Goal: Task Accomplishment & Management: Manage account settings

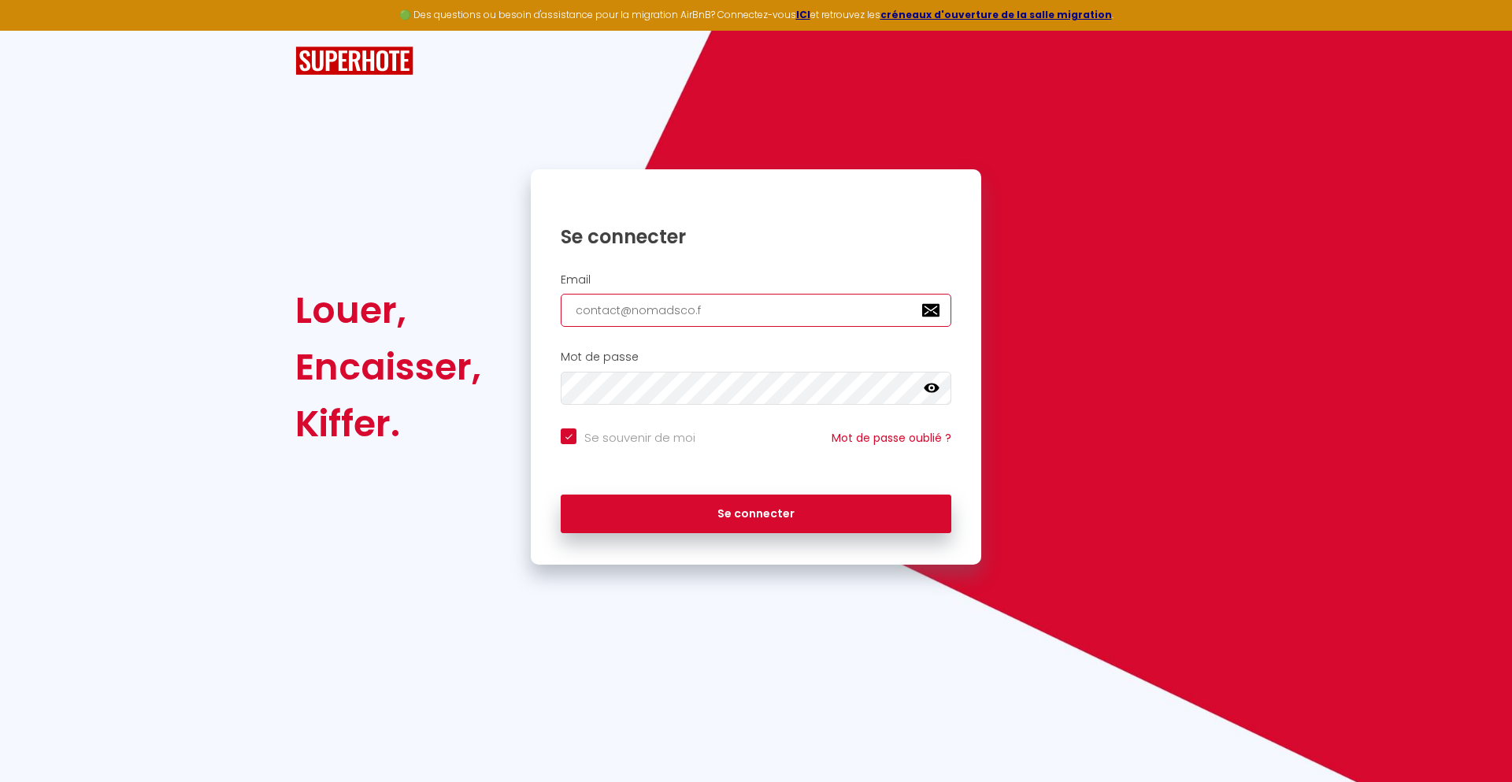
type input "[EMAIL_ADDRESS][DOMAIN_NAME]"
checkbox input "true"
type input "[EMAIL_ADDRESS][DOMAIN_NAME]"
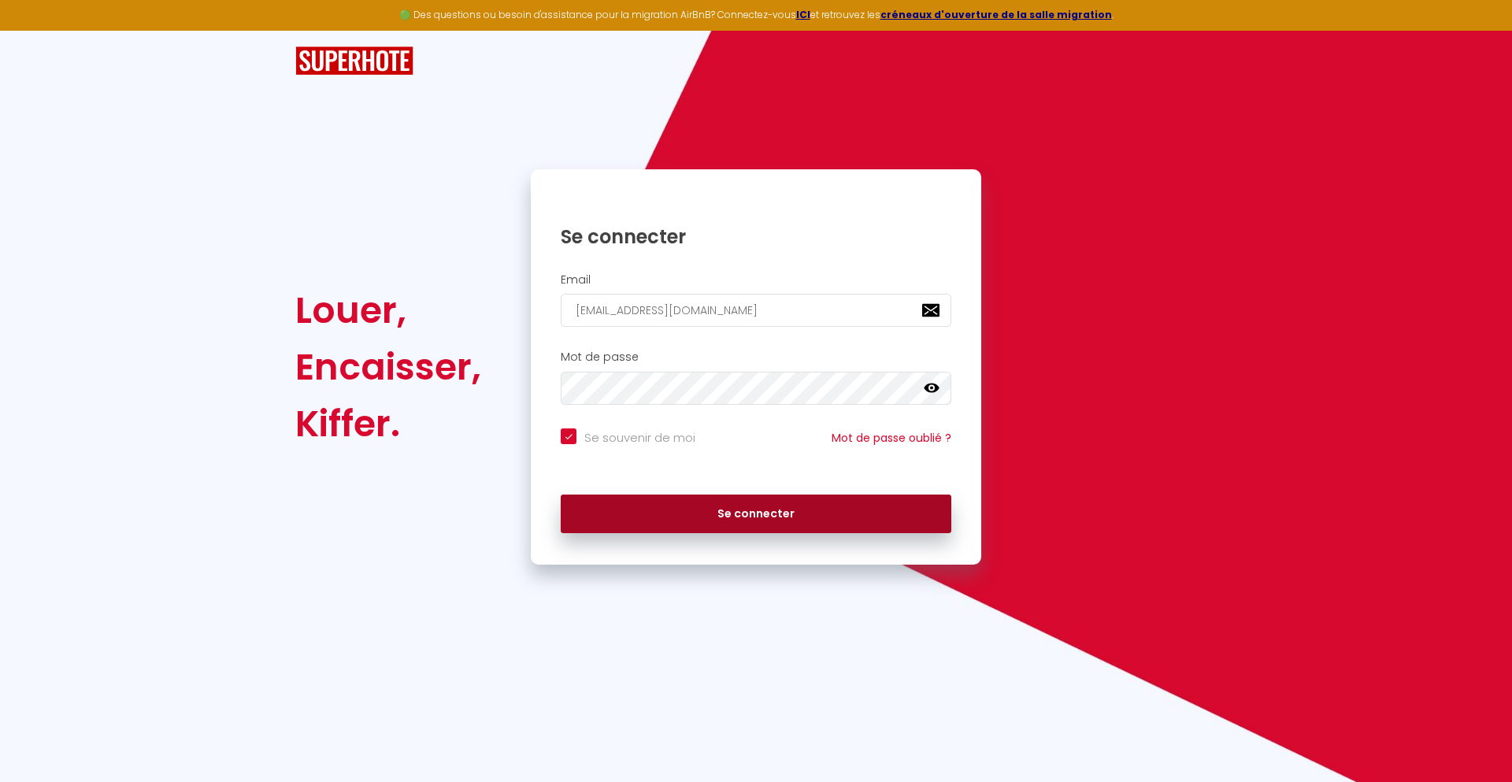
click at [756, 513] on button "Se connecter" at bounding box center [756, 513] width 391 height 39
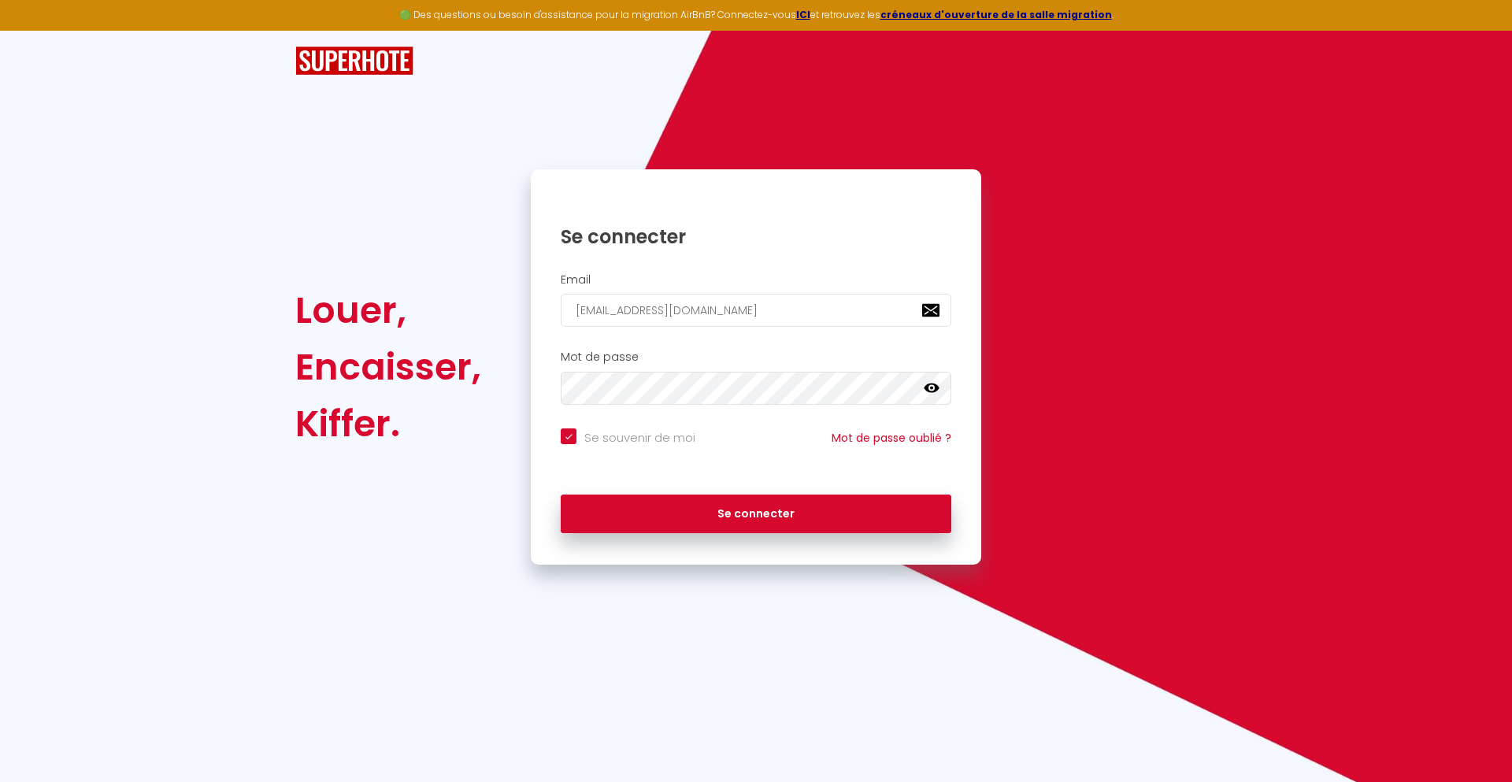
checkbox input "true"
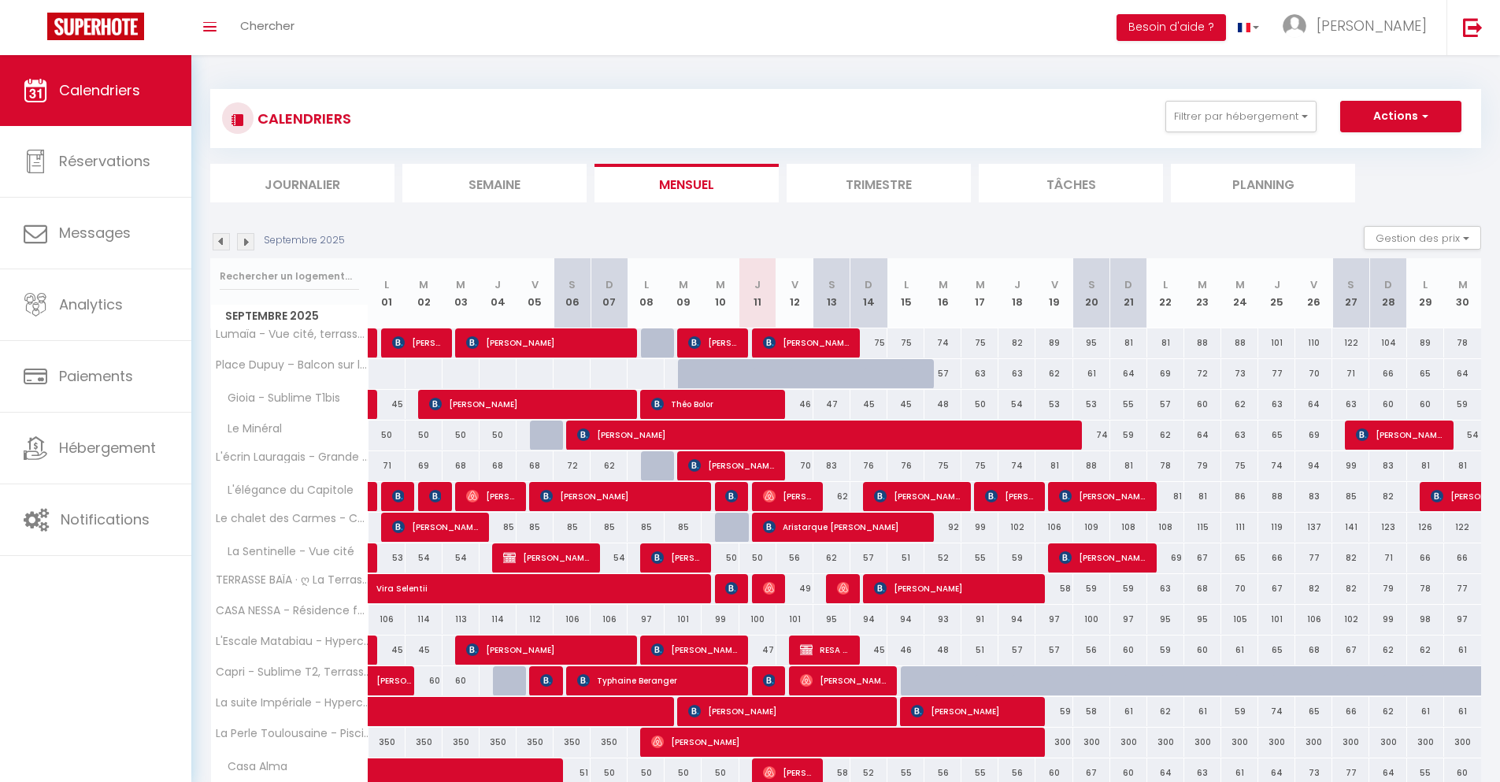
click at [302, 183] on li "Journalier" at bounding box center [302, 183] width 184 height 39
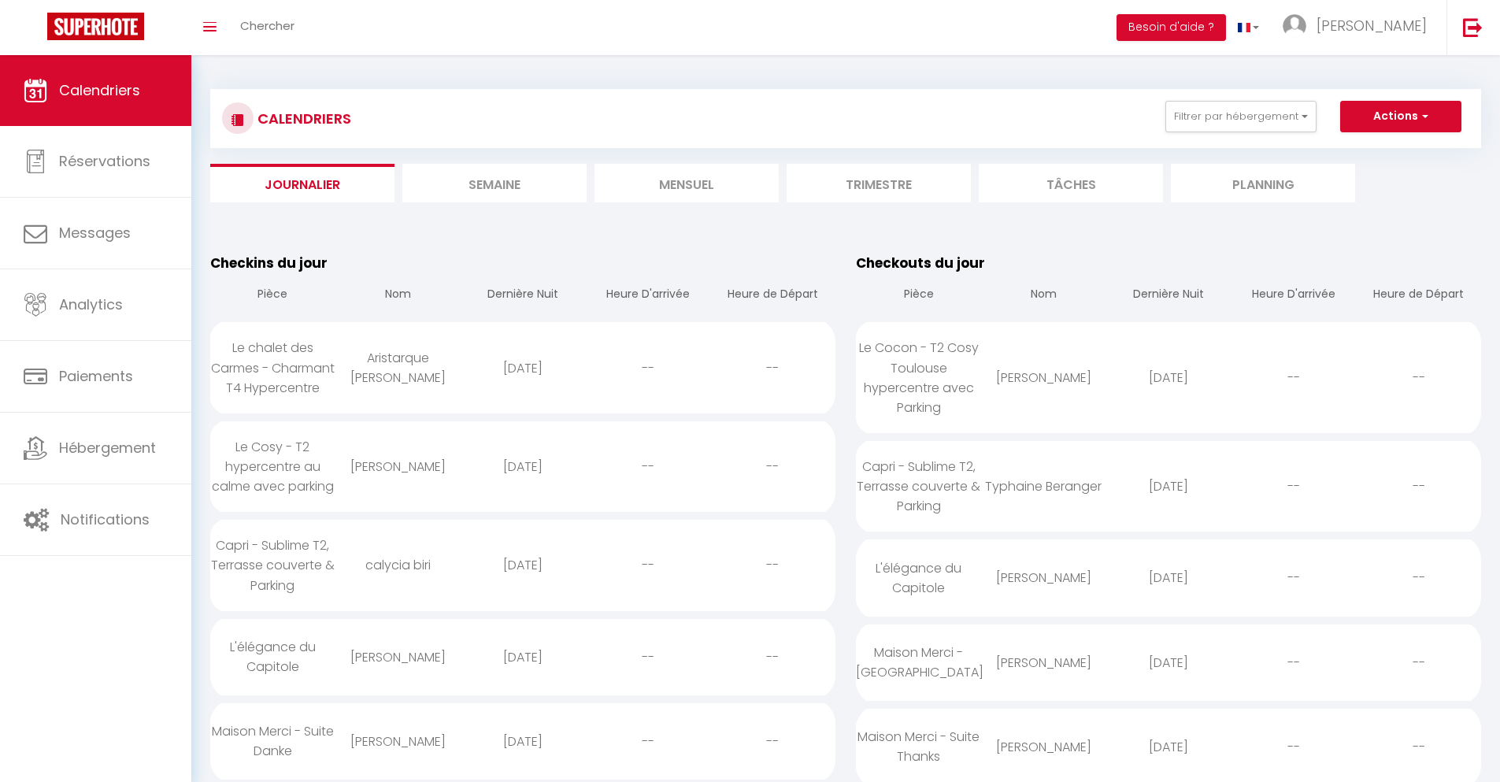
click at [522, 377] on div "[DATE]" at bounding box center [523, 368] width 125 height 51
select select "0"
select select "1"
select select
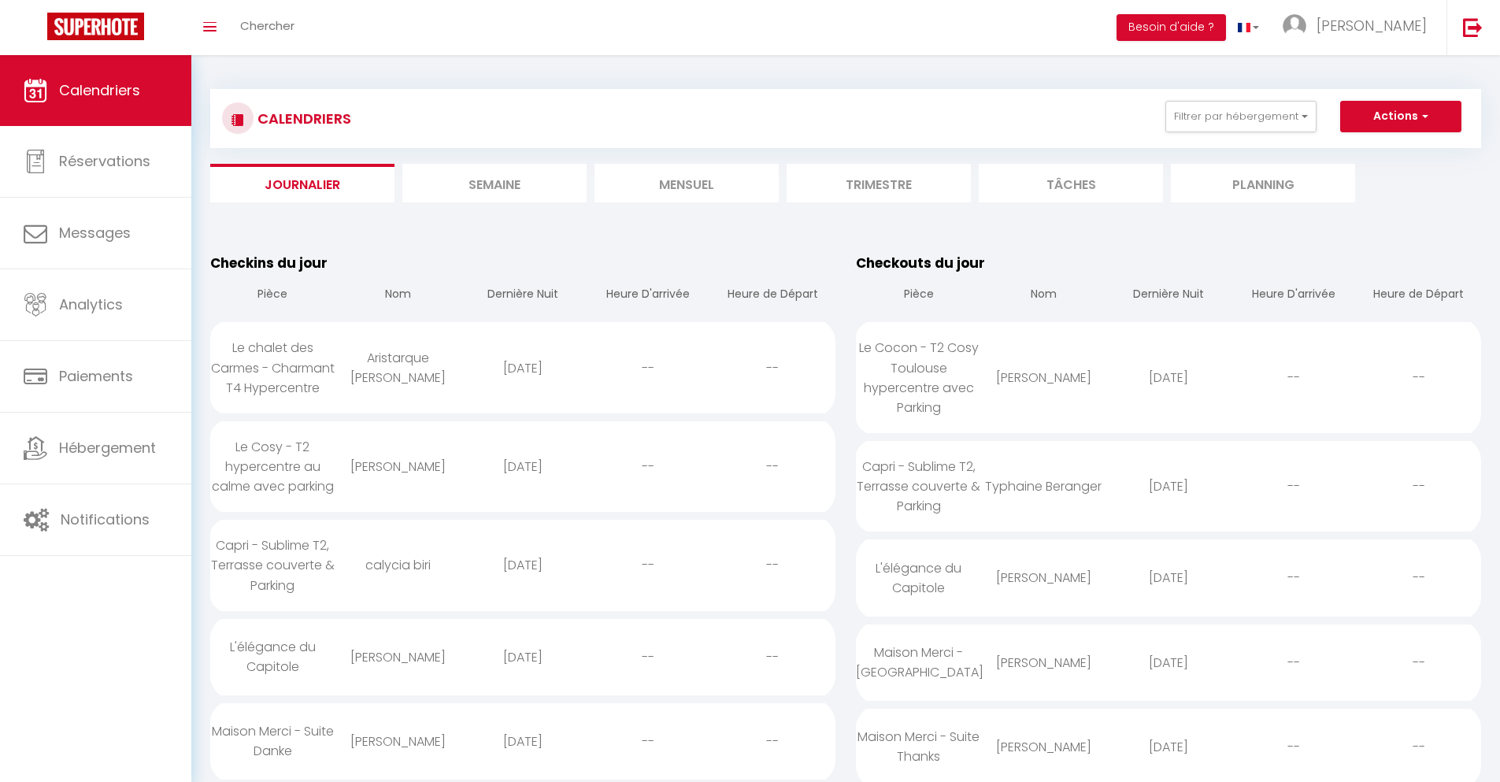
select select
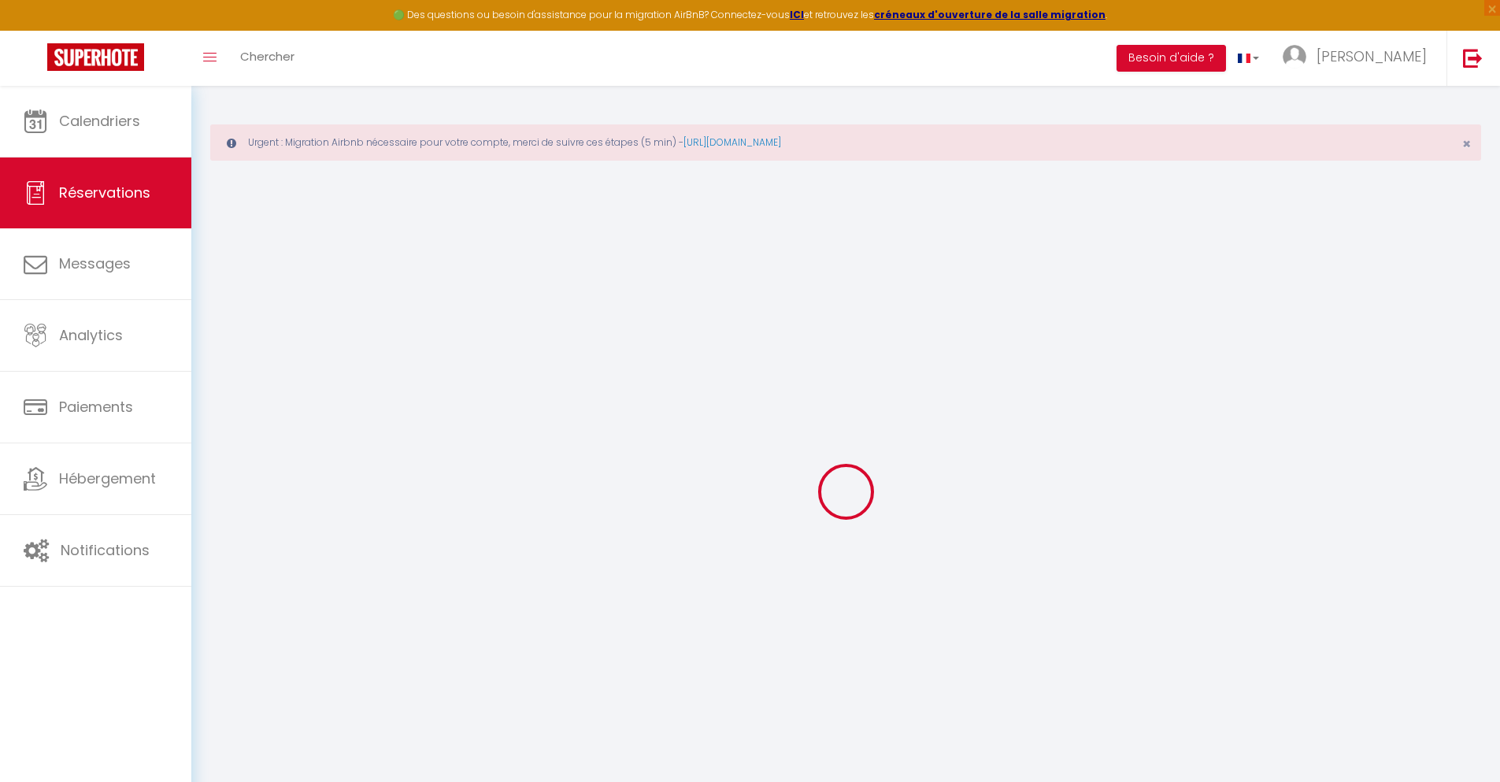
select select
checkbox input "false"
select select
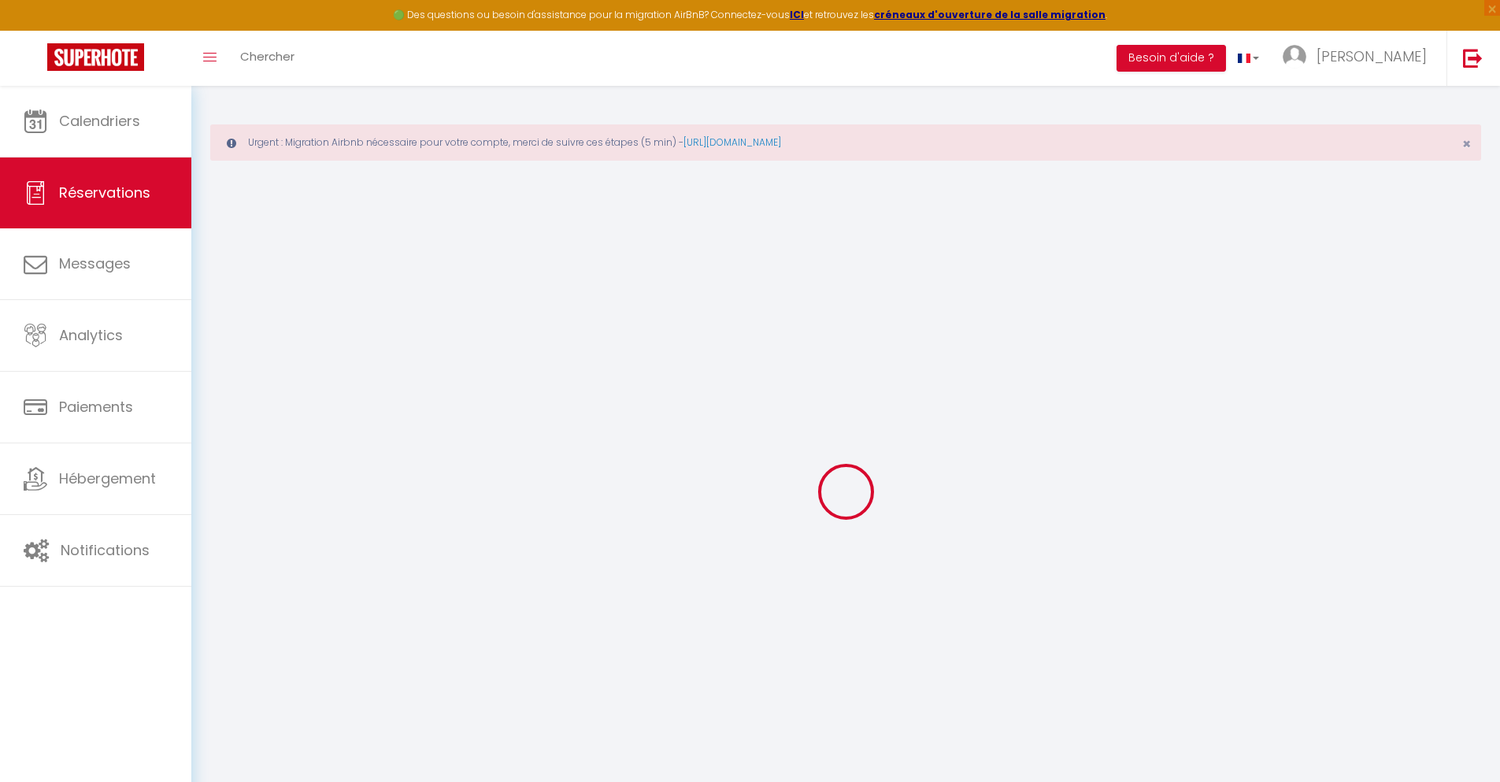
checkbox input "false"
type textarea "** THIS RESERVATION HAS BEEN PRE-PAID ** BOOKING NOTE : Payment charge is EUR 7…"
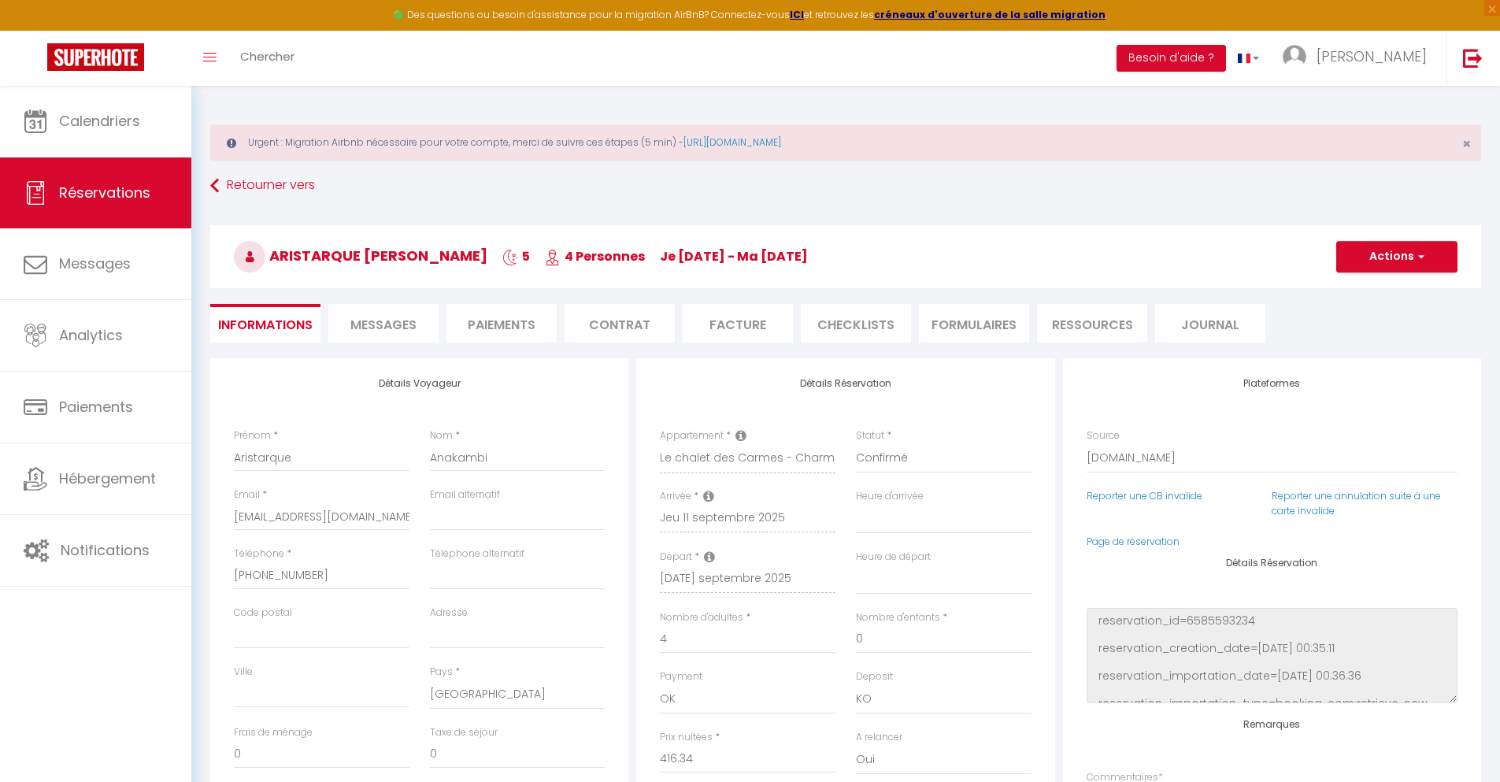
type input "90"
type input "27.25"
select select
checkbox input "false"
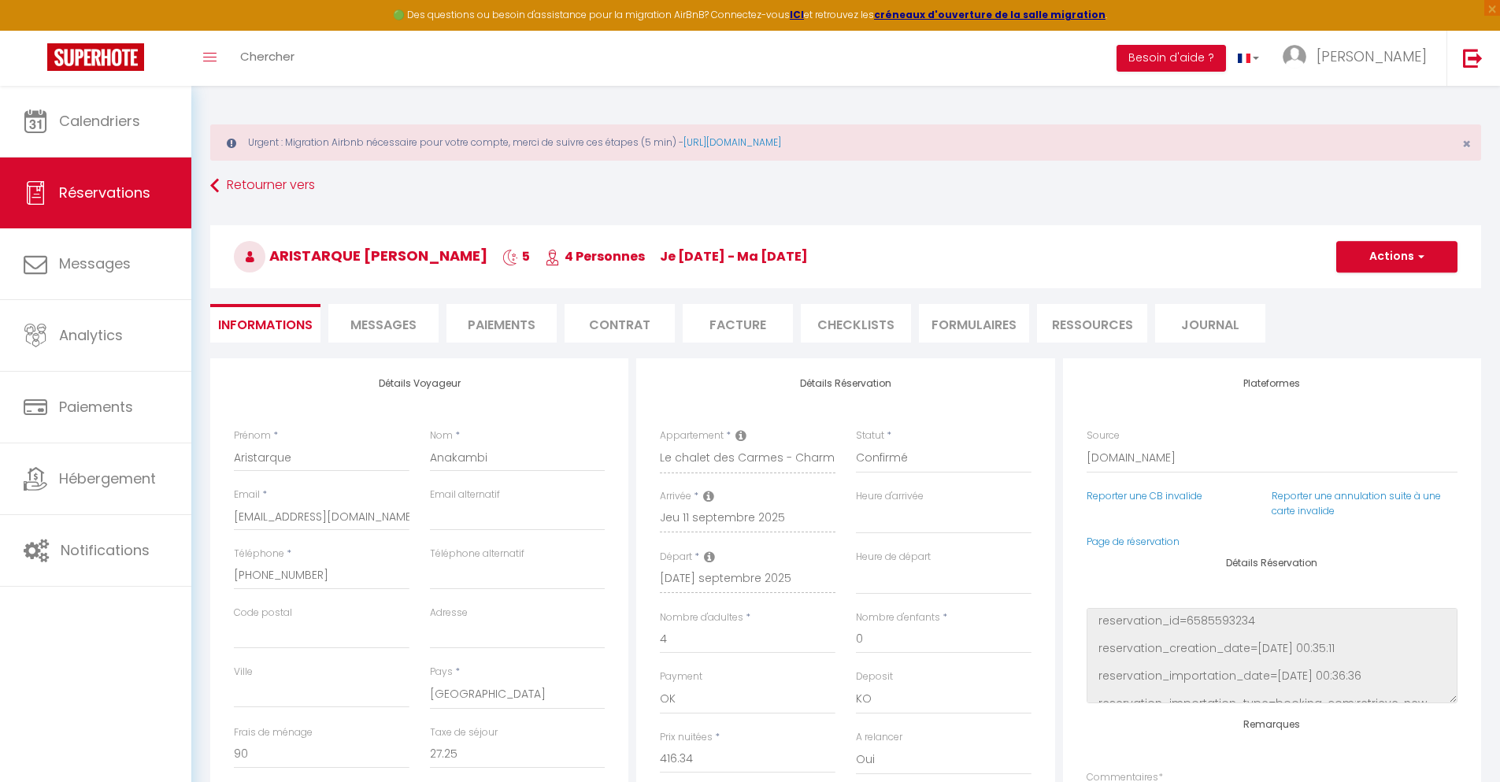
select select
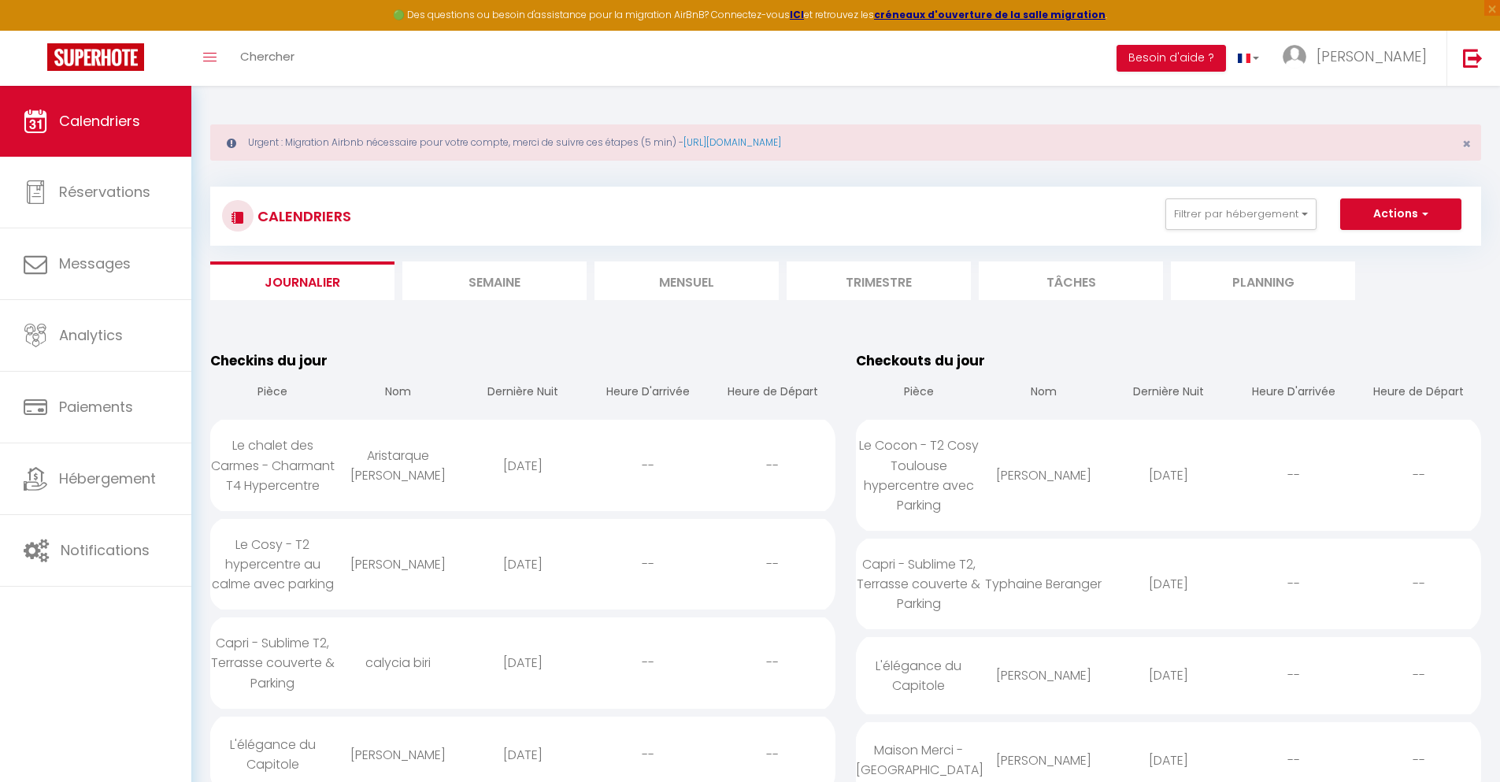
click at [522, 583] on div "[DATE]" at bounding box center [523, 564] width 125 height 51
select select "0"
select select "1"
select select
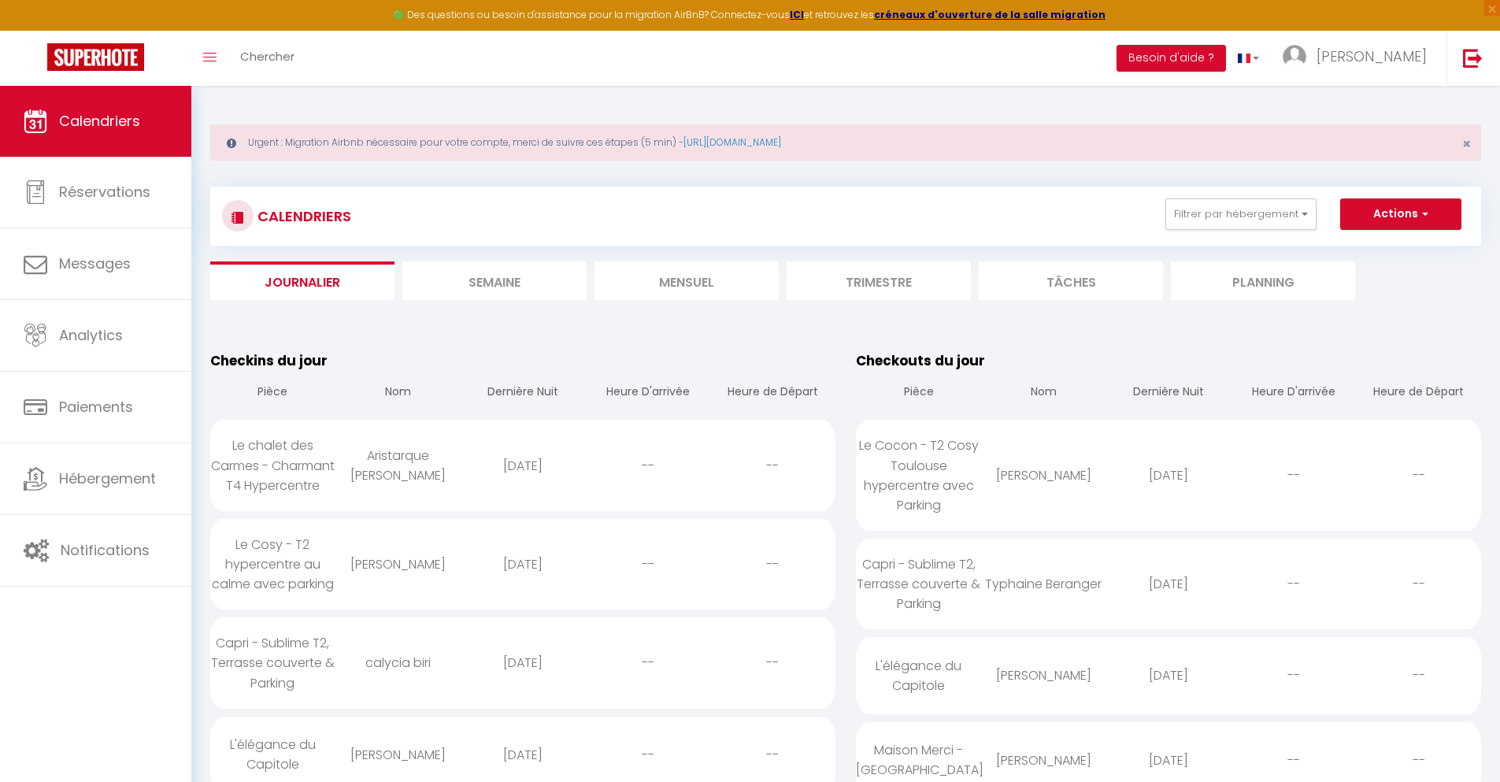
select select
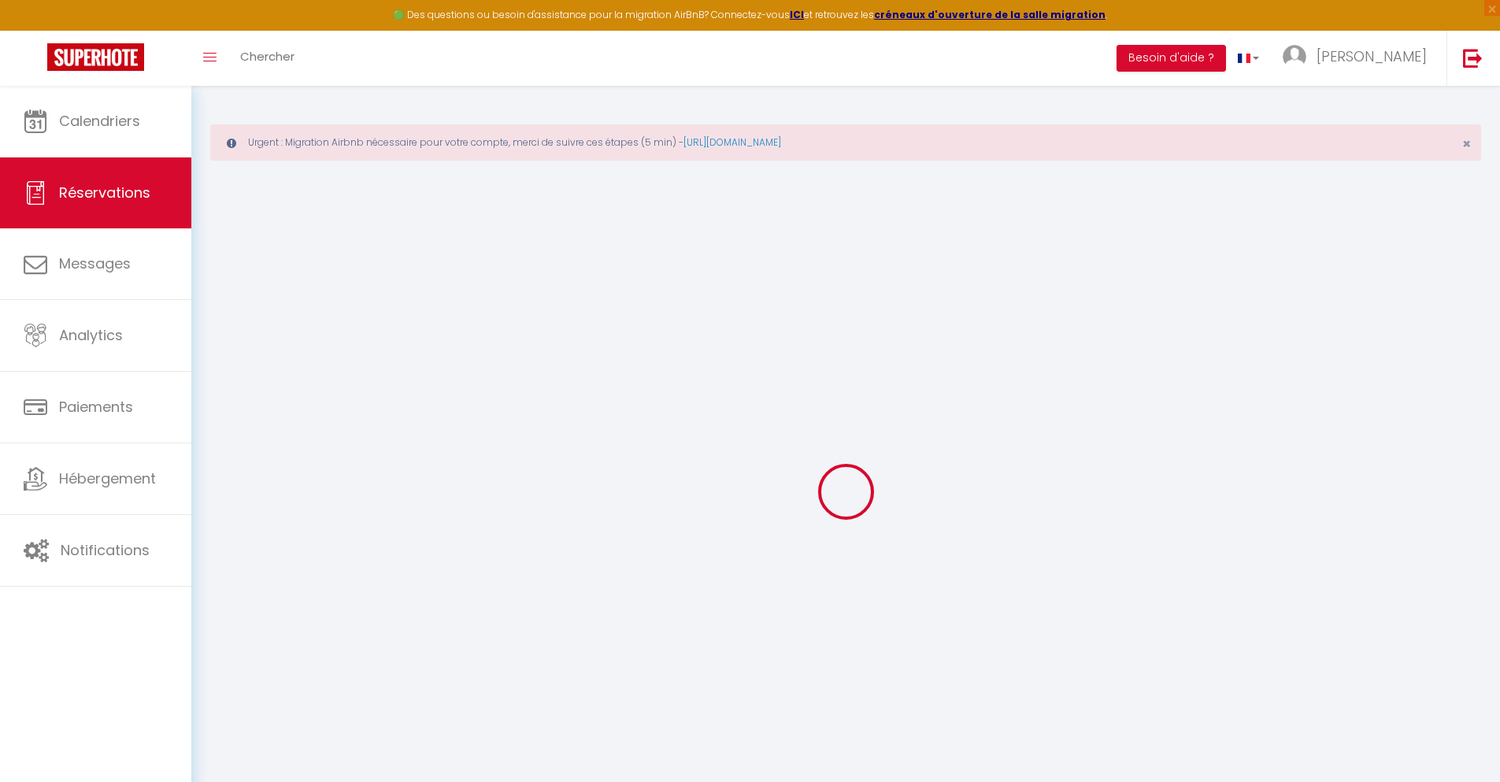
type input "[PERSON_NAME]"
type input "Morin"
type input "[EMAIL_ADDRESS][DOMAIN_NAME]"
type input "[PHONE_NUMBER]"
type input "."
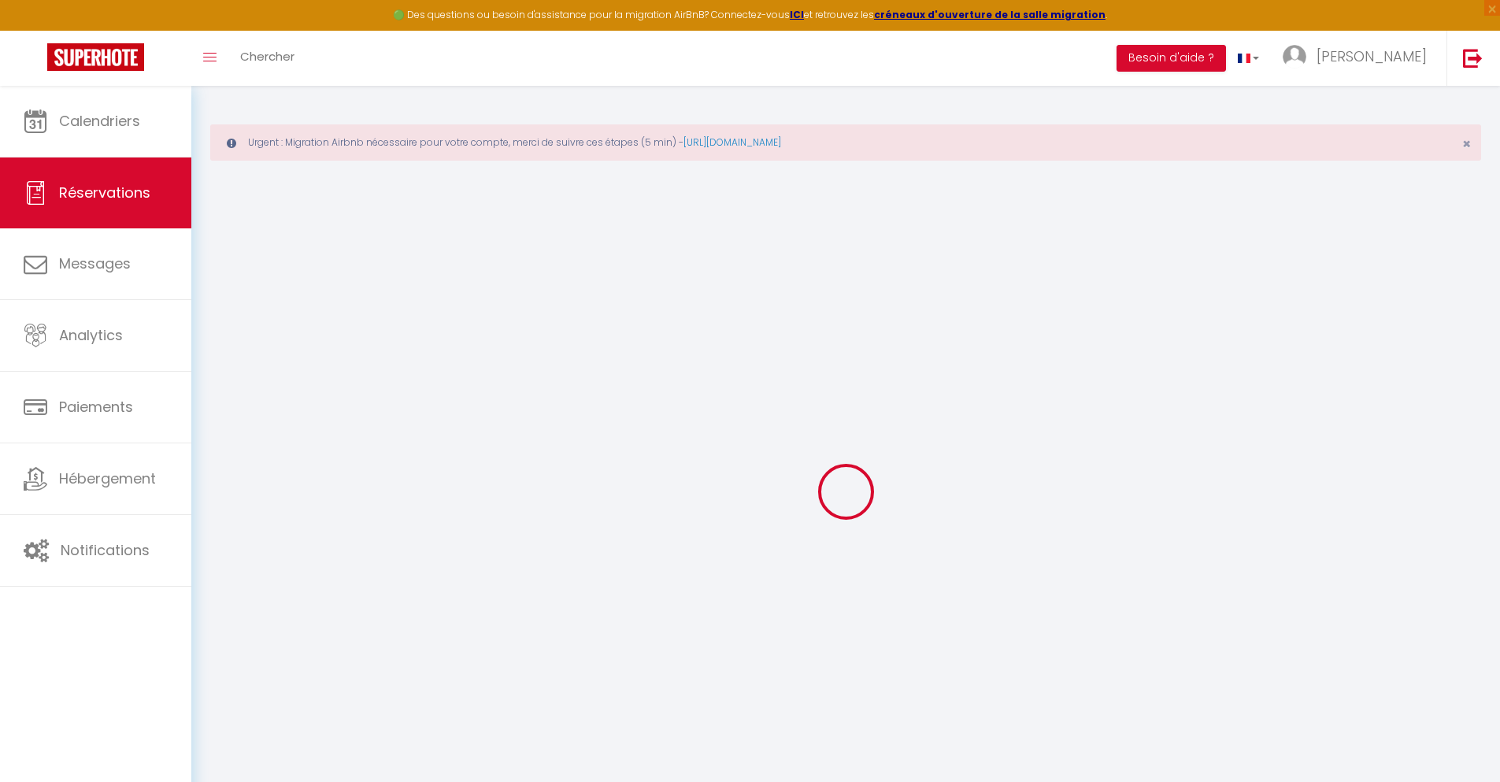
select select "TL"
type input "16.03"
type input "1.37"
select select "32349"
select select "1"
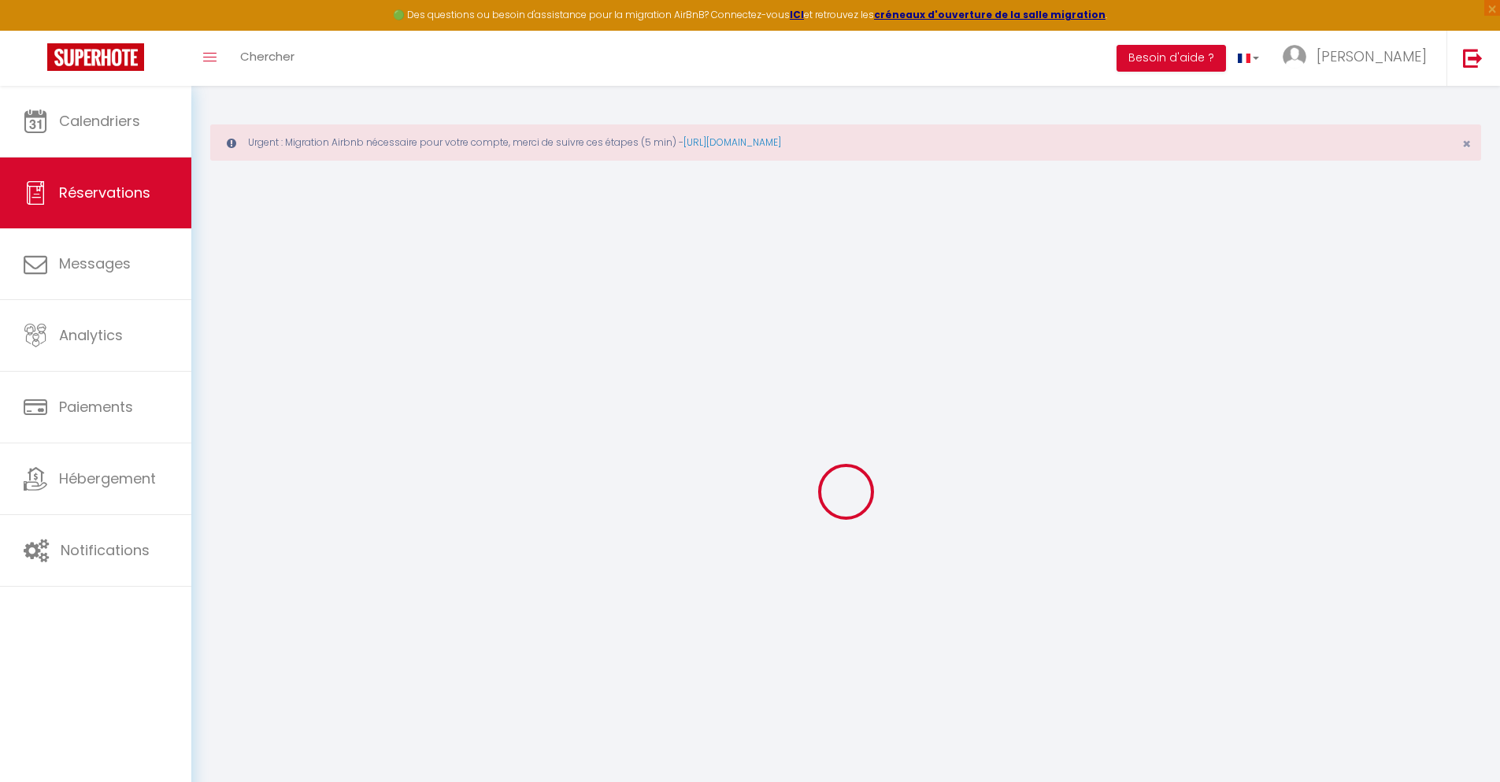
select select
type input "1"
select select "12"
select select
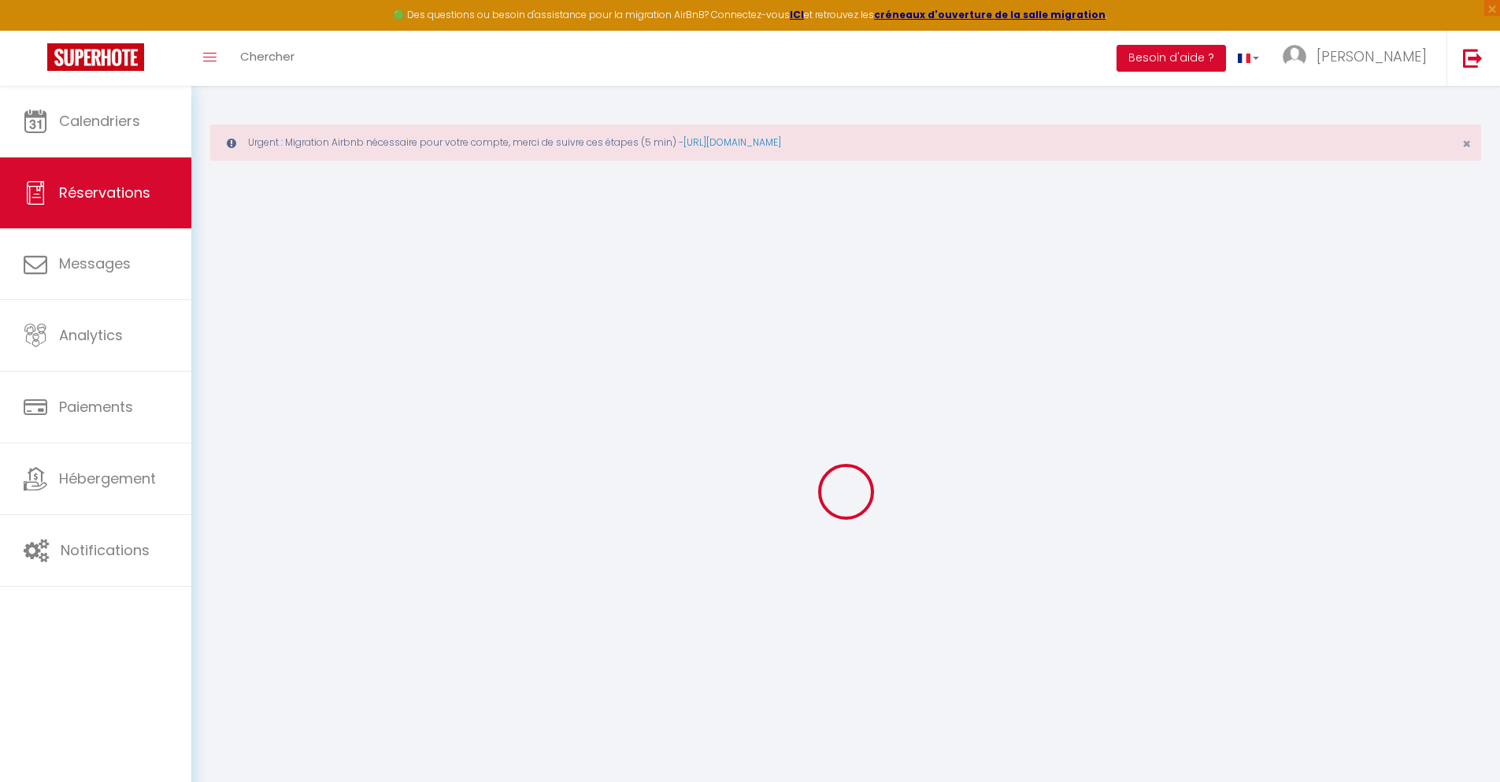
type input "54.27"
checkbox input "false"
type input "0"
select select "2"
type input "0"
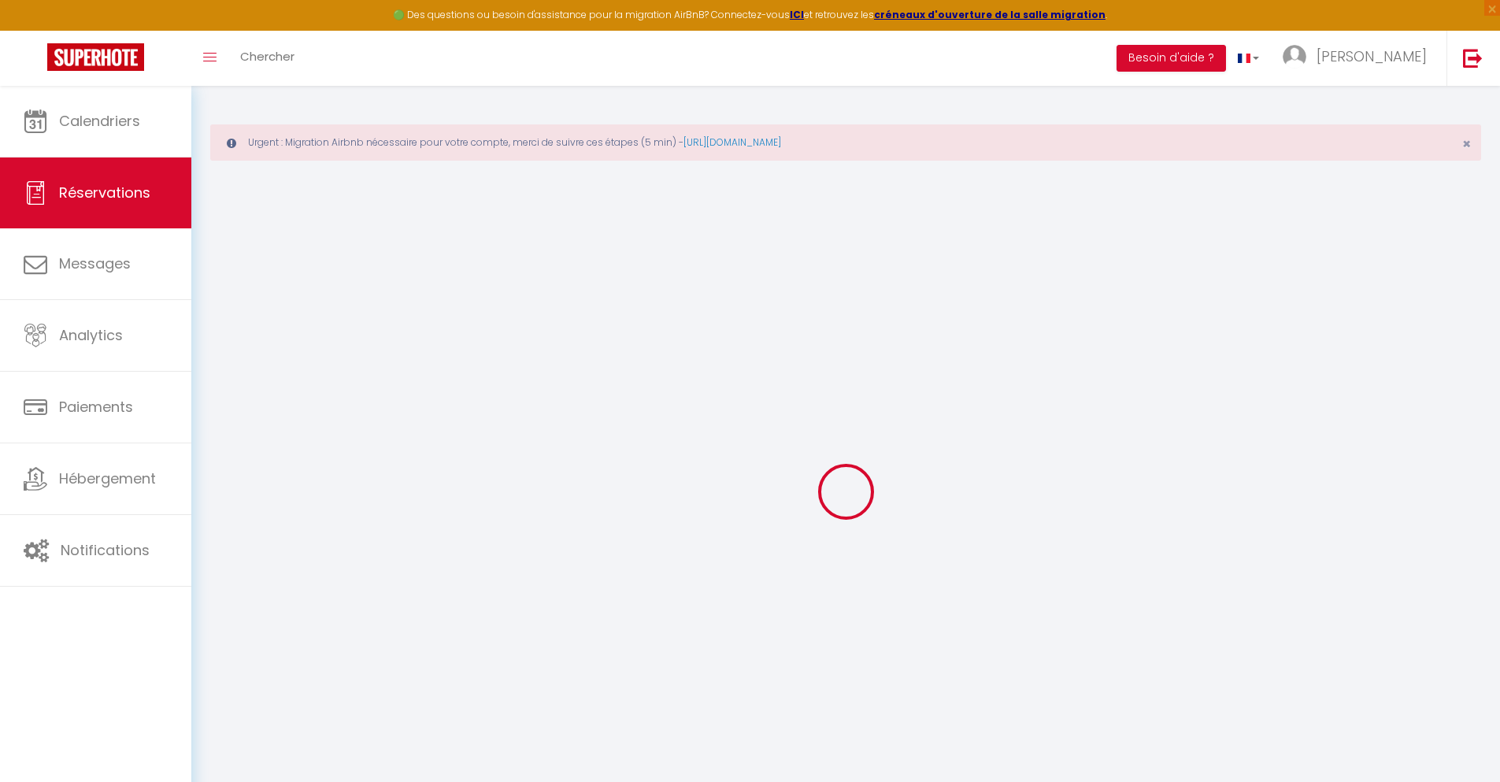
type input "0"
select select
select select "14"
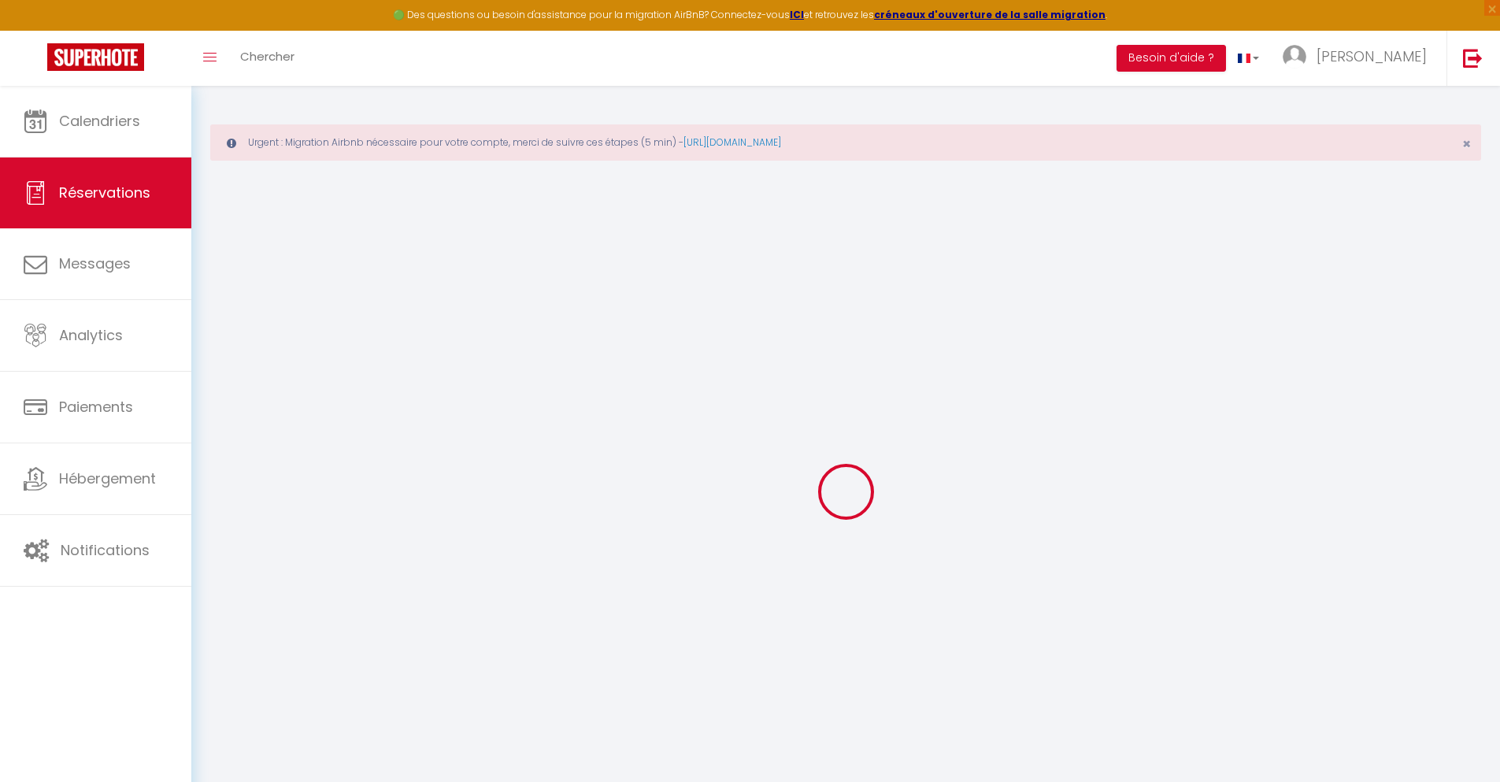
checkbox input "false"
select select
checkbox input "false"
select select
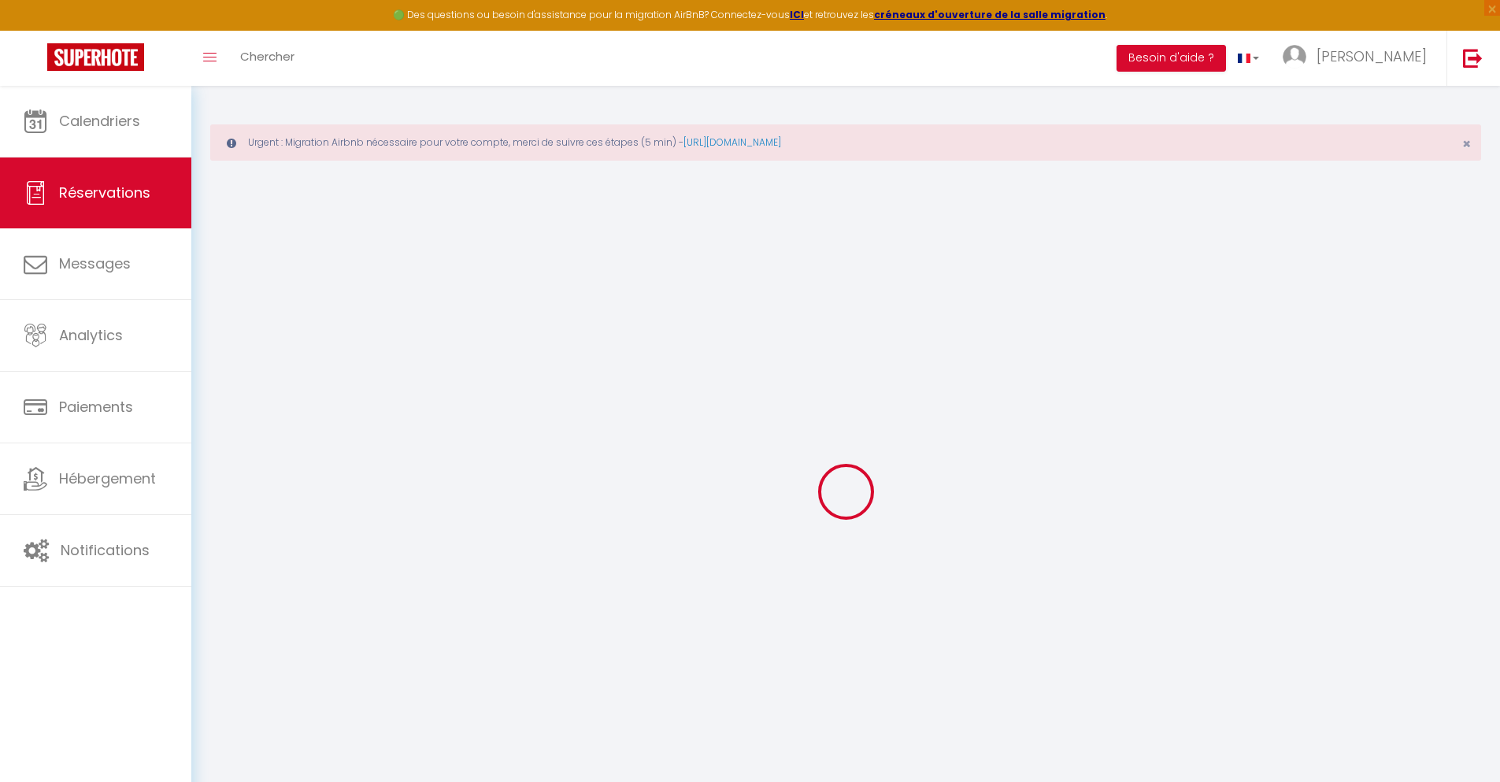
select select
checkbox input "false"
type textarea "** THIS RESERVATION HAS BEEN PRE-PAID ** BOOKING NOTE : Payment charge is EUR 1…"
type input "40"
type input "3.55"
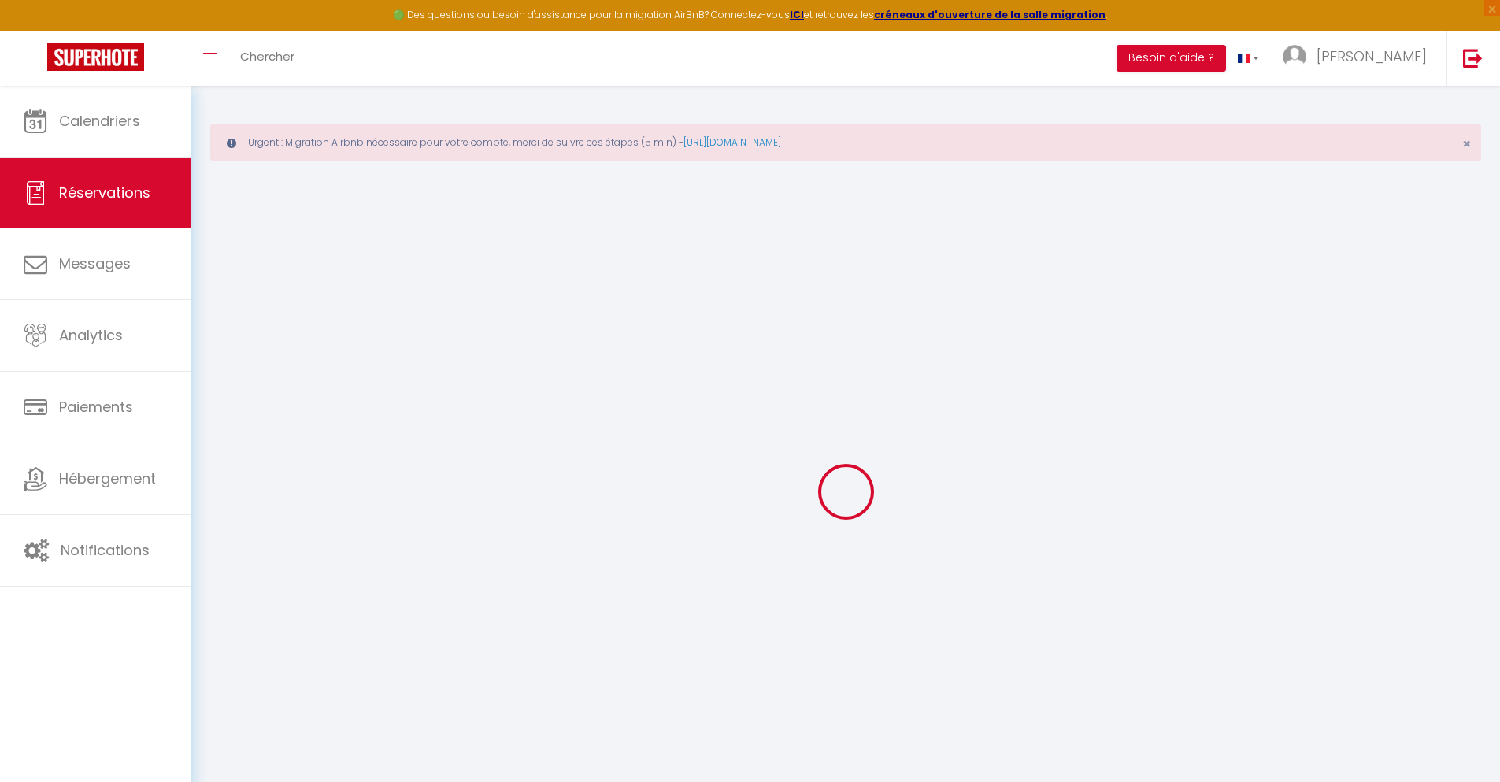
select select
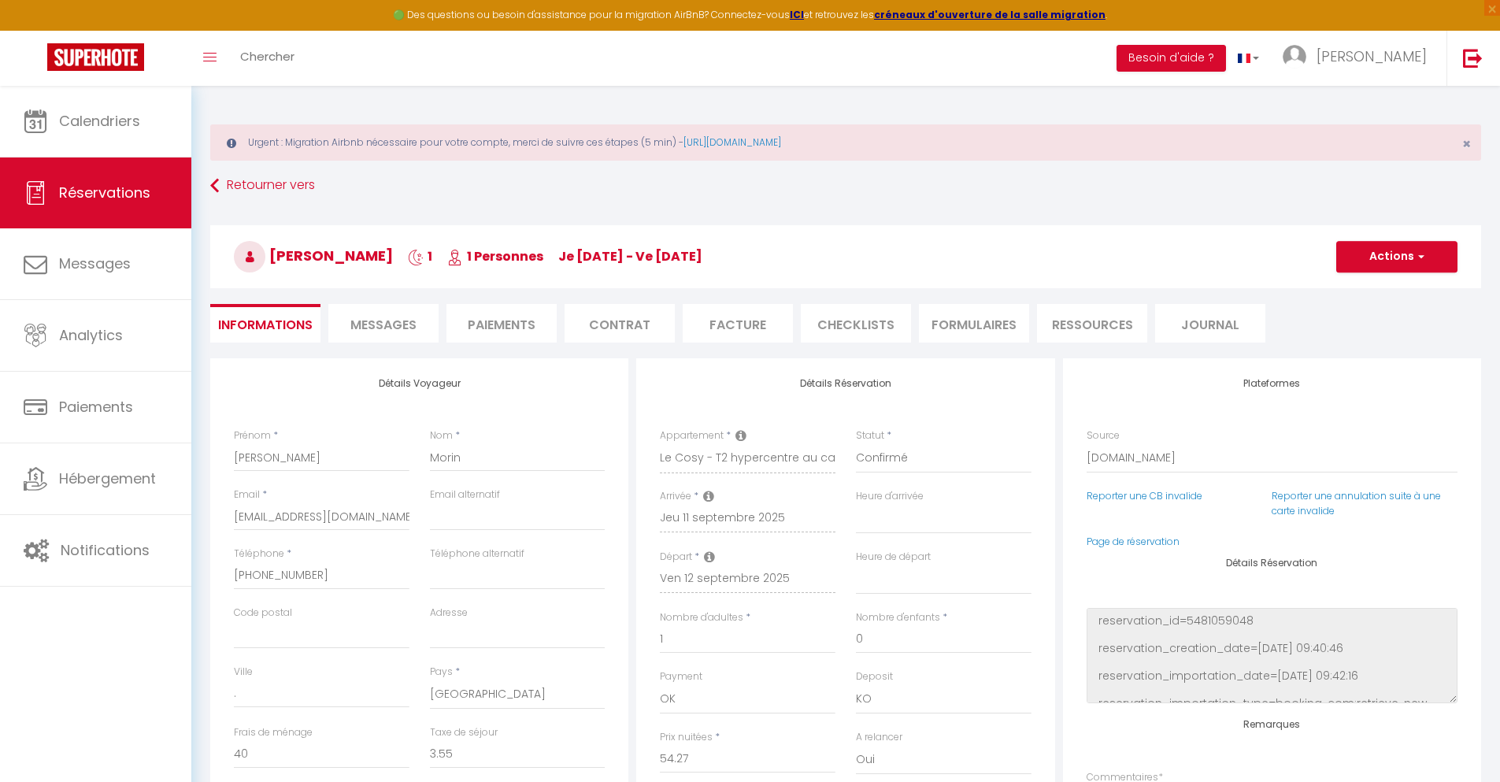
checkbox input "false"
select select
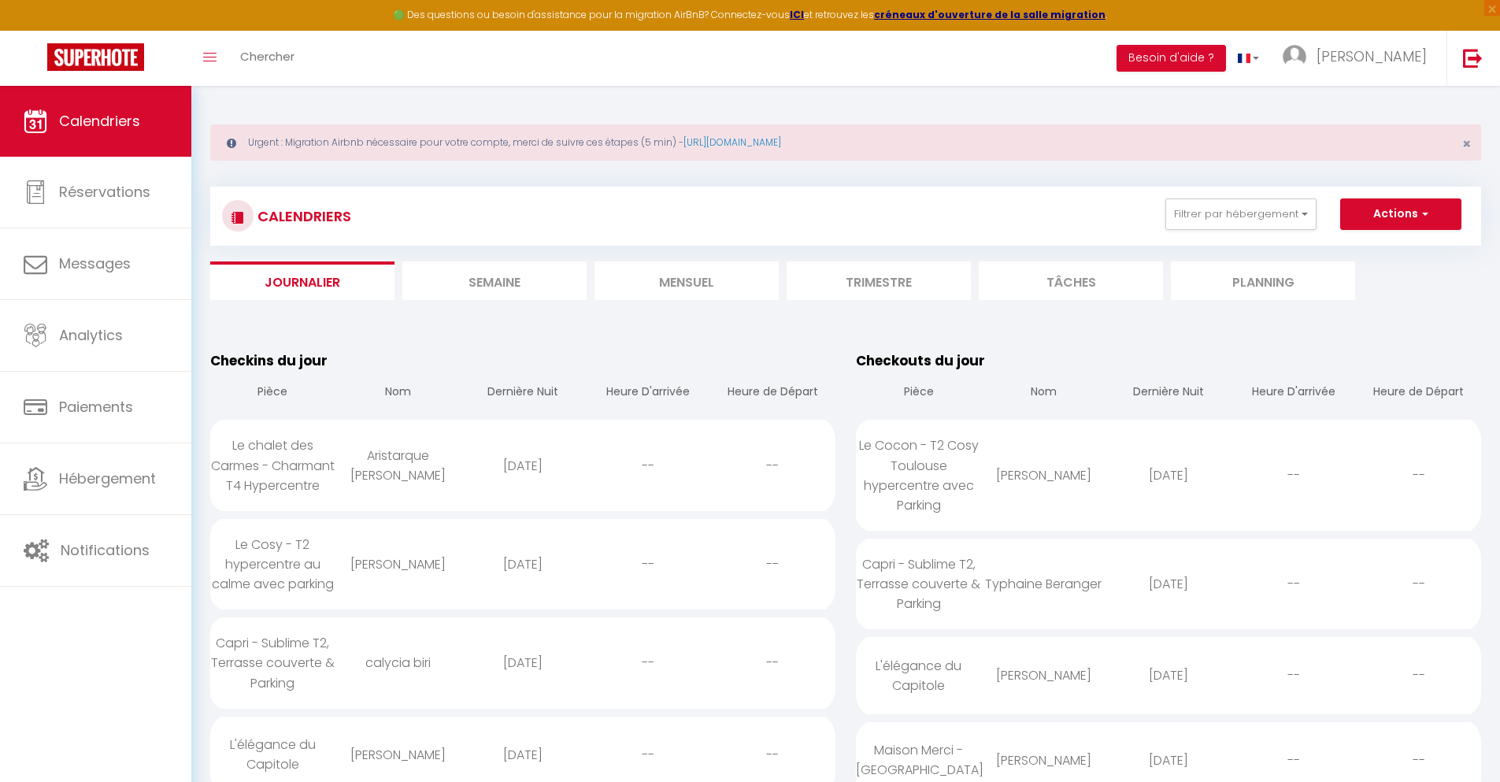
click at [522, 683] on div "[DATE]" at bounding box center [523, 662] width 125 height 51
select select "0"
select select "1"
select select
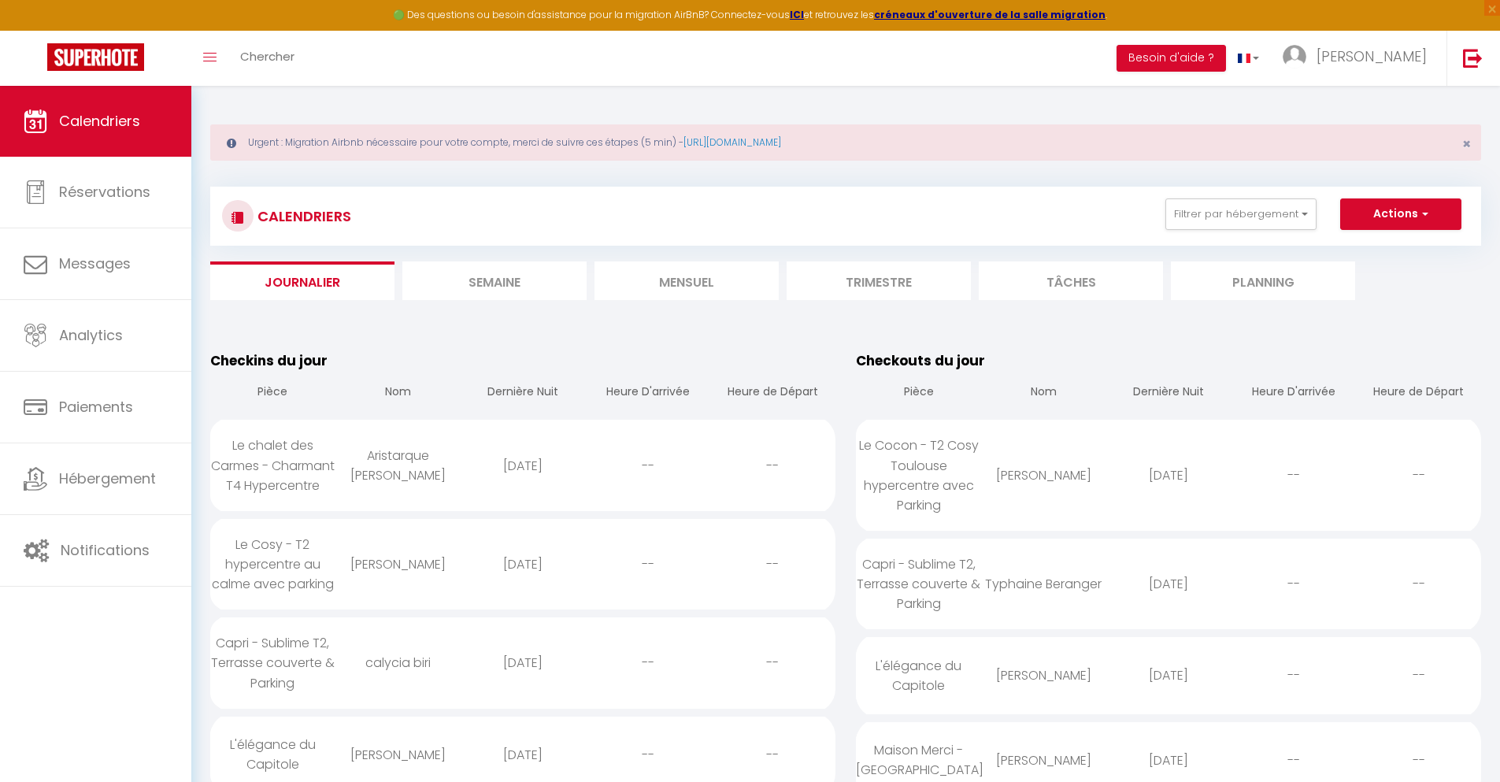
select select
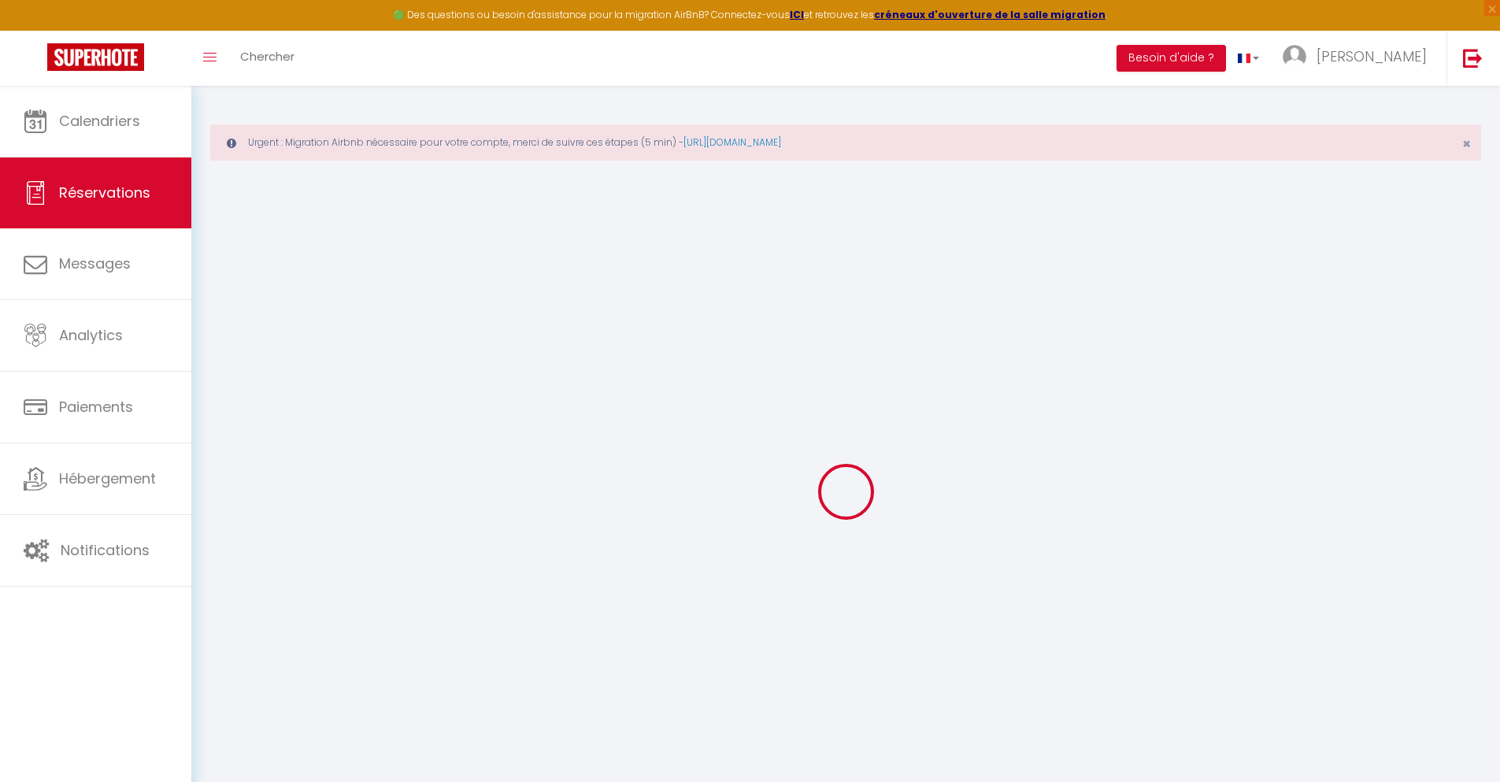
type input "calycia"
type input "biri"
type input "[EMAIL_ADDRESS][DOMAIN_NAME]"
type input "[PHONE_NUMBER]"
type input "."
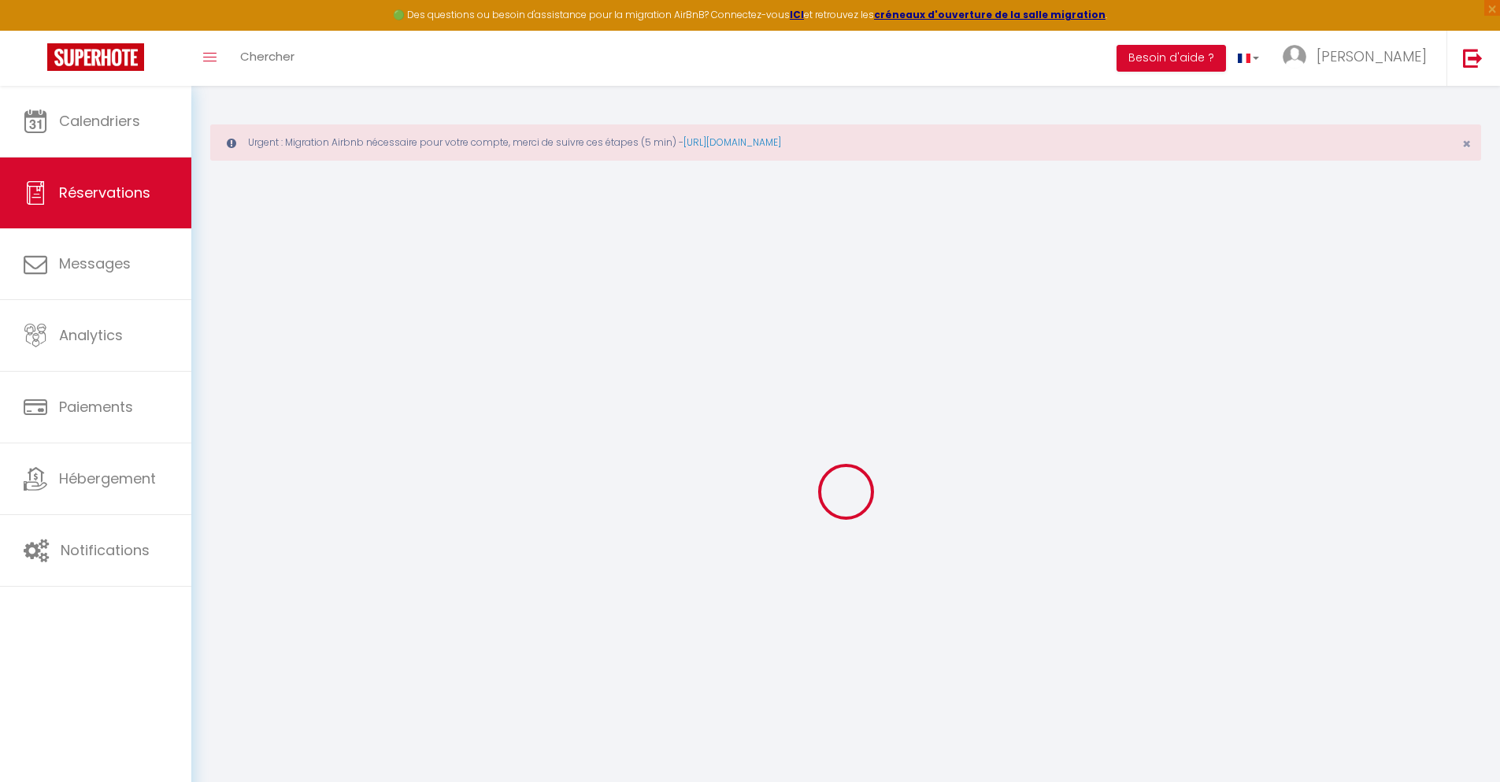
select select "FR"
type input "16.94"
type input "1.45"
select select "34845"
select select "1"
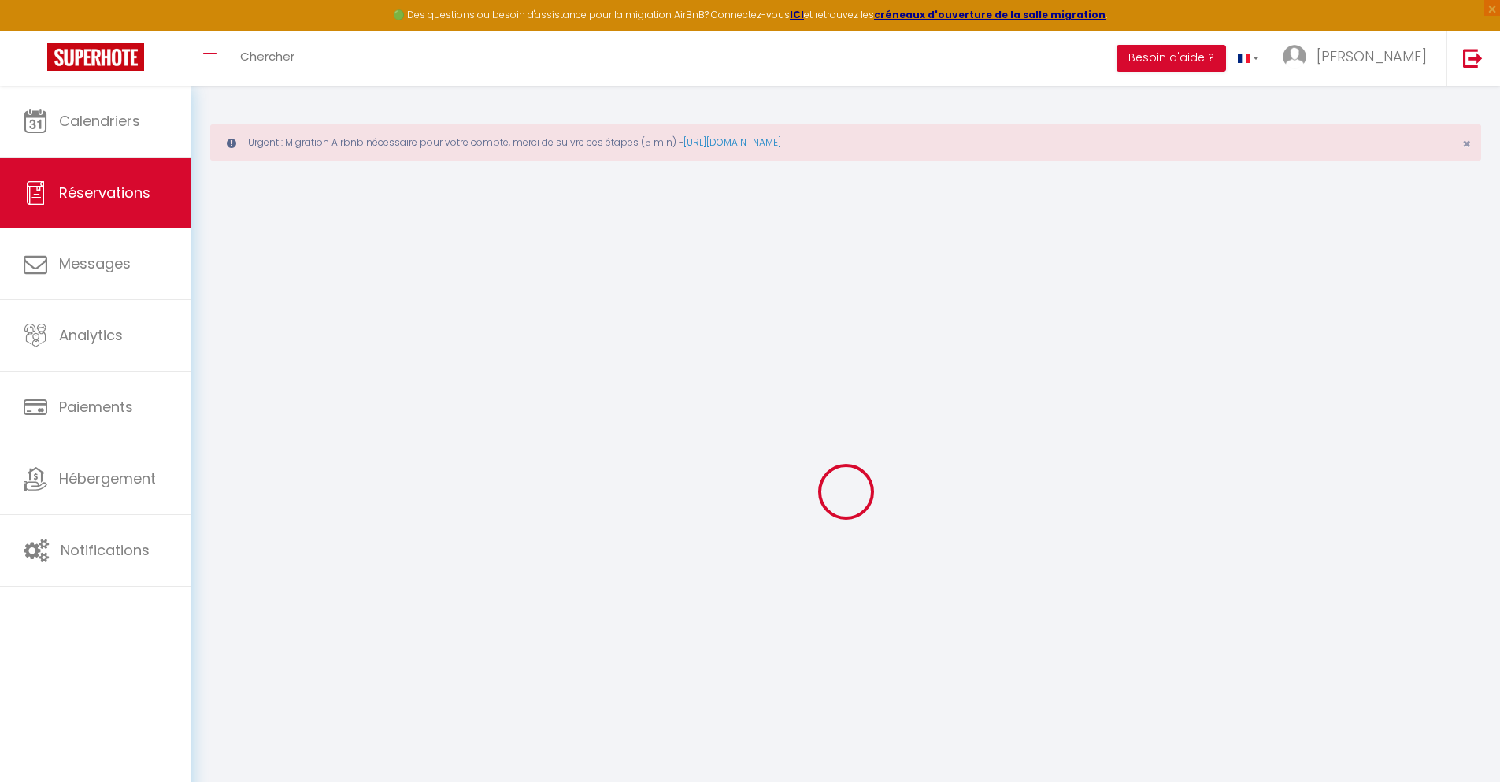
select select
type input "2"
select select "12"
select select
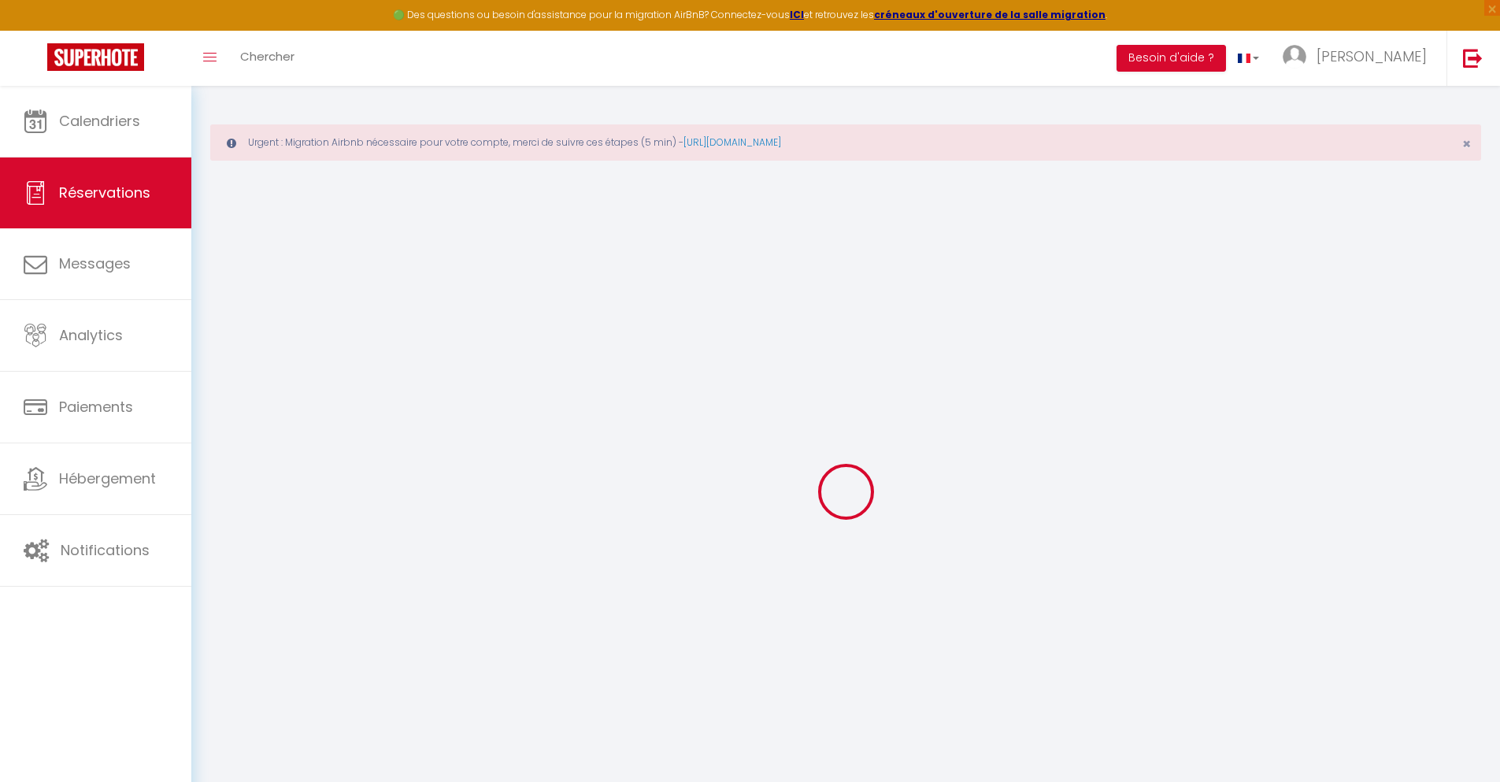
type input "57.64"
checkbox input "false"
type input "0"
select select "2"
type input "0"
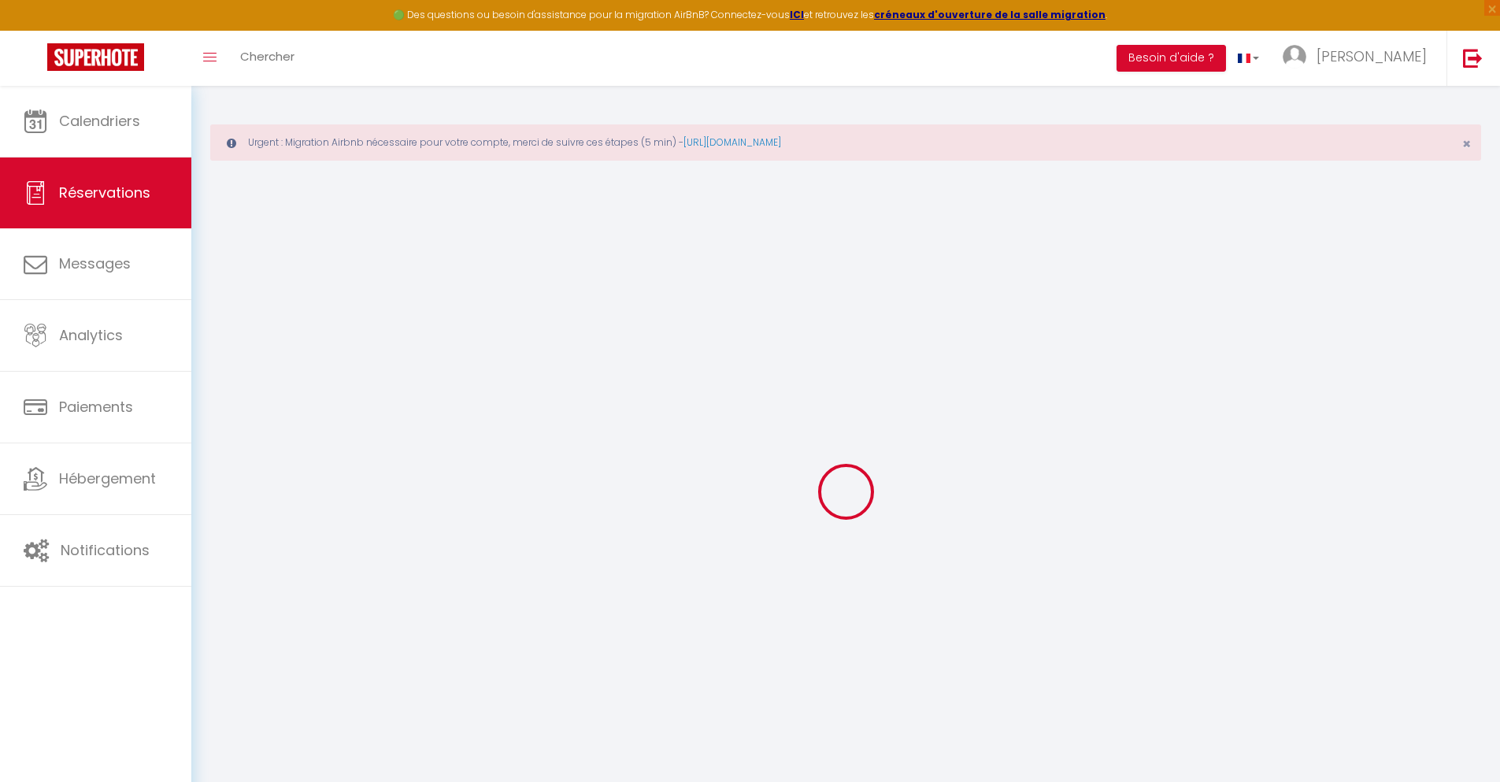
type input "0"
select select
select select "14"
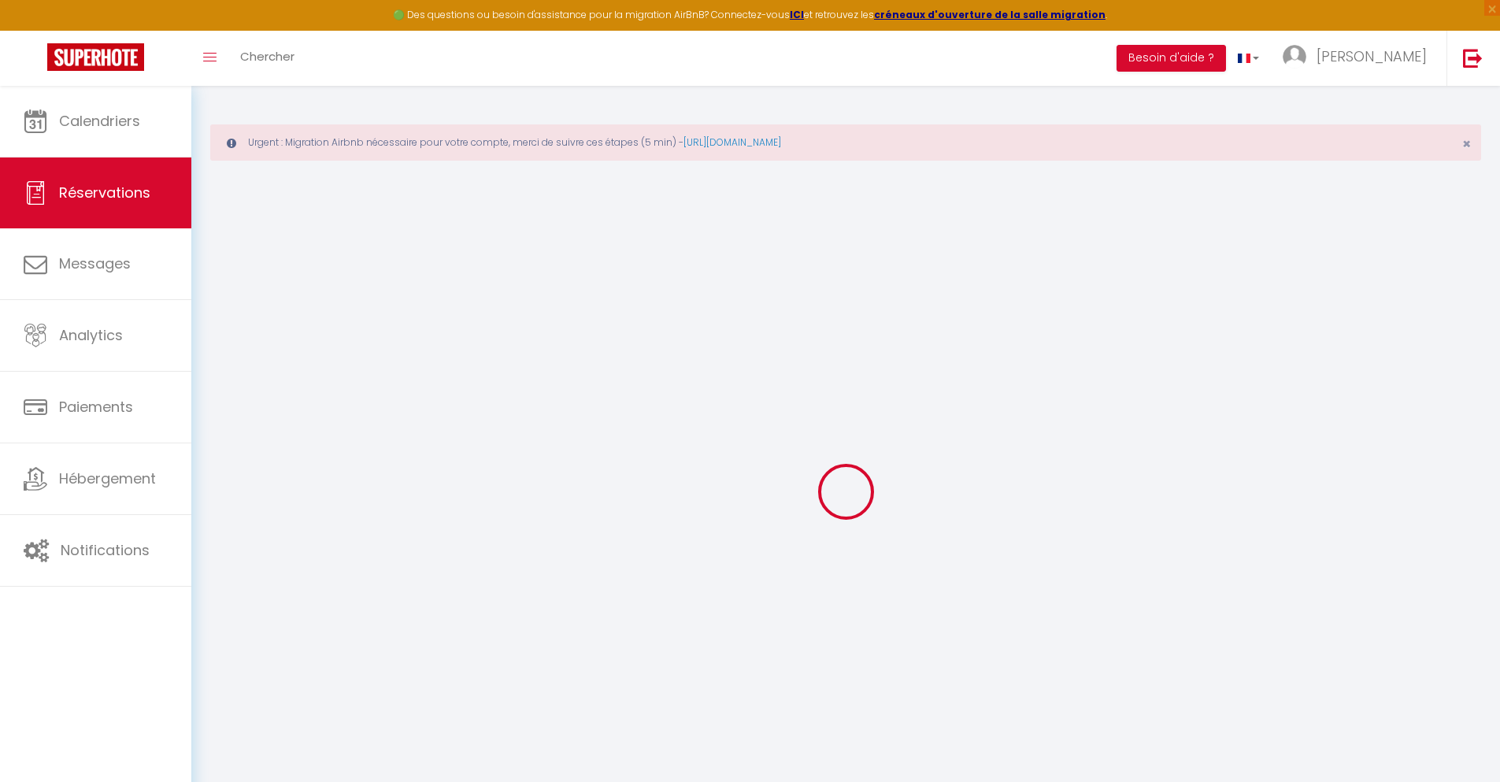
checkbox input "false"
select select
checkbox input "false"
select select
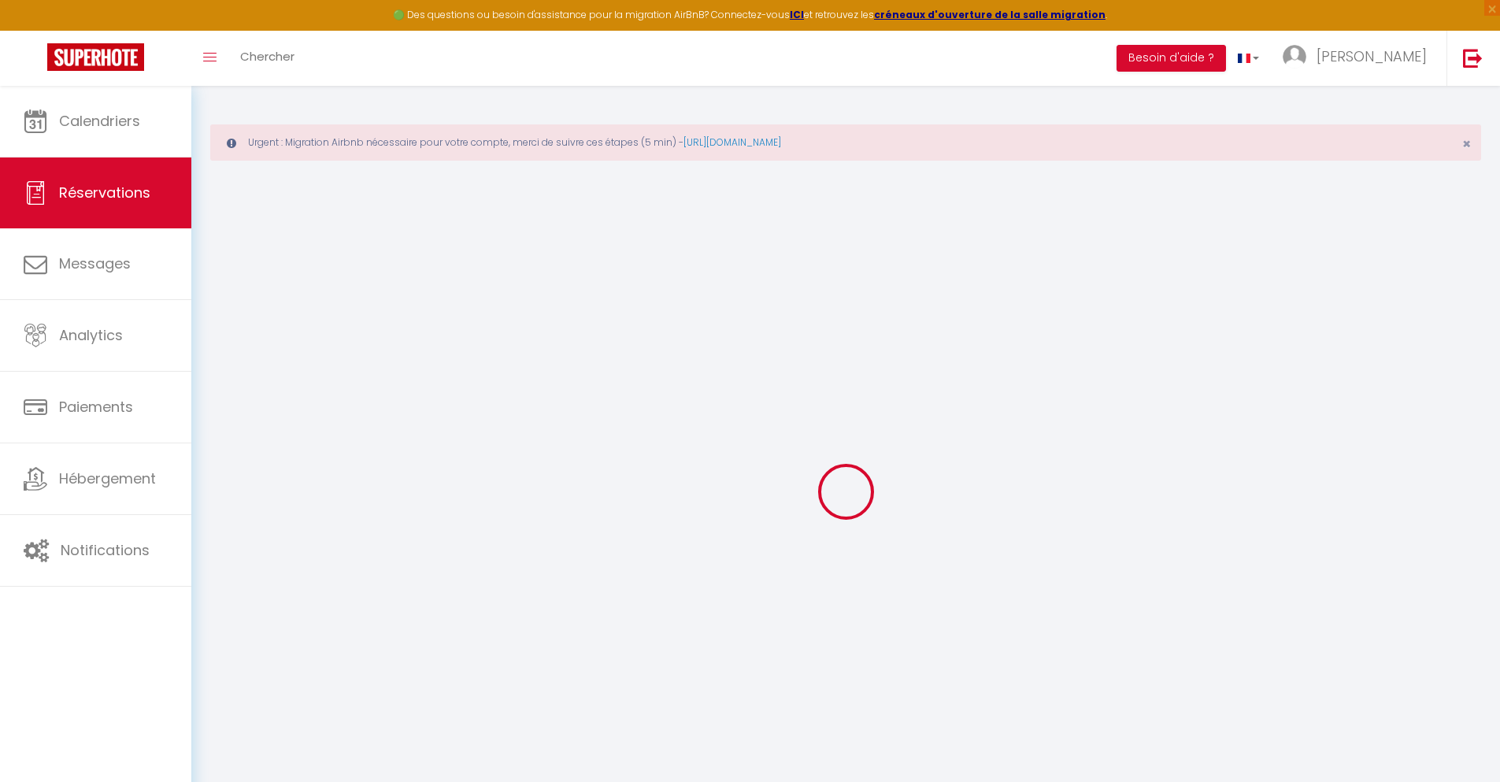
select select
checkbox input "false"
type textarea "** THIS RESERVATION HAS BEEN PRE-PAID ** BOOKING NOTE : Payment charge is EUR 1…"
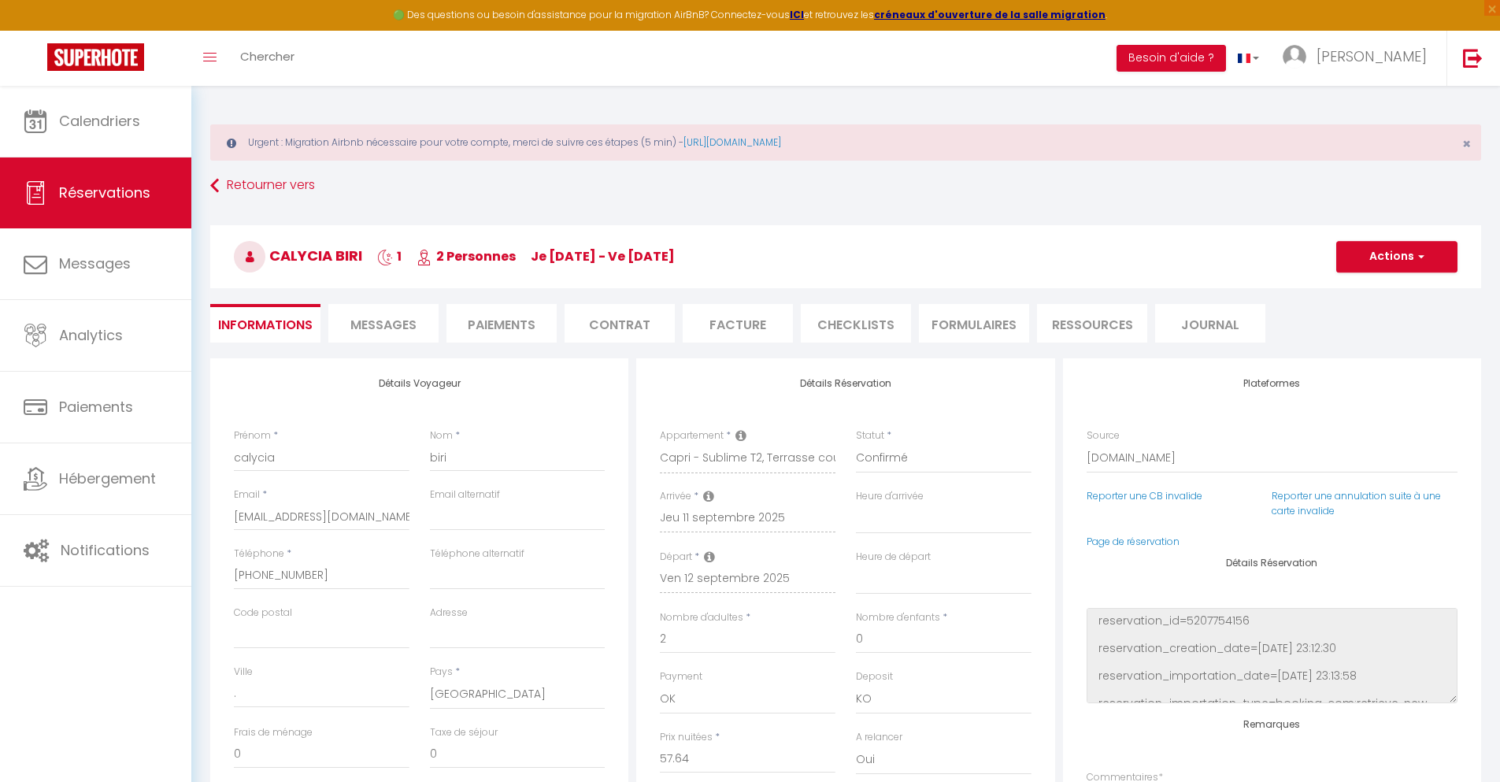
type input "42"
type input "3.77"
select select
checkbox input "false"
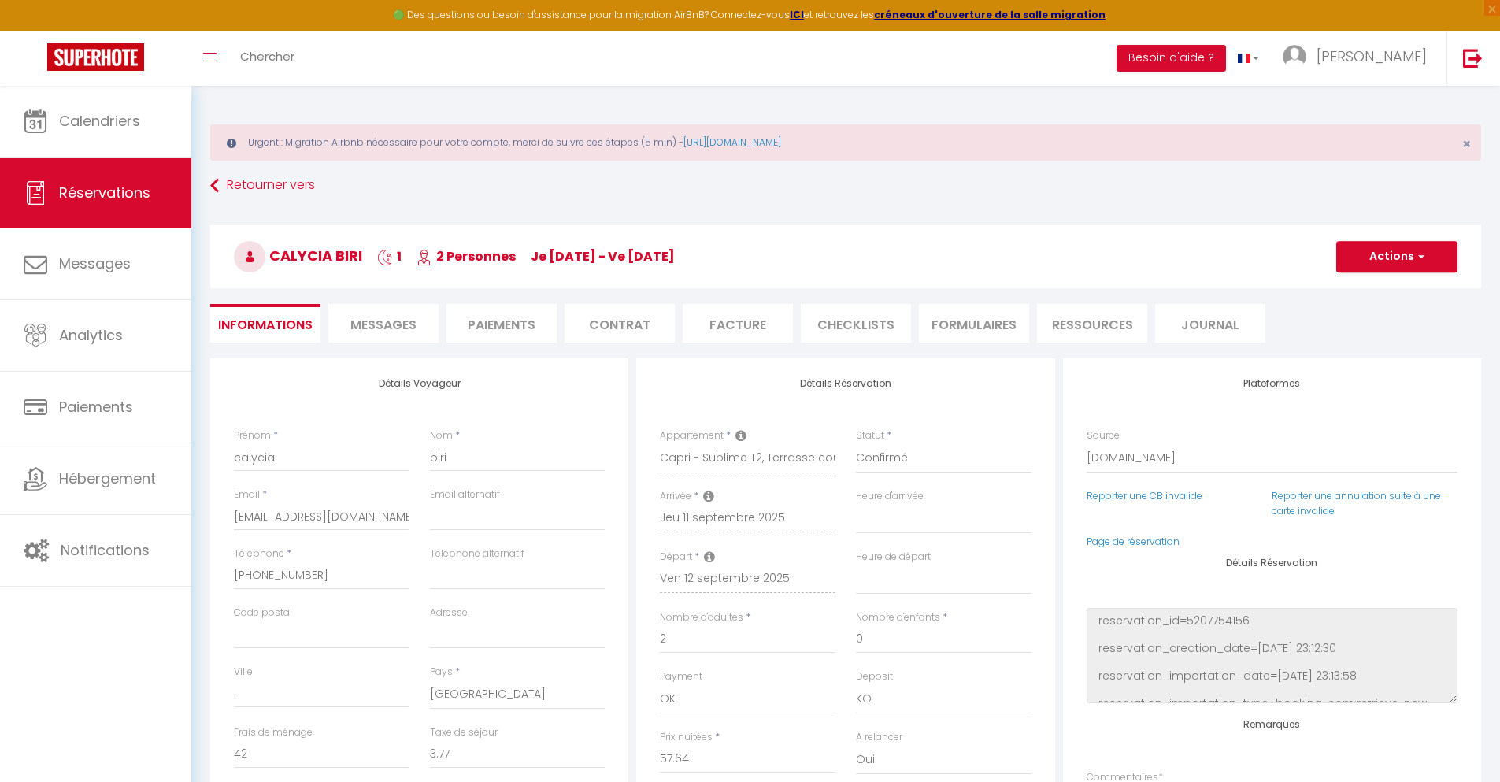
select select
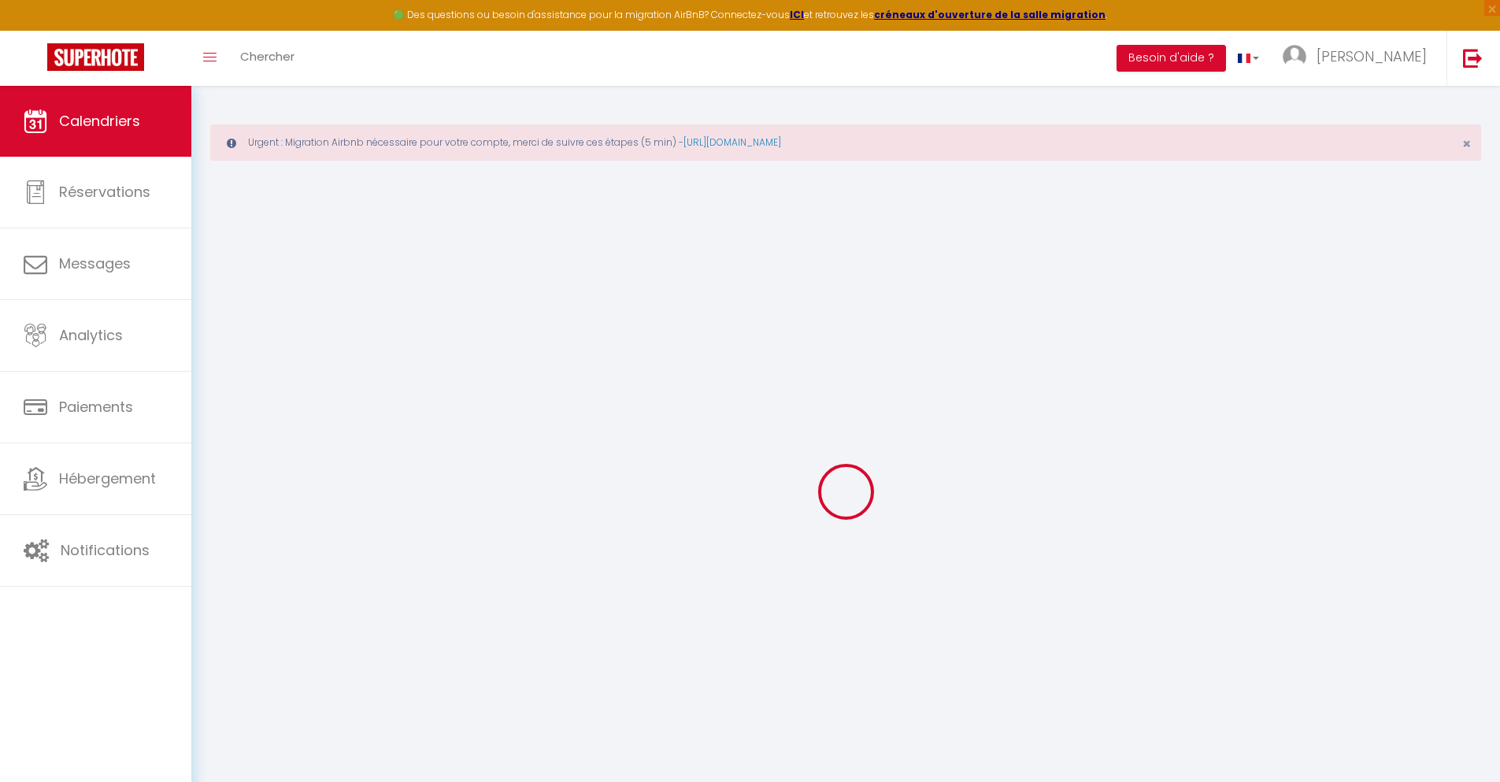
select select
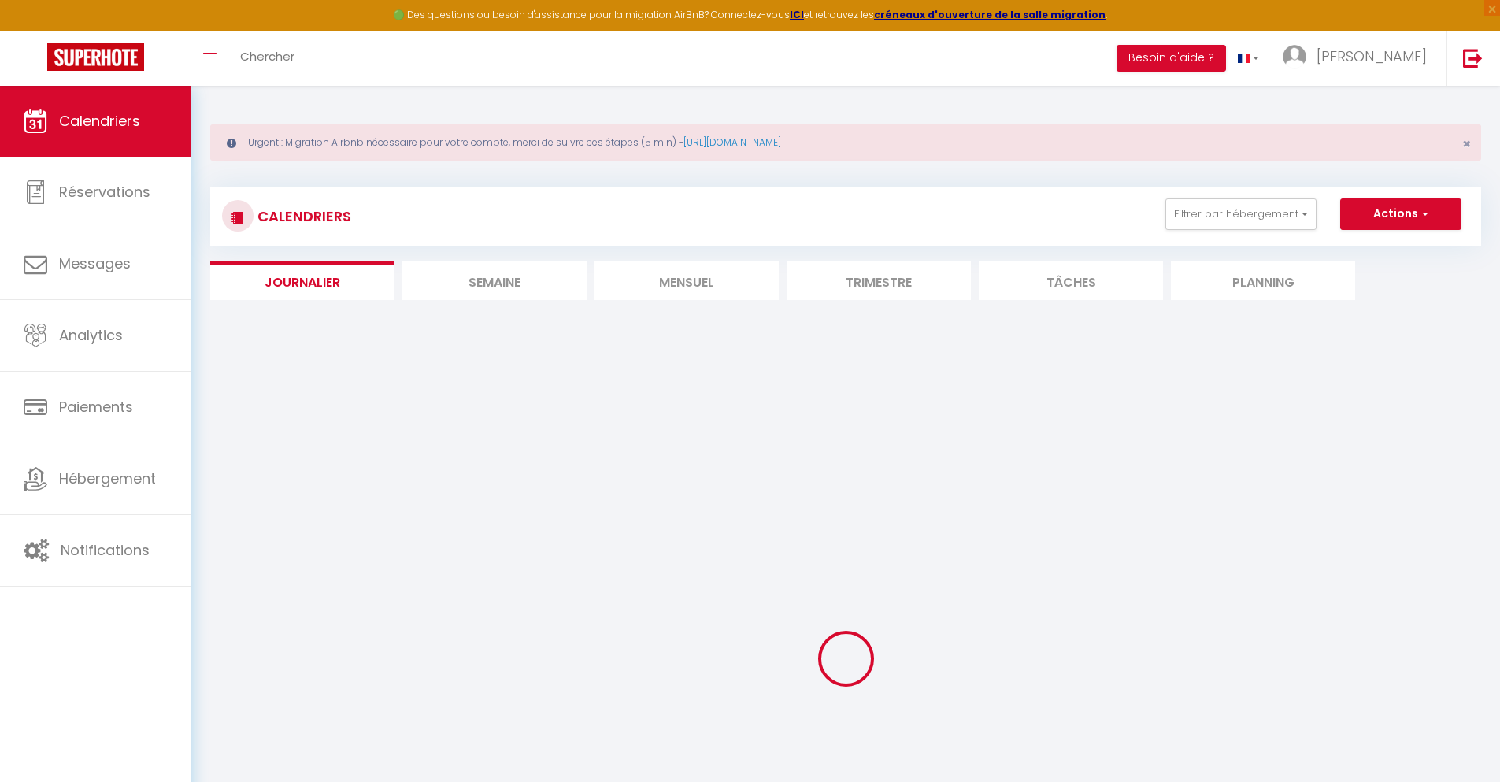
select select
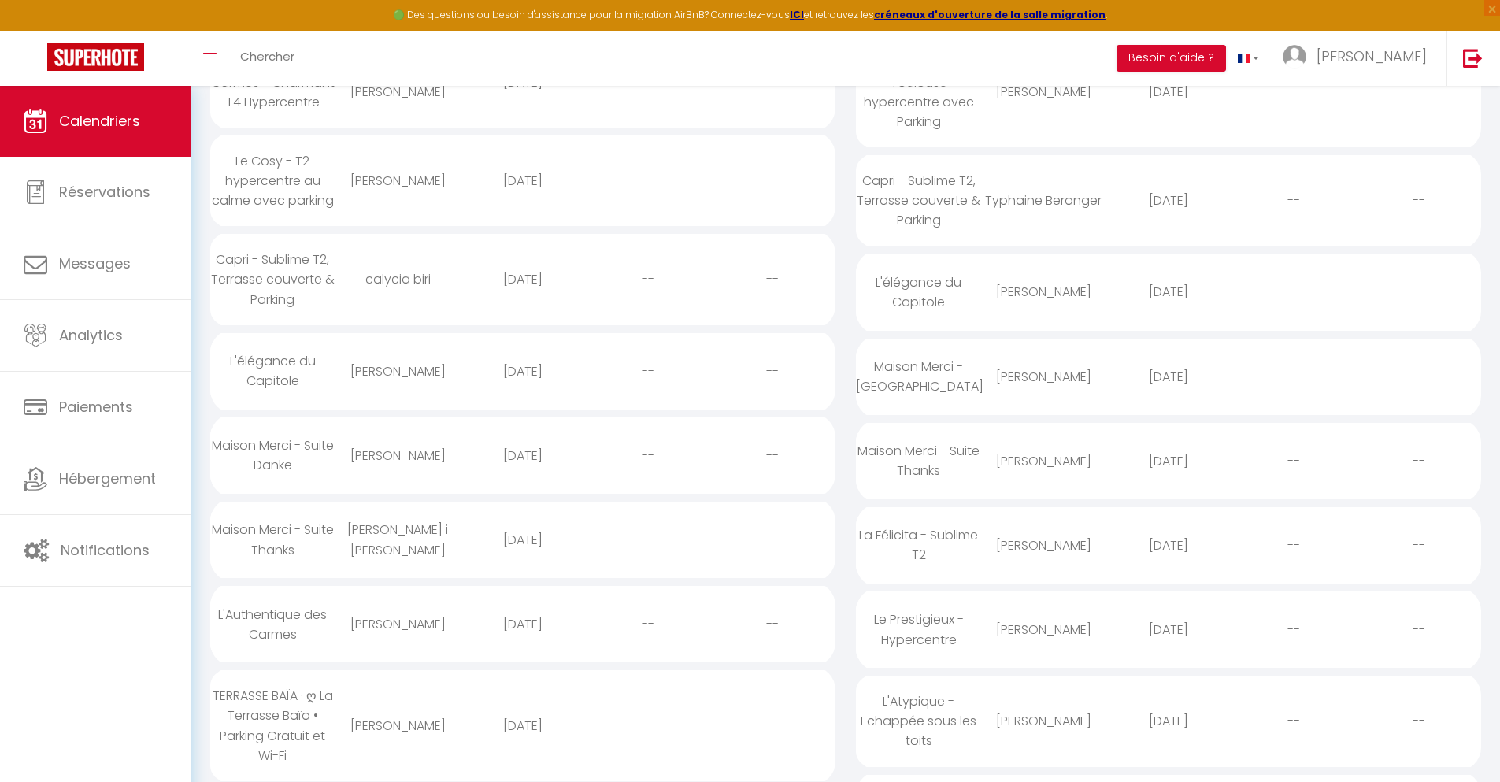
scroll to position [35, 0]
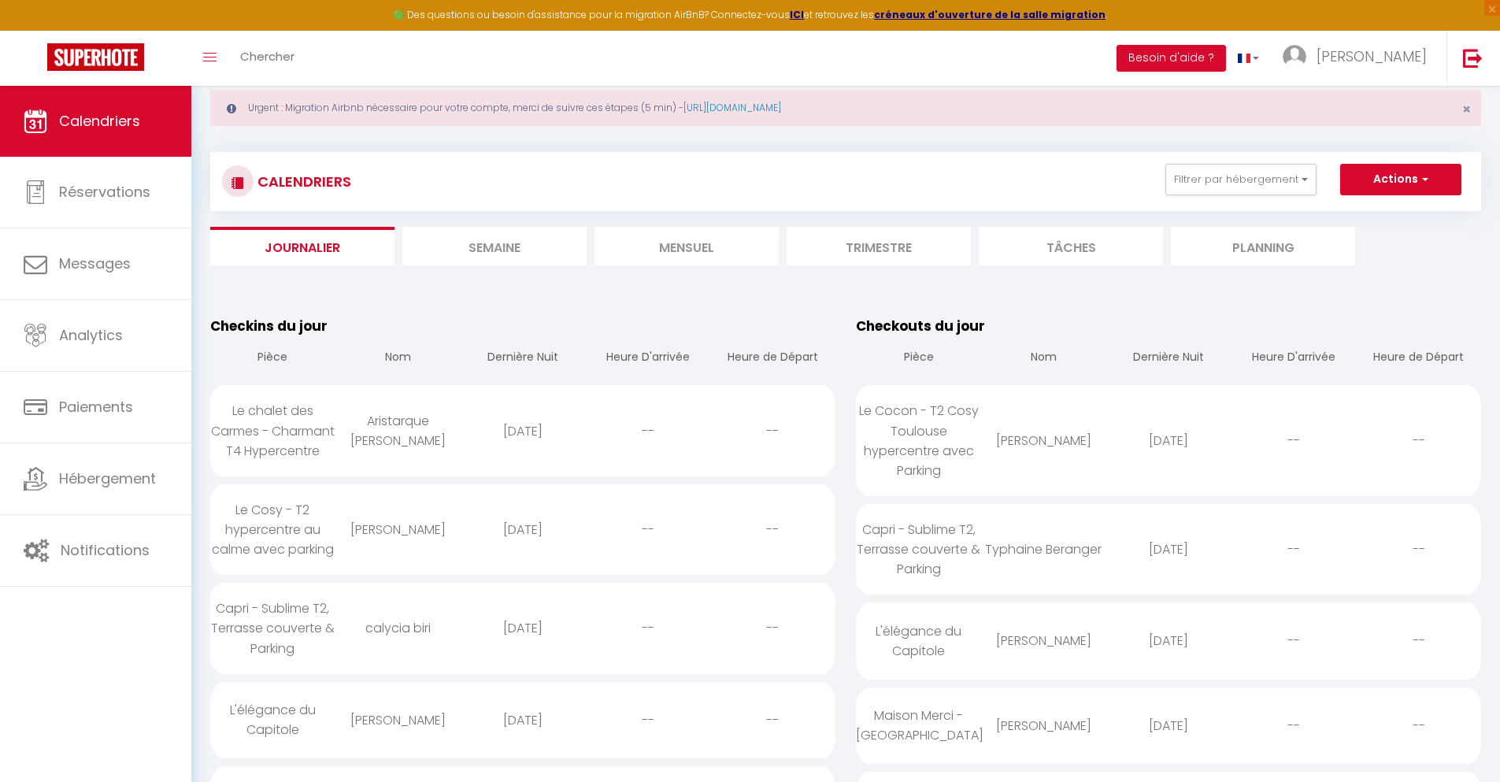
click at [522, 739] on div "[DATE]" at bounding box center [523, 719] width 125 height 51
select select "0"
select select "1"
select select
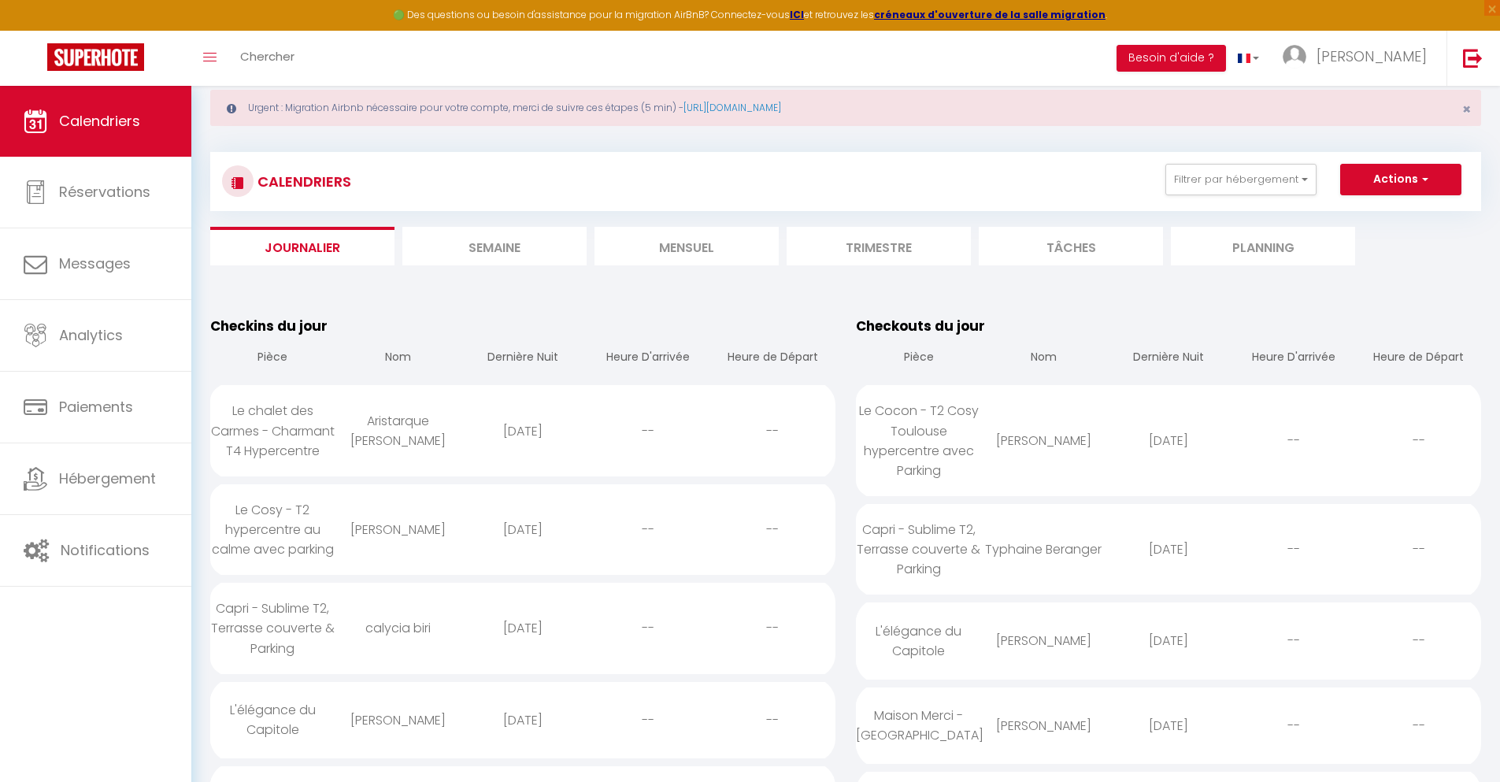
select select
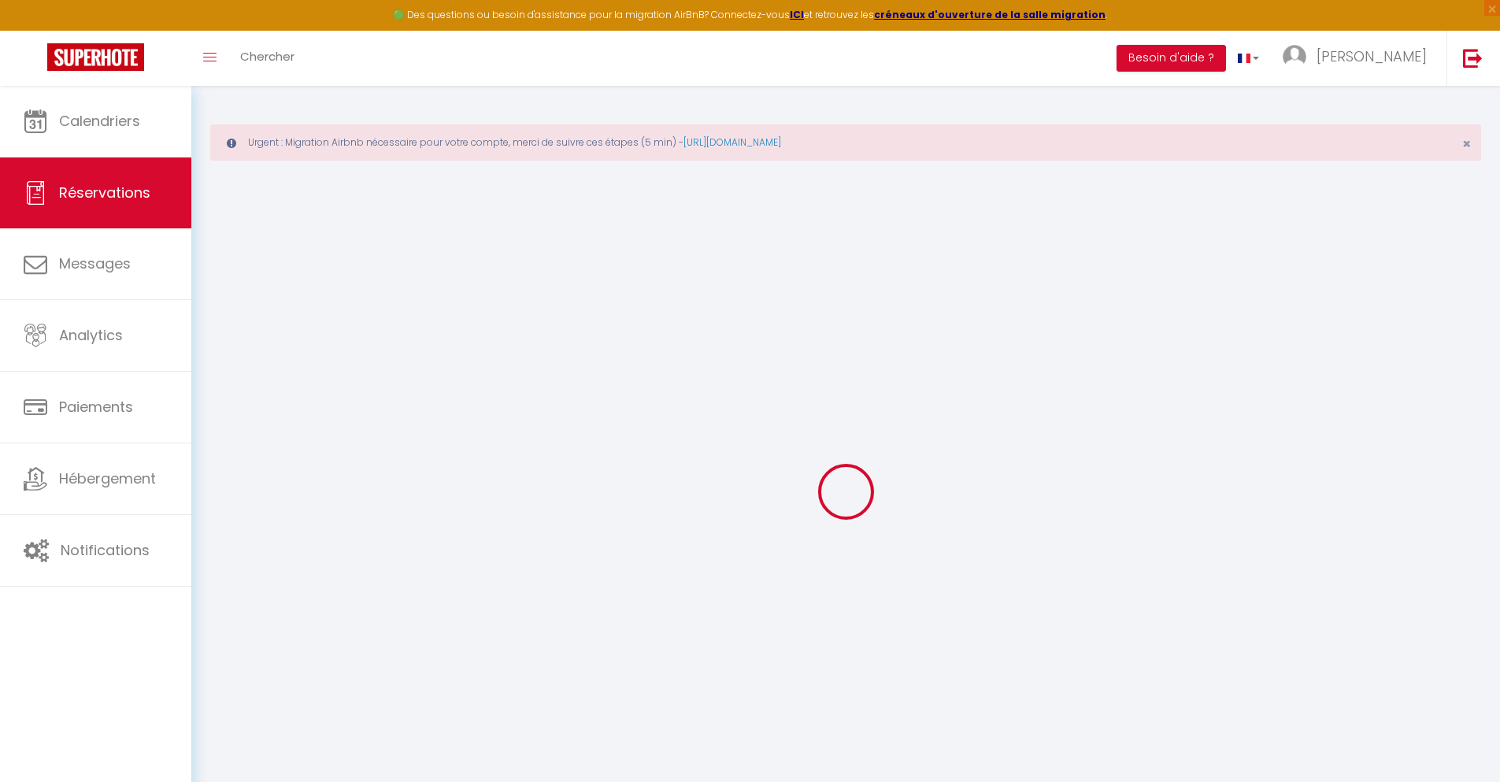
select select
checkbox input "false"
select select
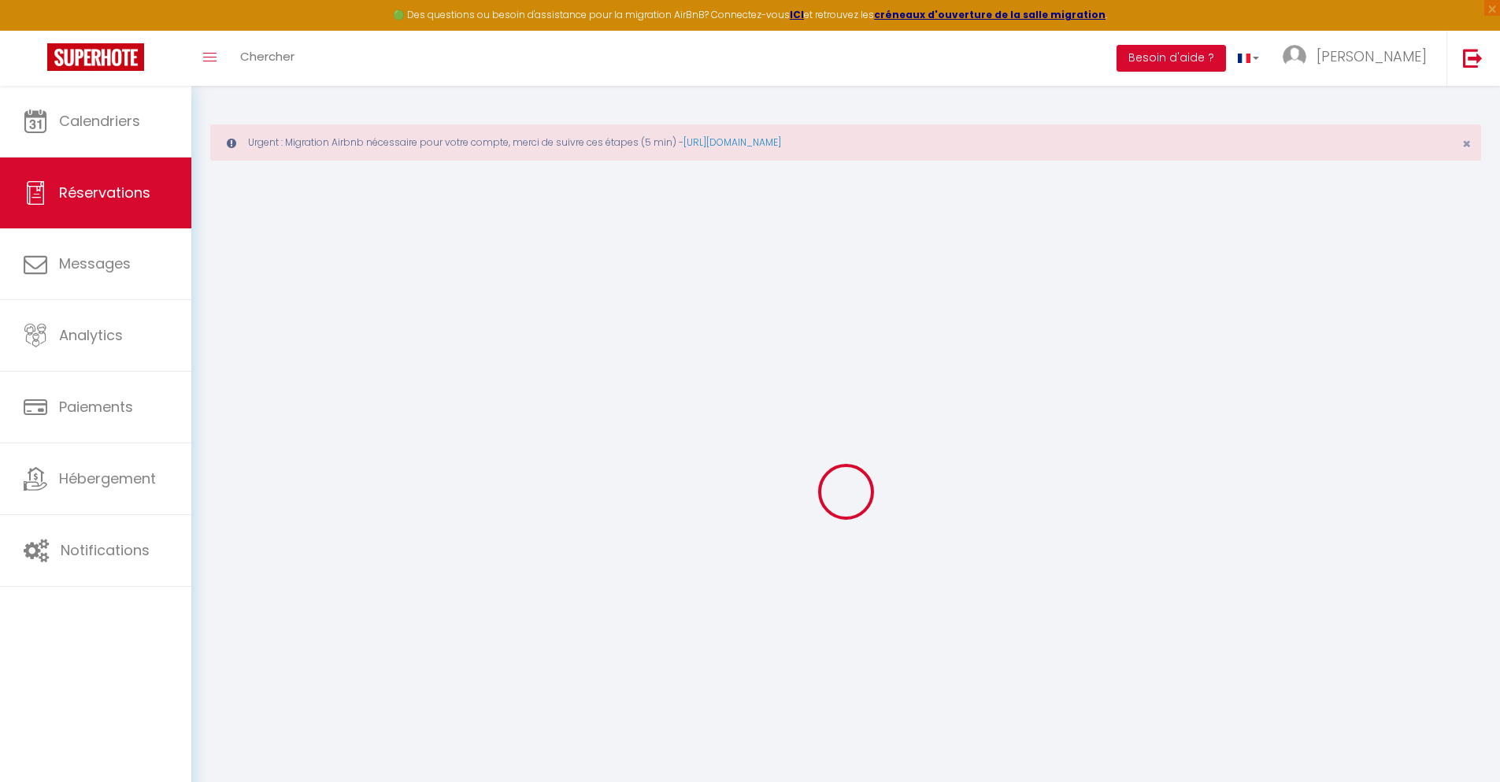
select select
checkbox input "false"
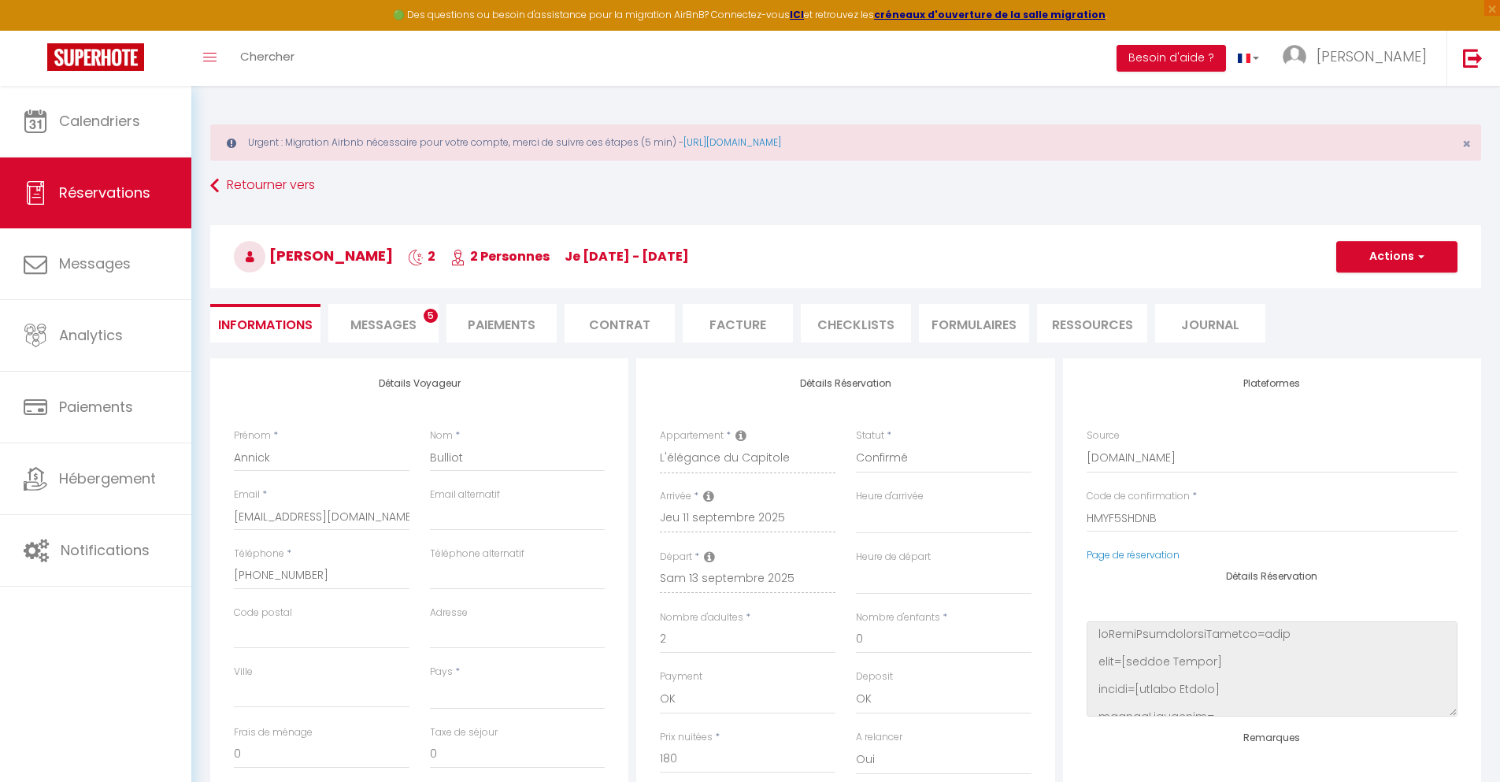
select select
type input "40"
type input "12.96"
select select
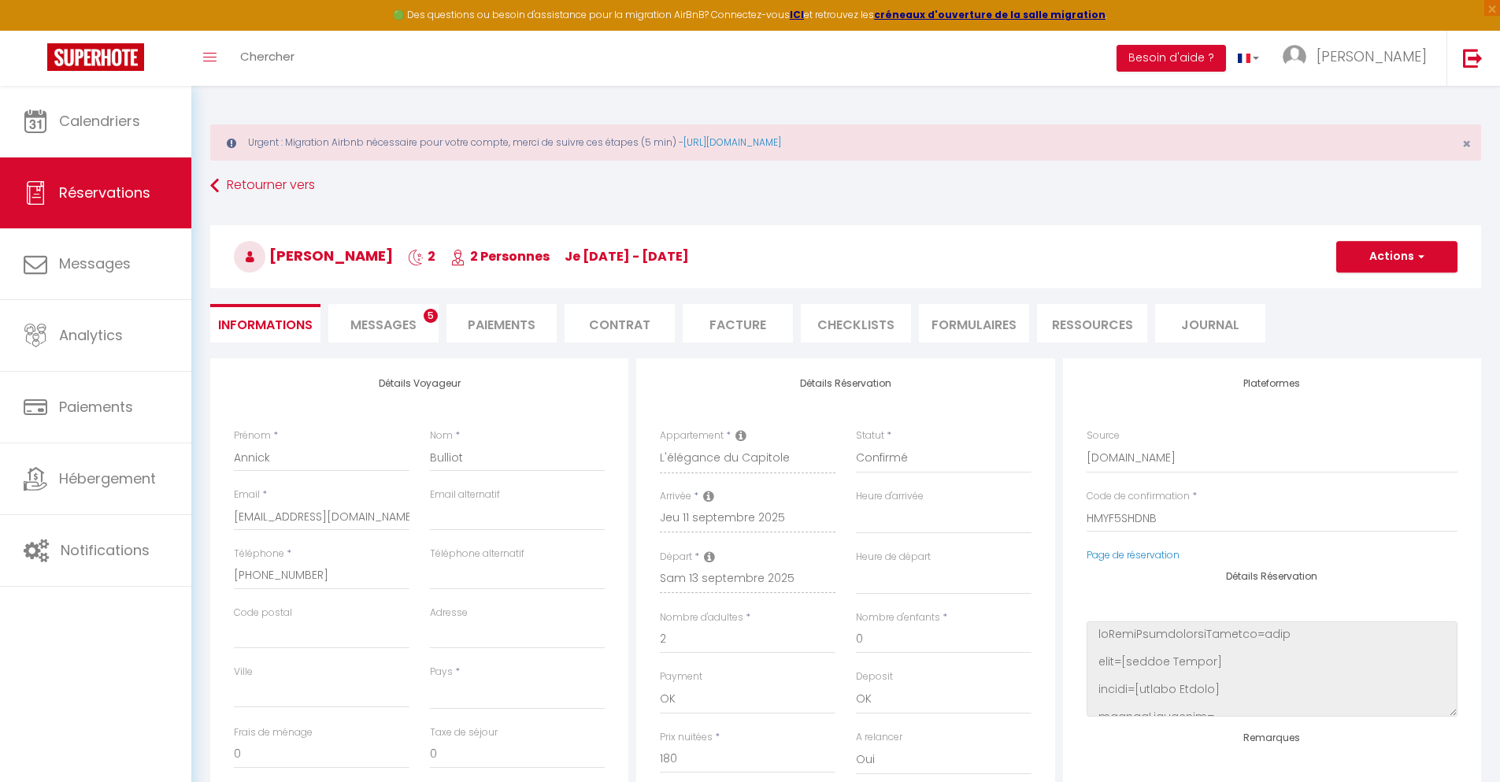
checkbox input "false"
select select
checkbox input "false"
select select
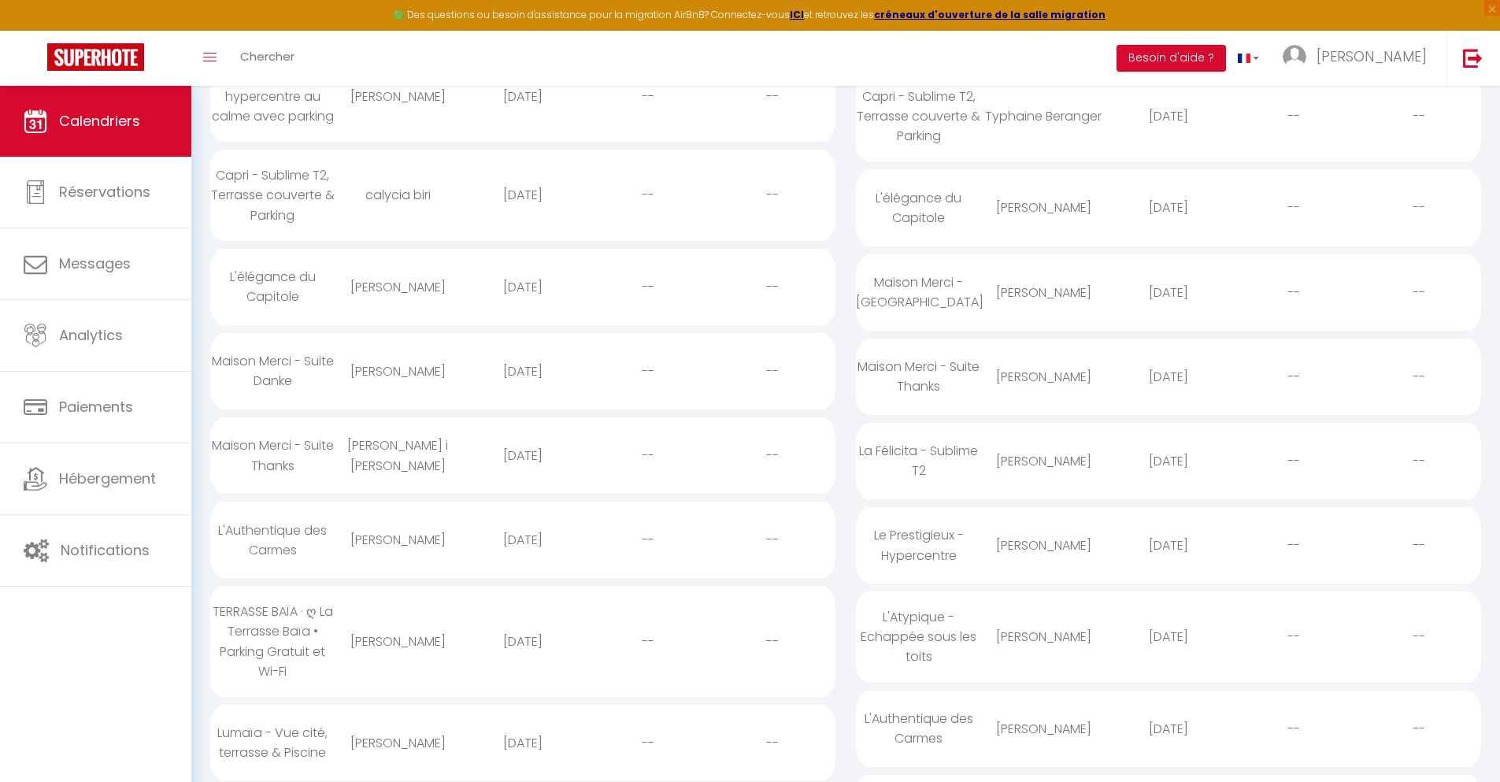
scroll to position [119, 0]
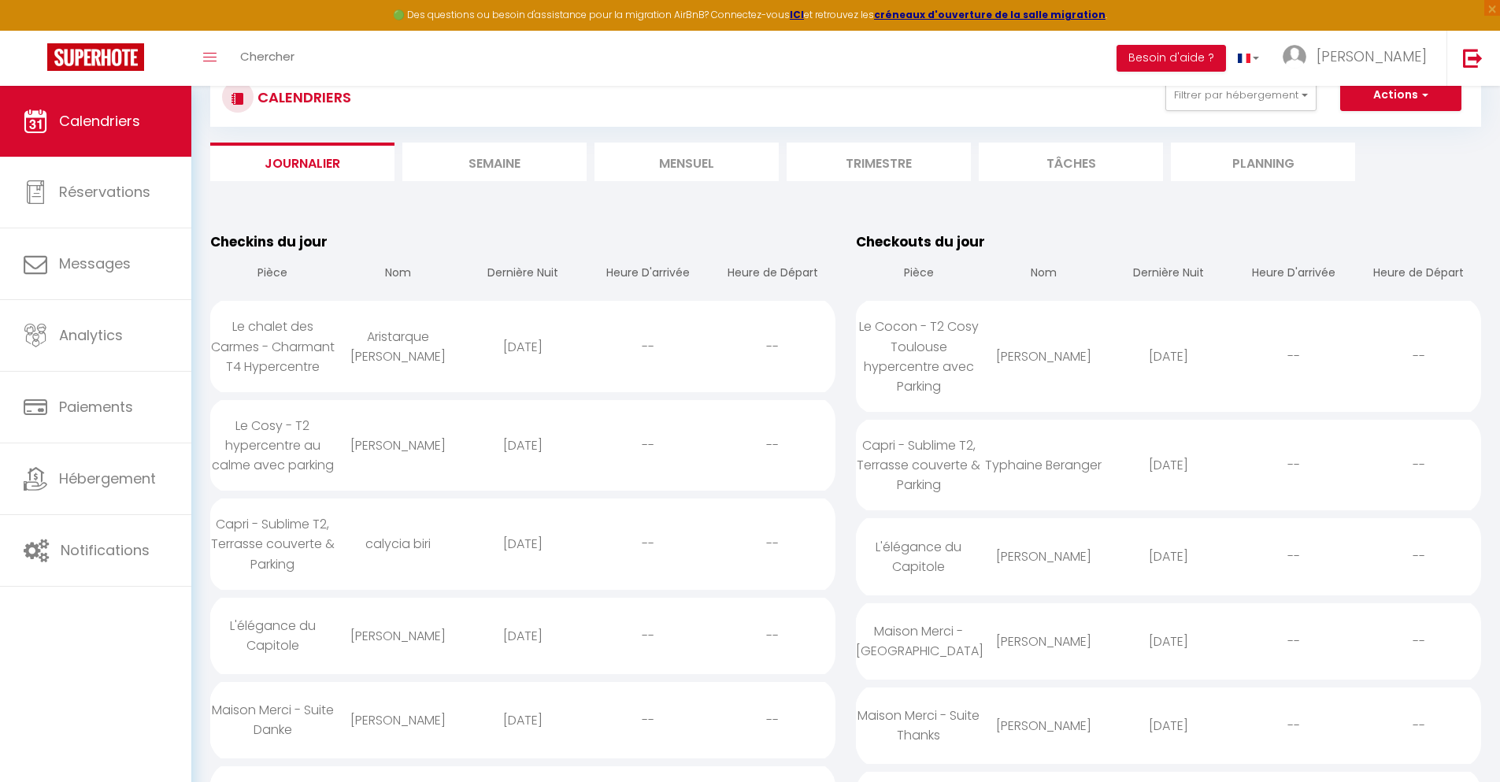
click at [522, 739] on div "[DATE]" at bounding box center [523, 719] width 125 height 51
select select "0"
select select "1"
select select
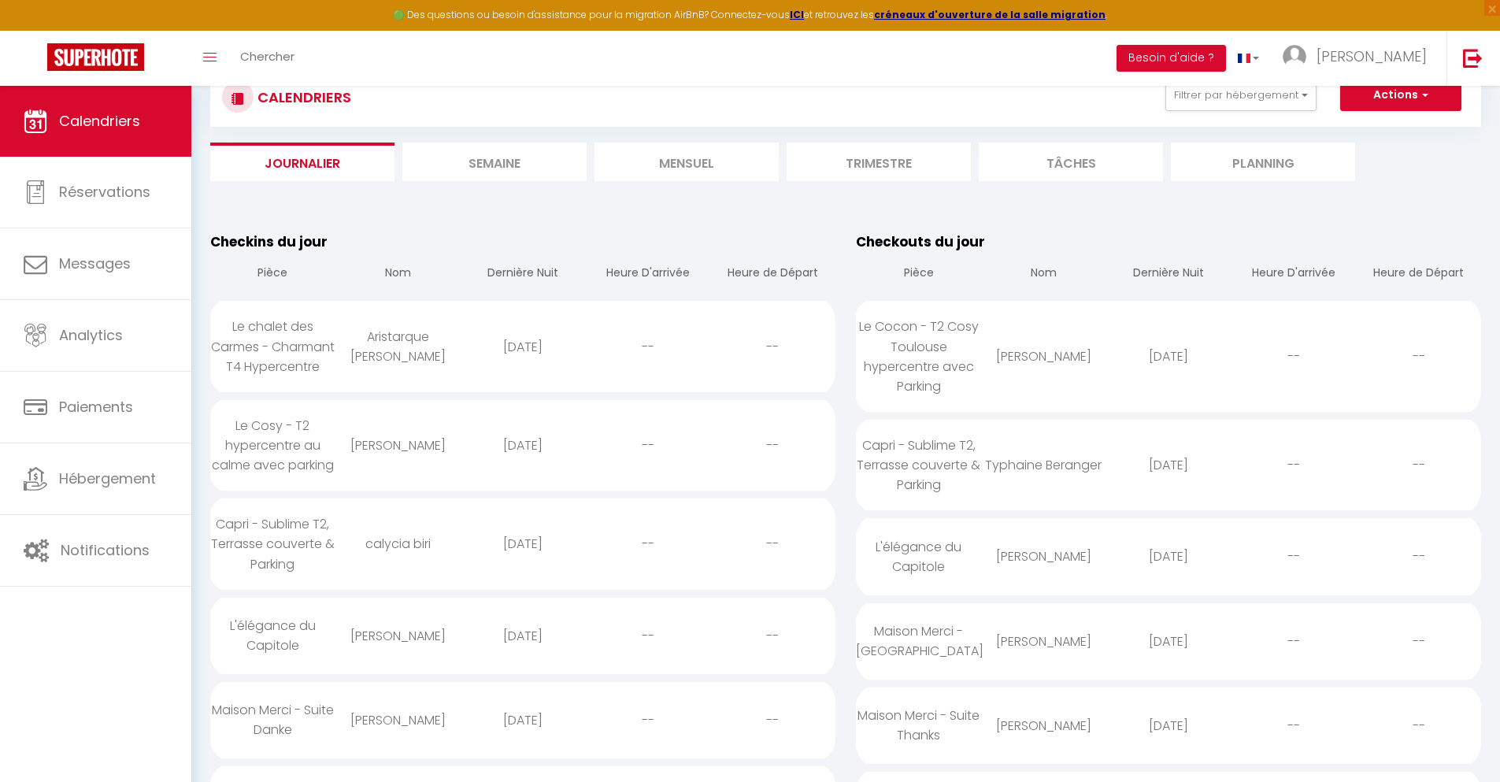
select select
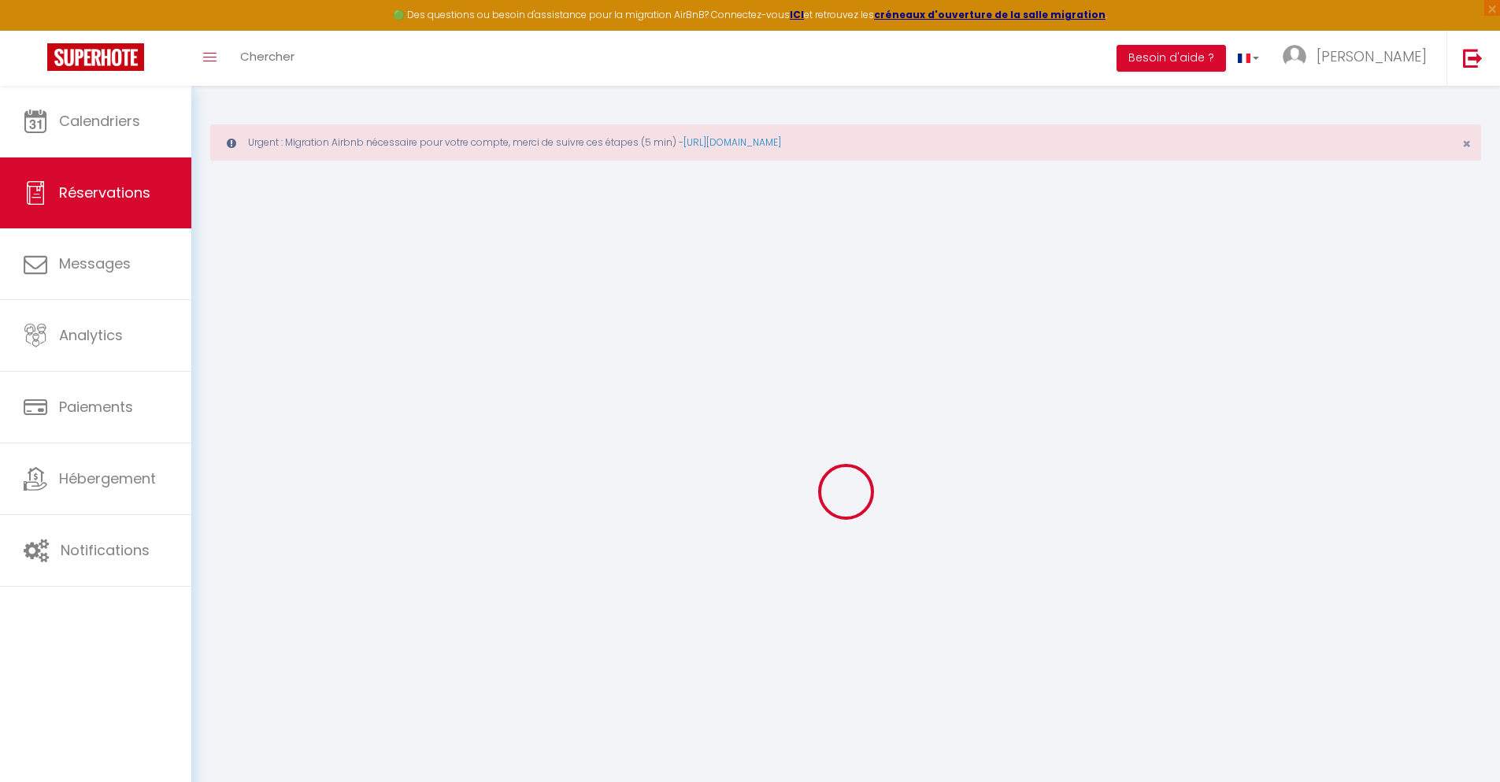
type input "[PERSON_NAME]"
type input "[GEOGRAPHIC_DATA]"
type input "[EMAIL_ADDRESS][DOMAIN_NAME]"
type input "[PHONE_NUMBER]"
type input "."
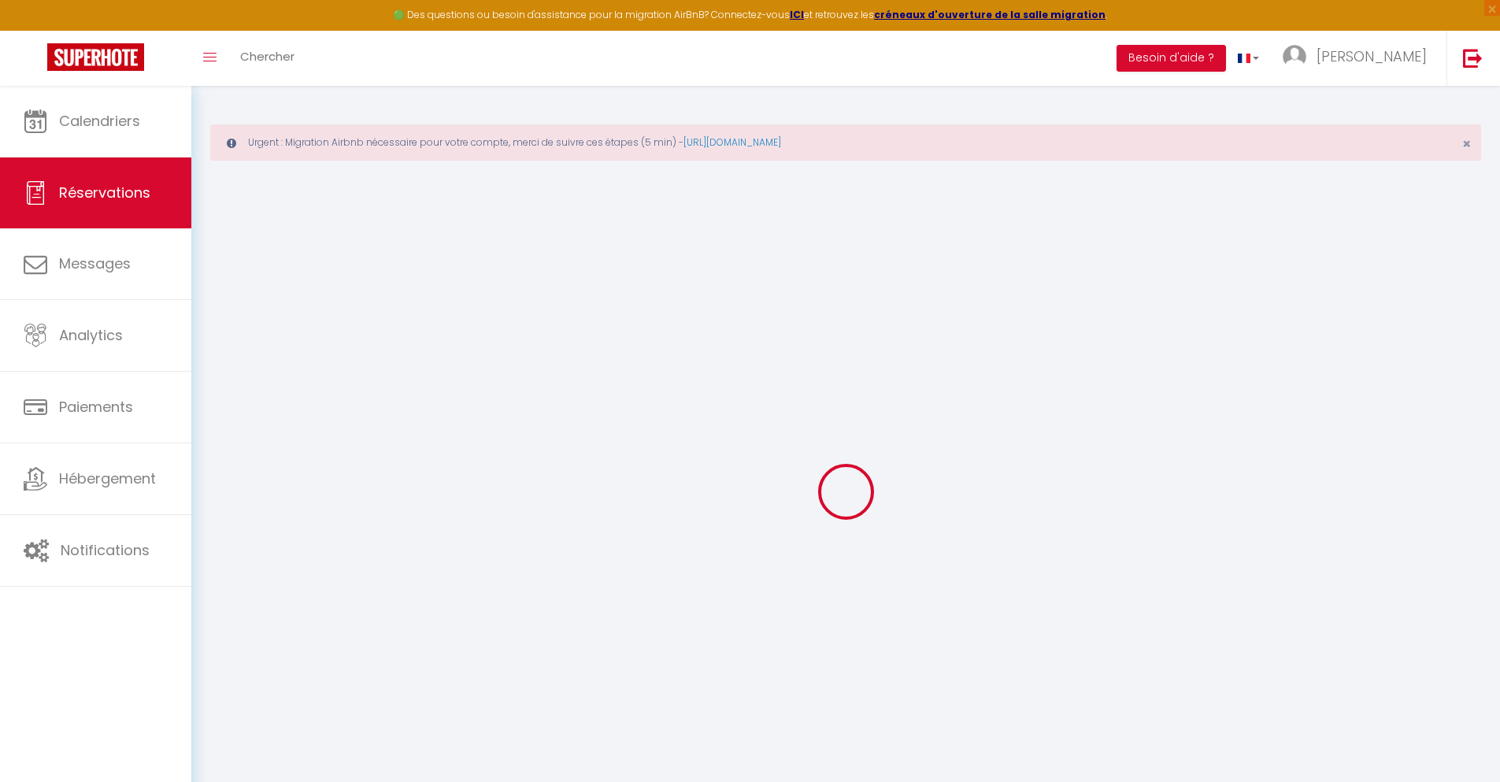
select select "ES"
type input "10.91"
type input "0.93"
select select "36908"
select select "1"
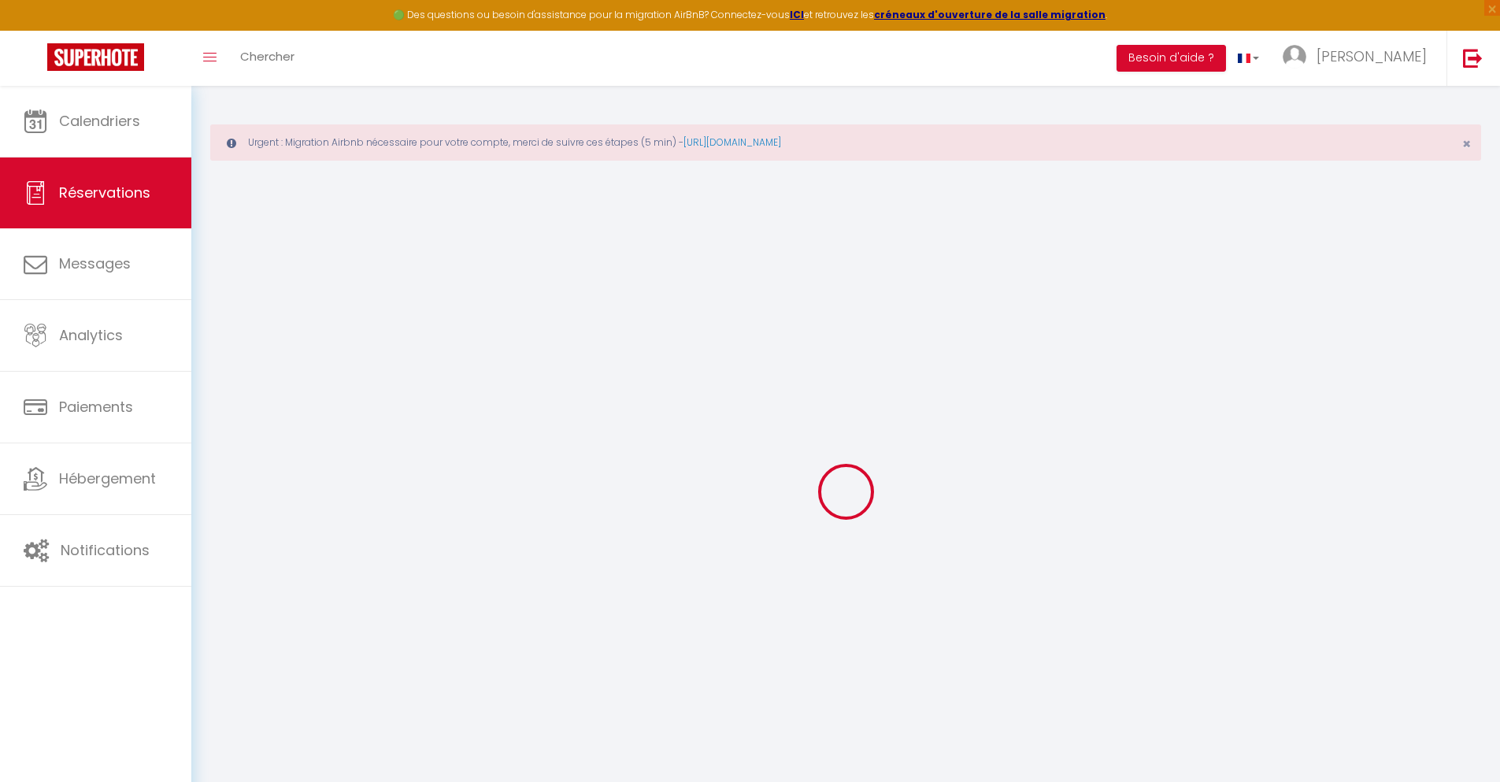
select select
type input "2"
select select "12"
select select
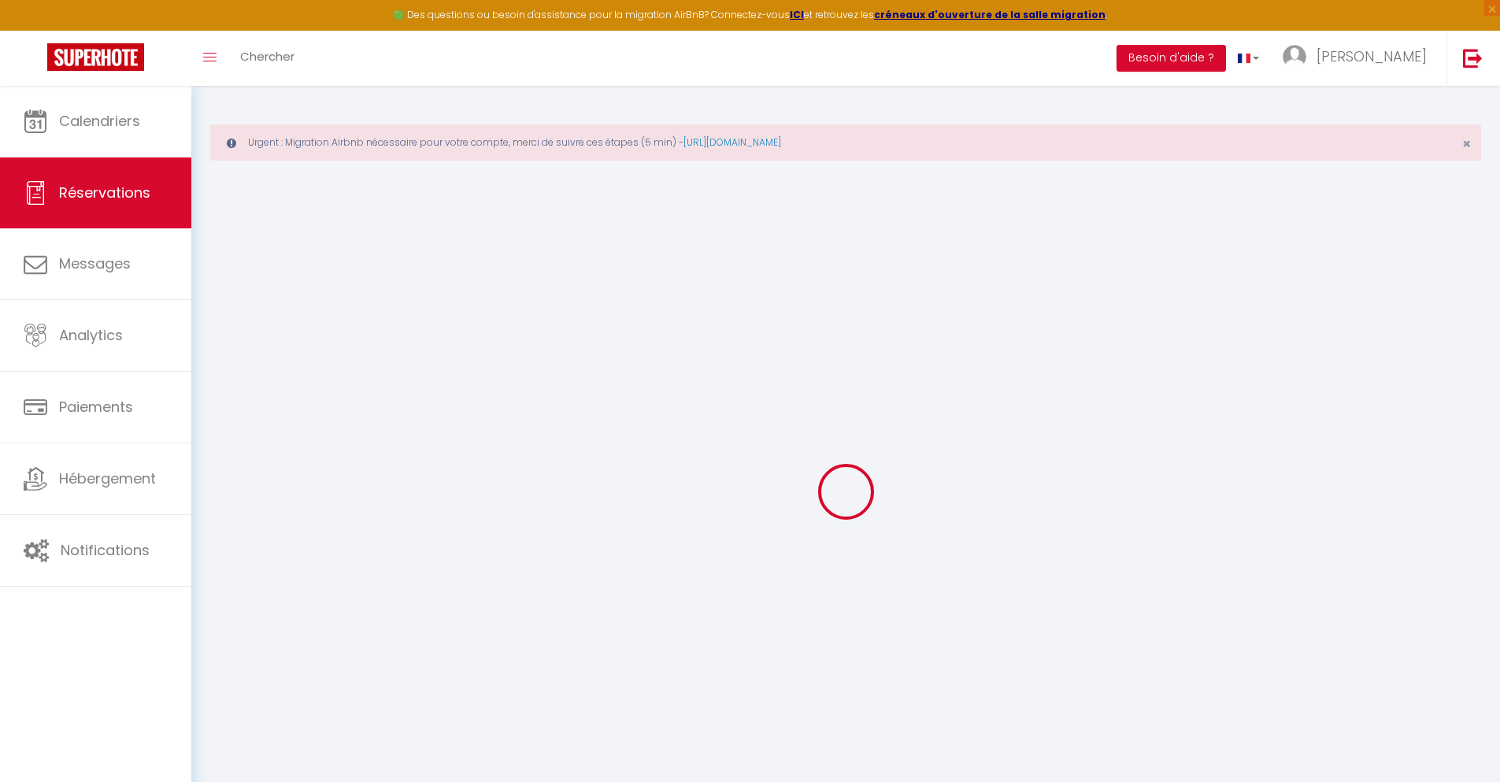
type input "34.2"
checkbox input "false"
type input "0"
select select "2"
type input "0"
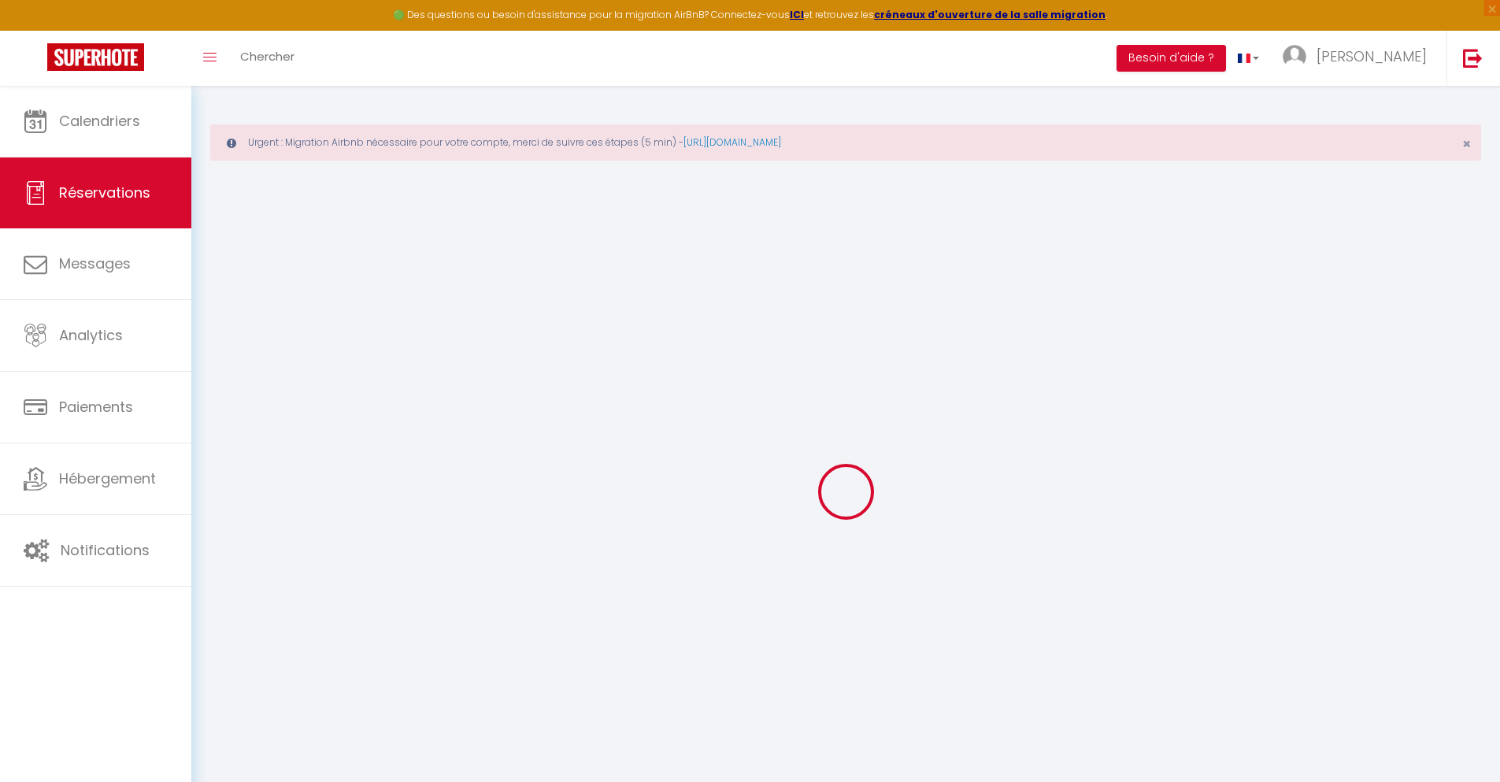
type input "0"
select select
select select "14"
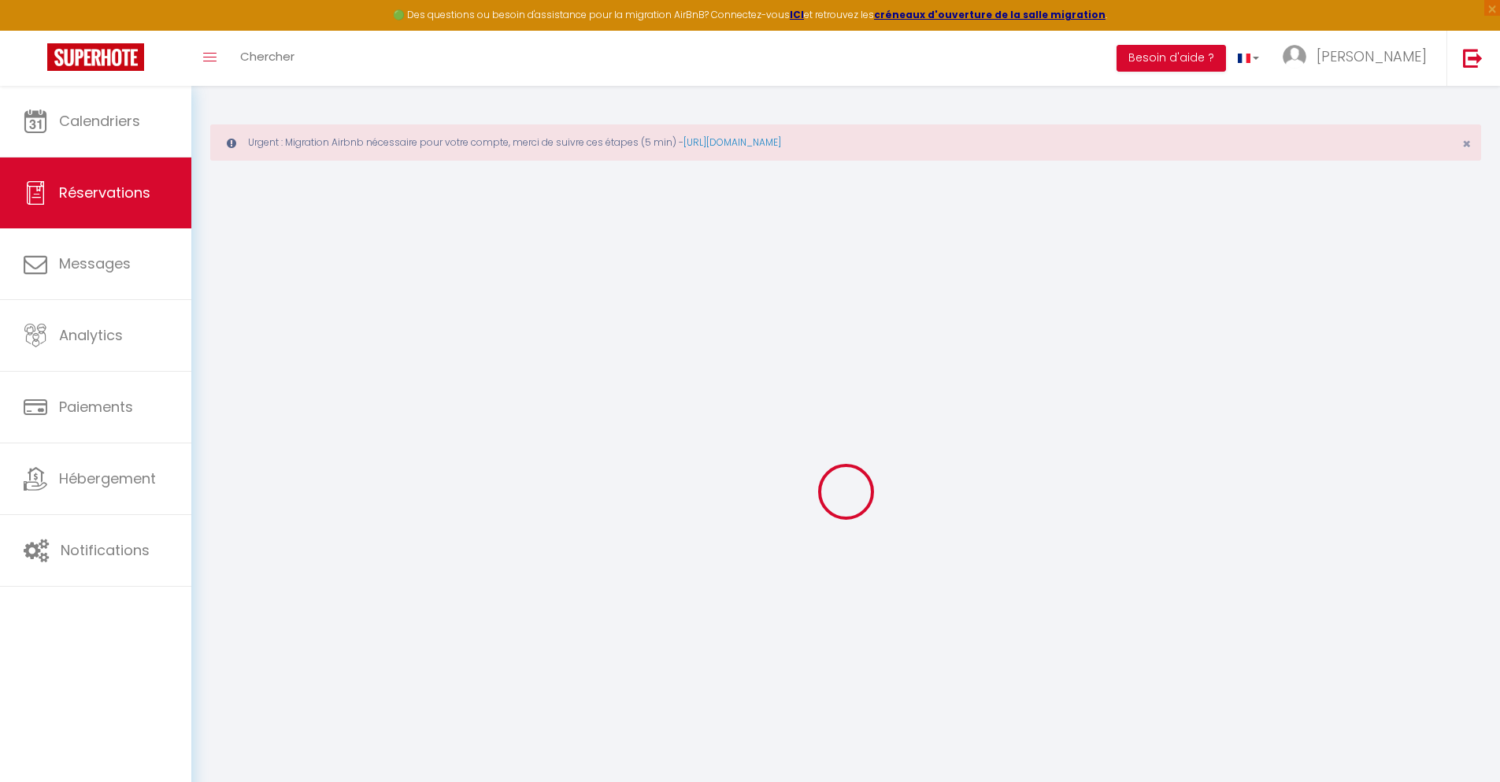
checkbox input "false"
select select
checkbox input "false"
select select
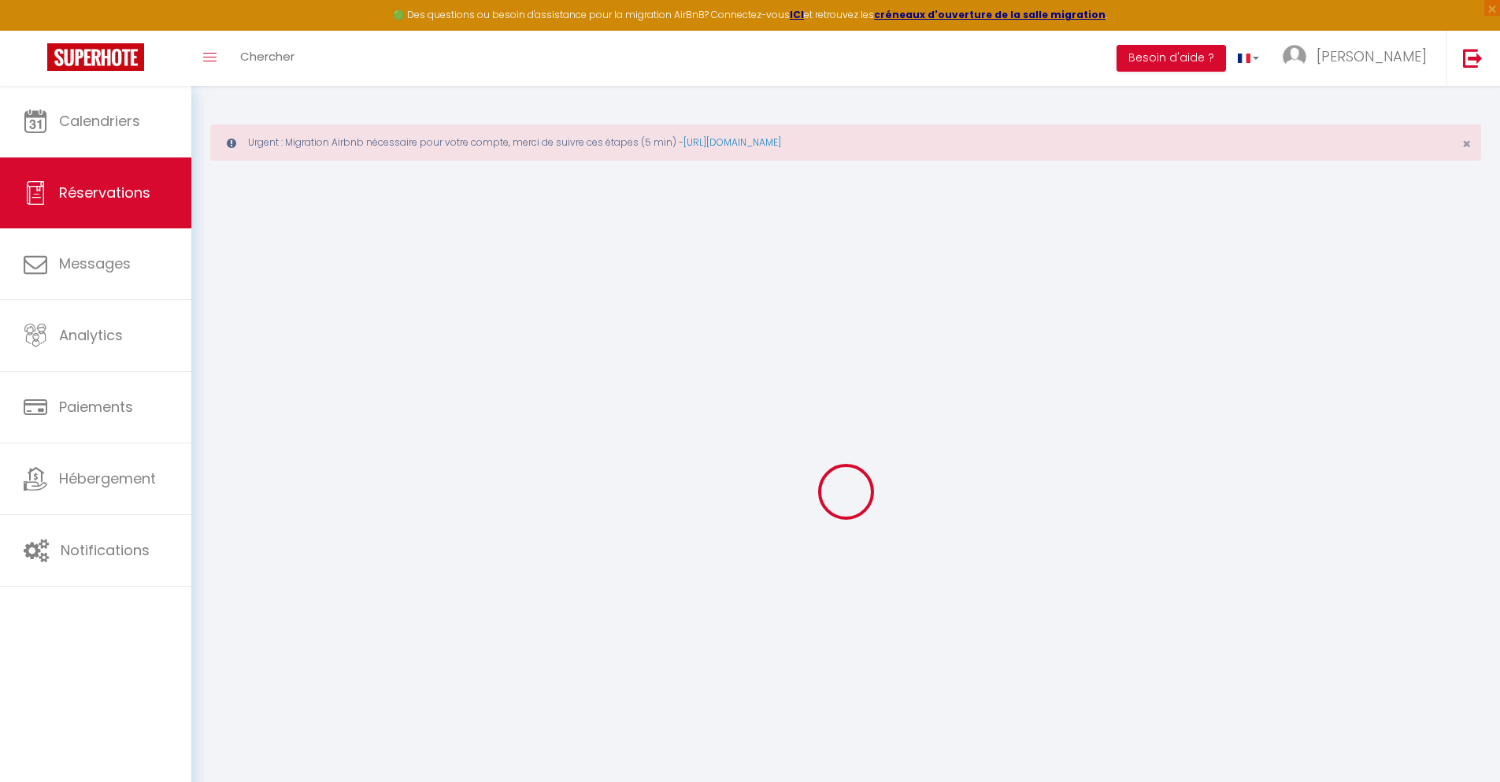
select select
checkbox input "false"
type textarea "** THIS RESERVATION HAS BEEN PRE-PAID ** BOOKING NOTE : Payment charge is EUR 0…"
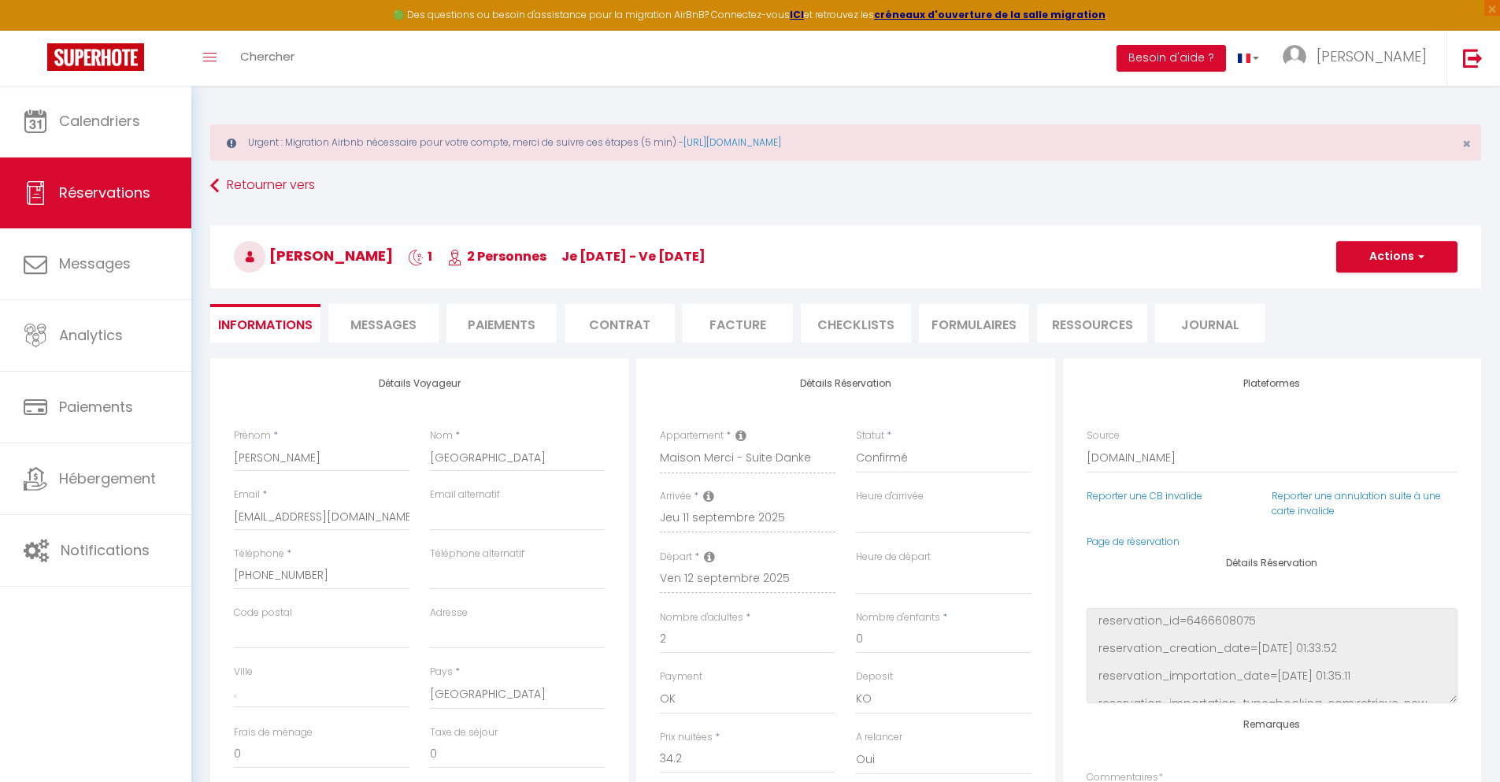
type input "30"
type input "2.24"
select select
checkbox input "false"
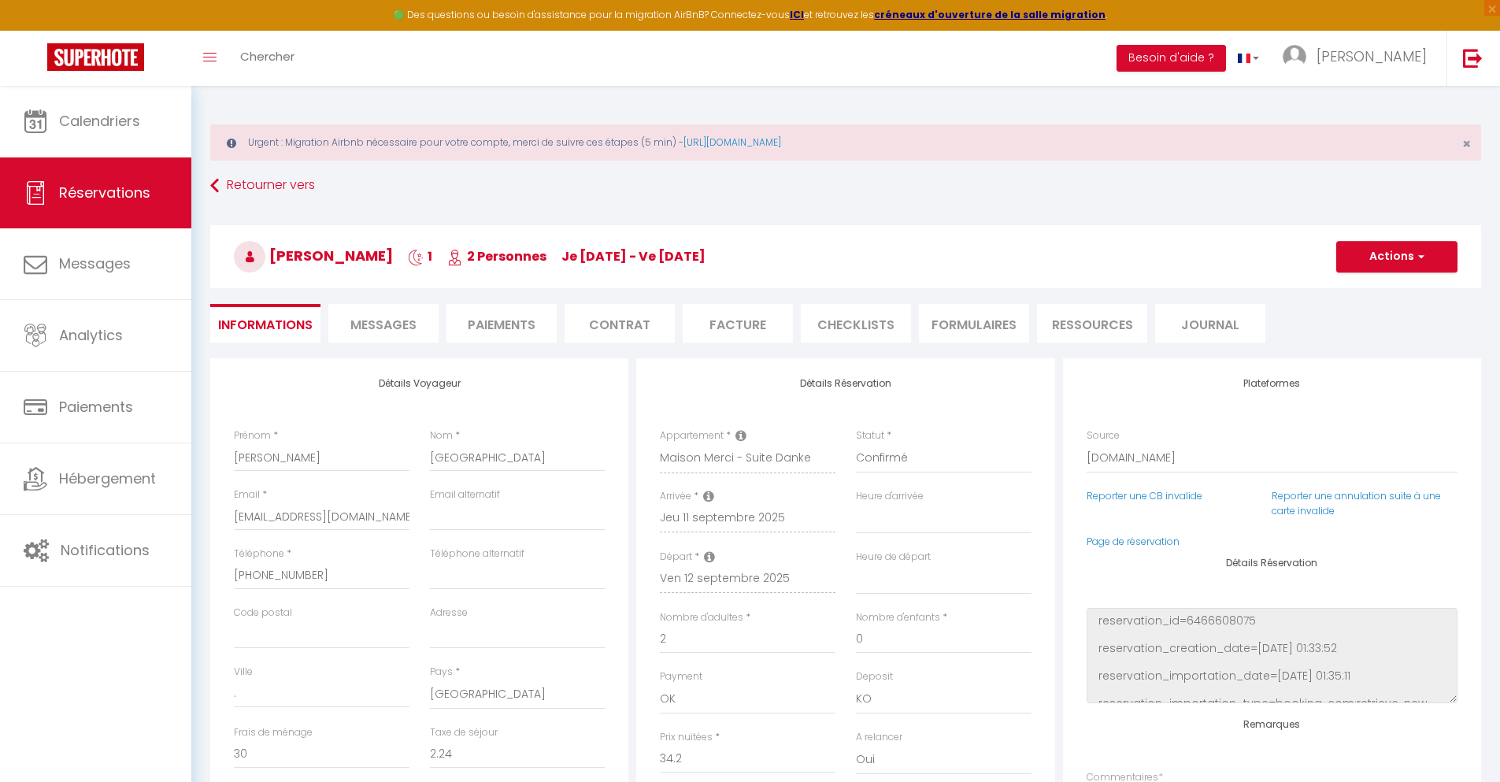
select select
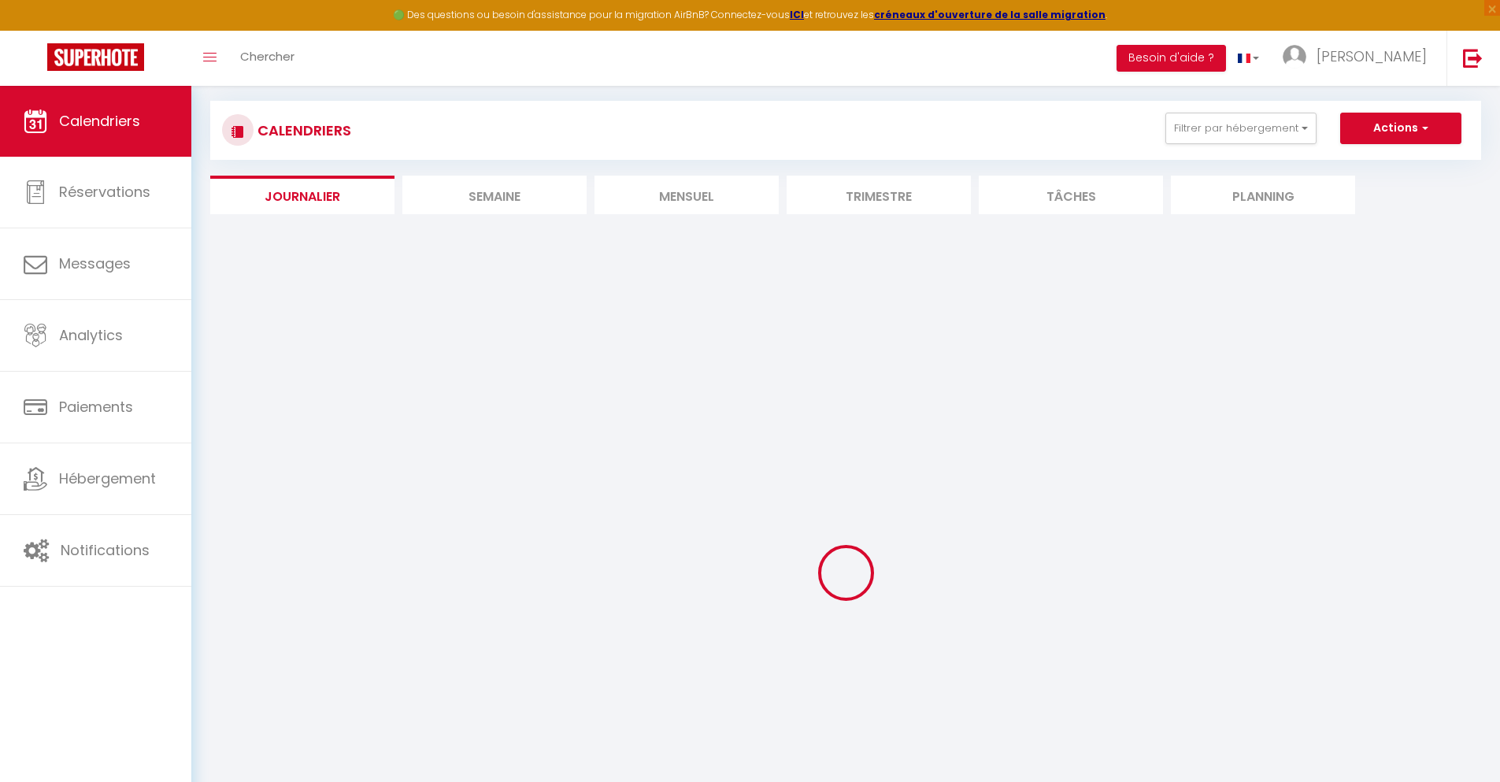
select select
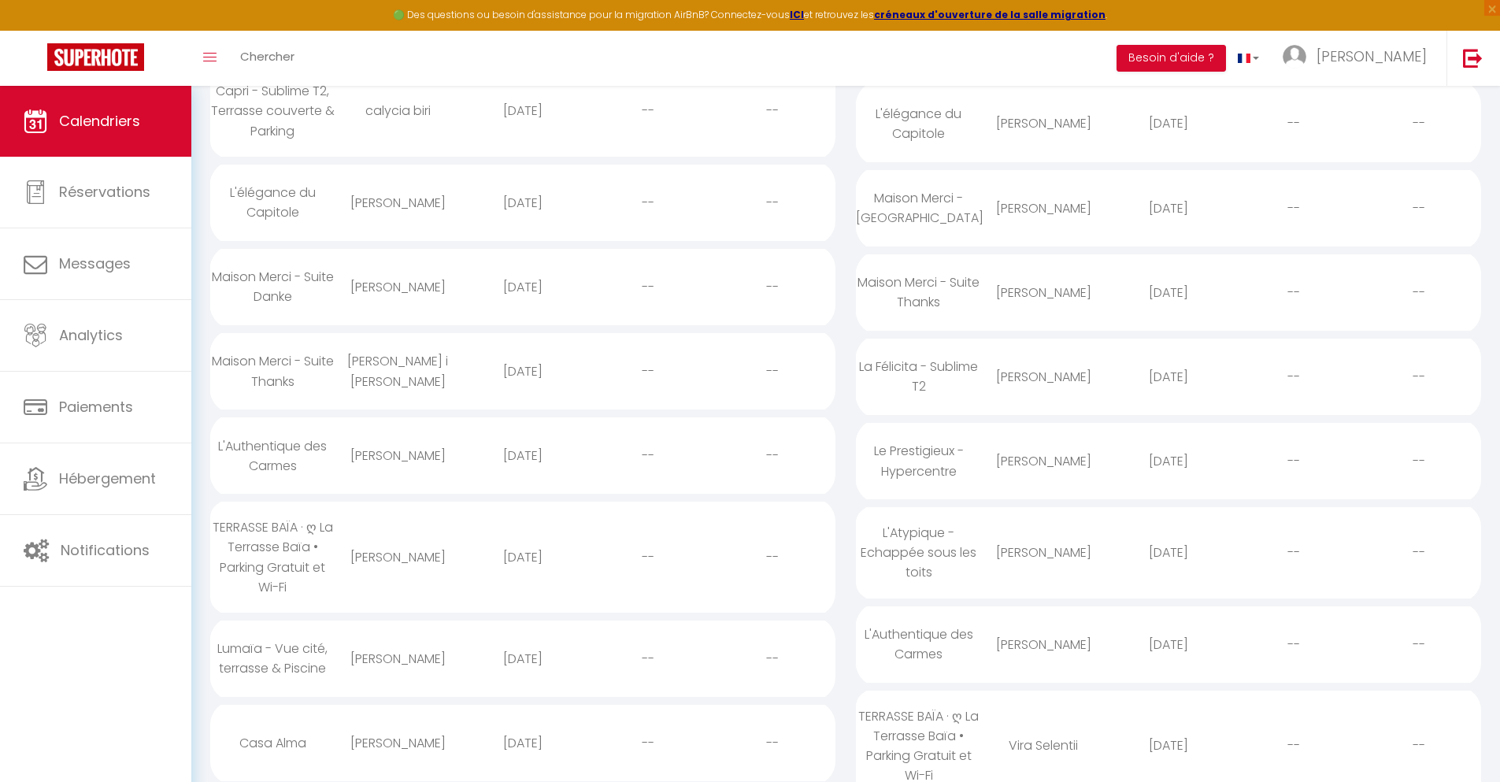
scroll to position [203, 0]
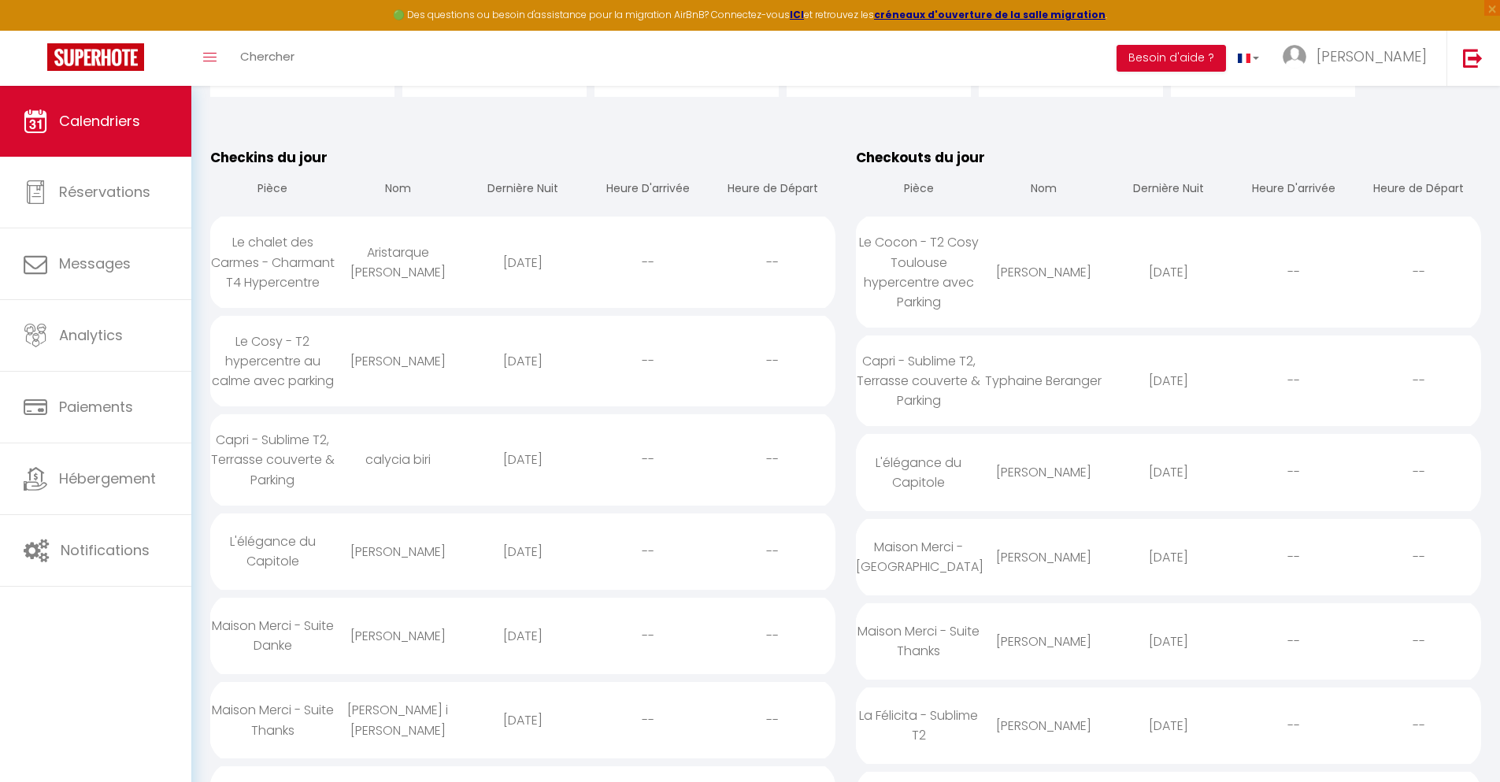
click at [522, 739] on div "[DATE]" at bounding box center [523, 719] width 125 height 51
select select "0"
select select "1"
select select
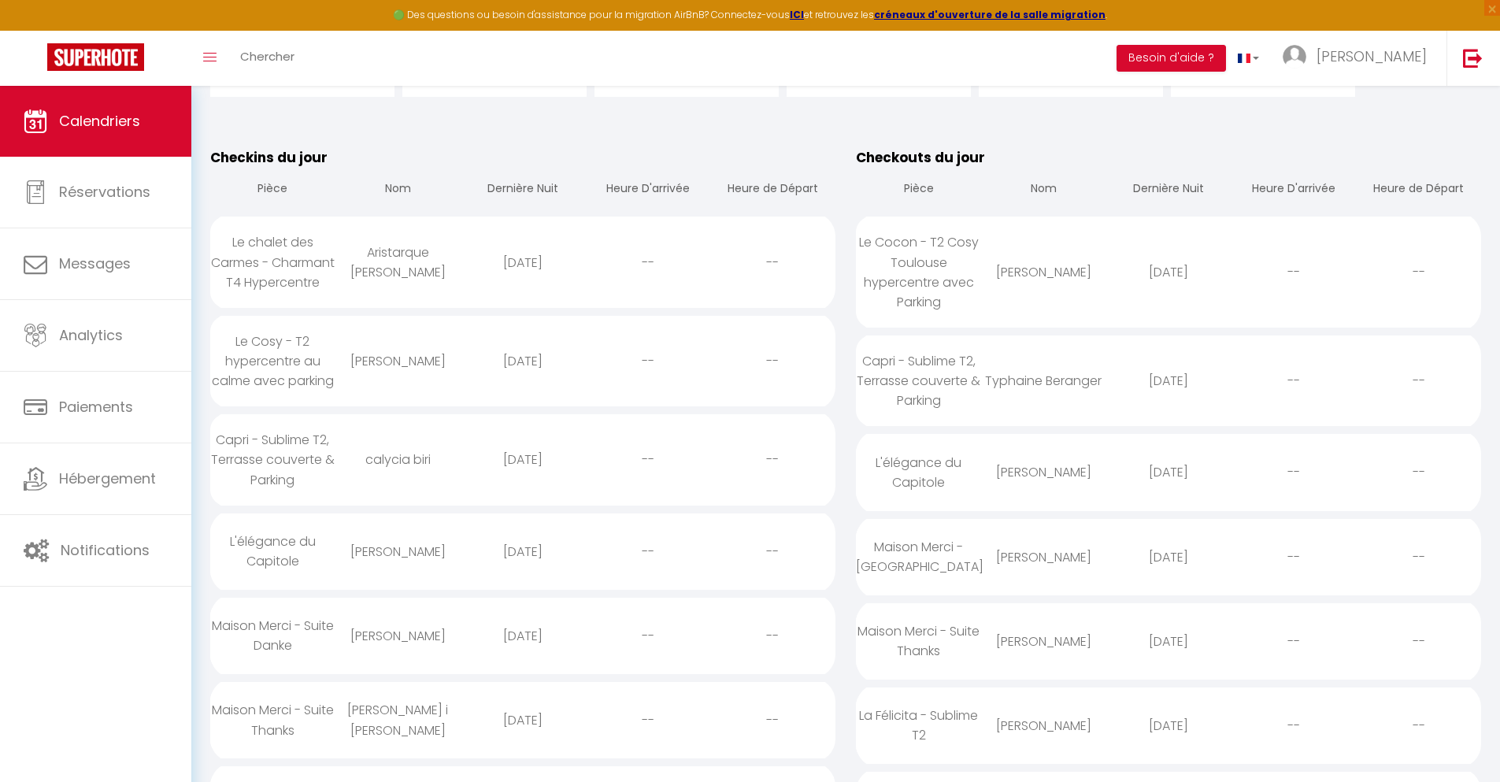
select select
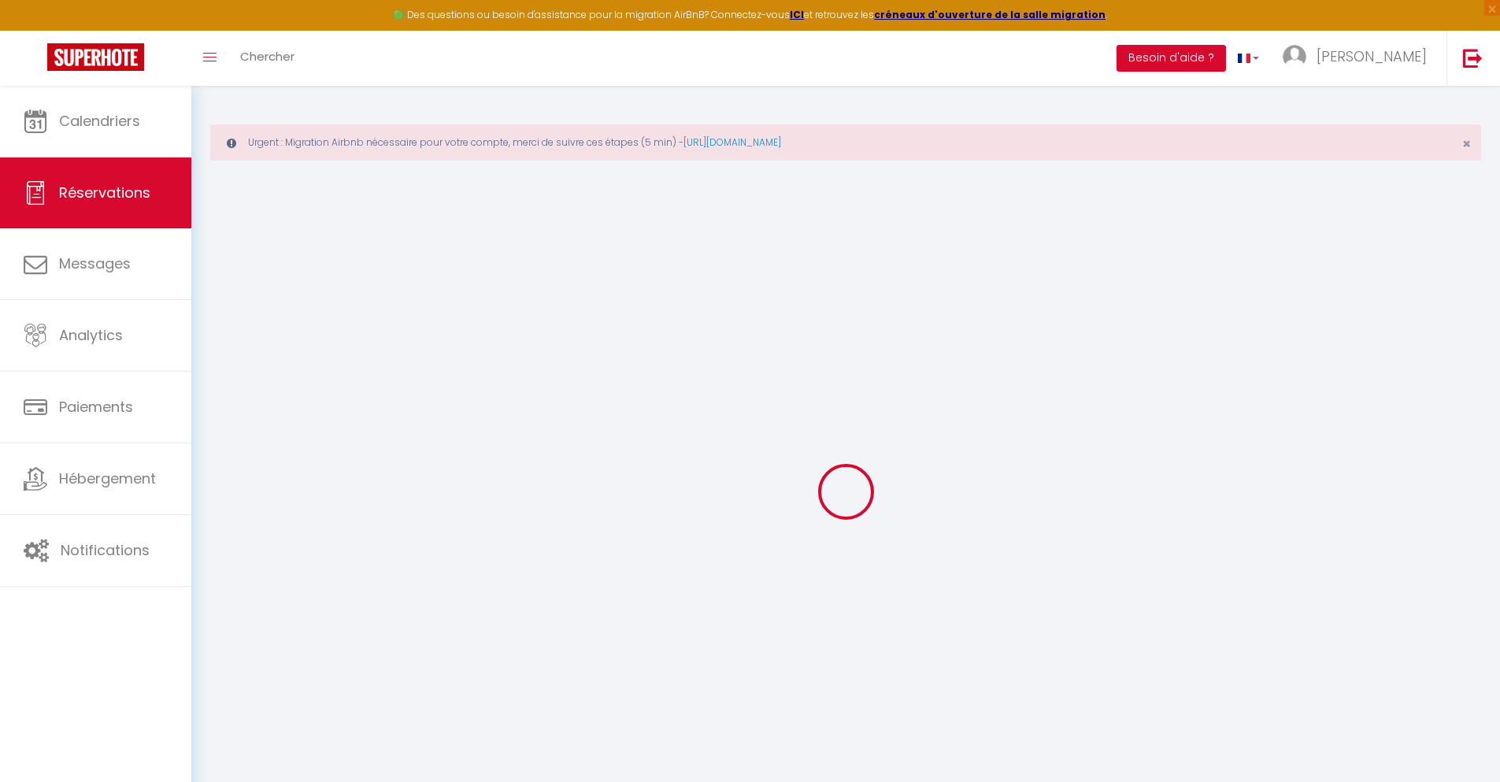
select select
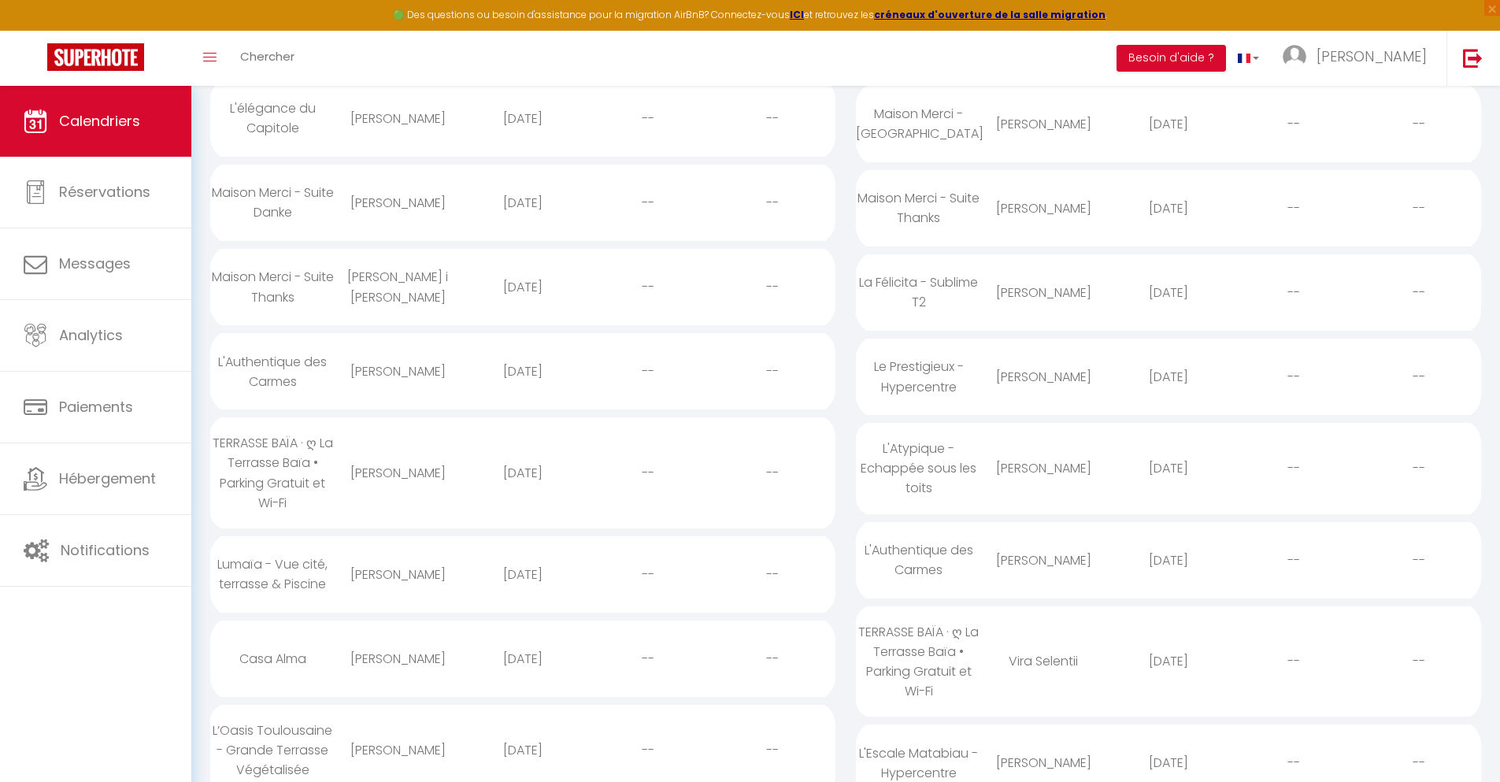
scroll to position [287, 0]
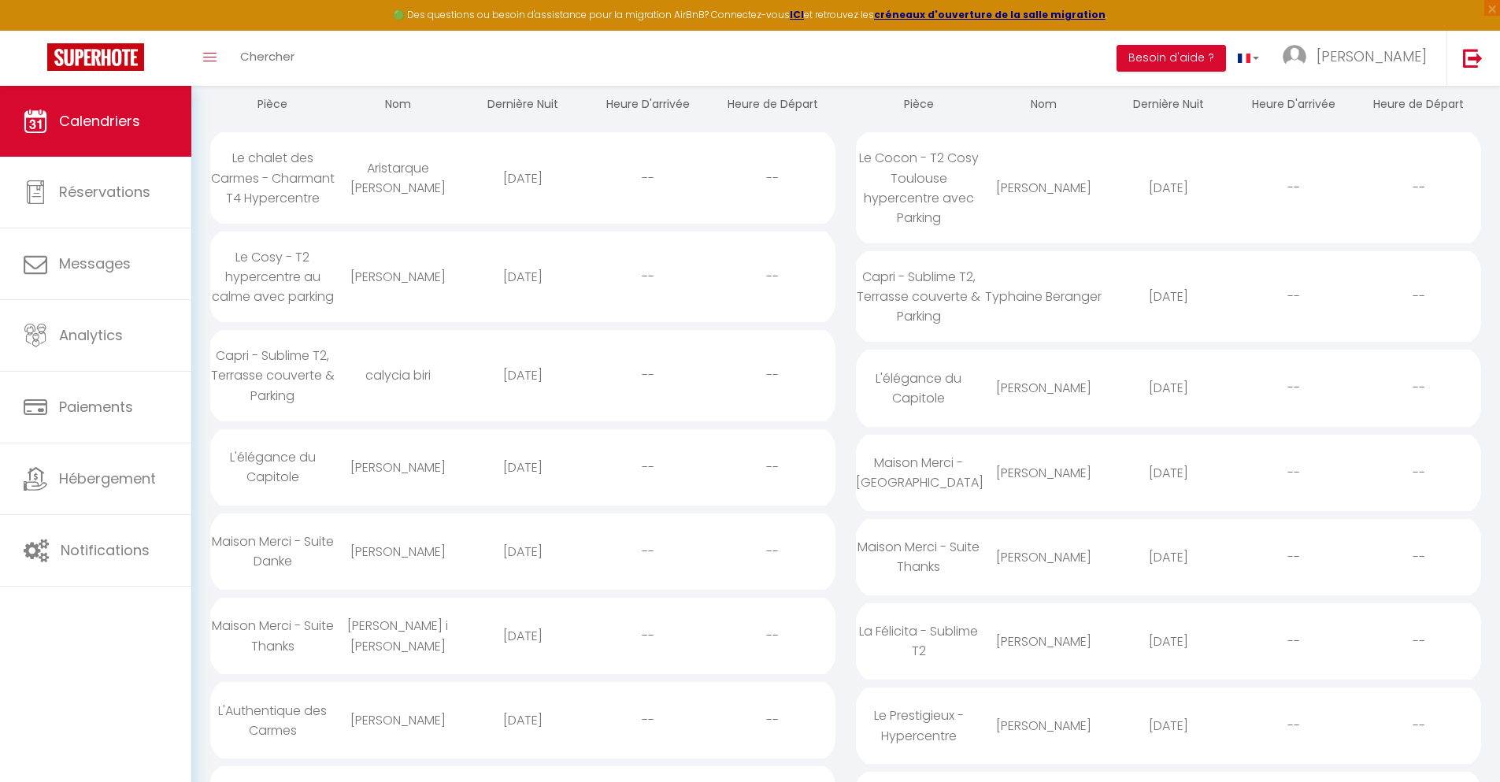
click at [522, 739] on div "[DATE]" at bounding box center [523, 719] width 125 height 51
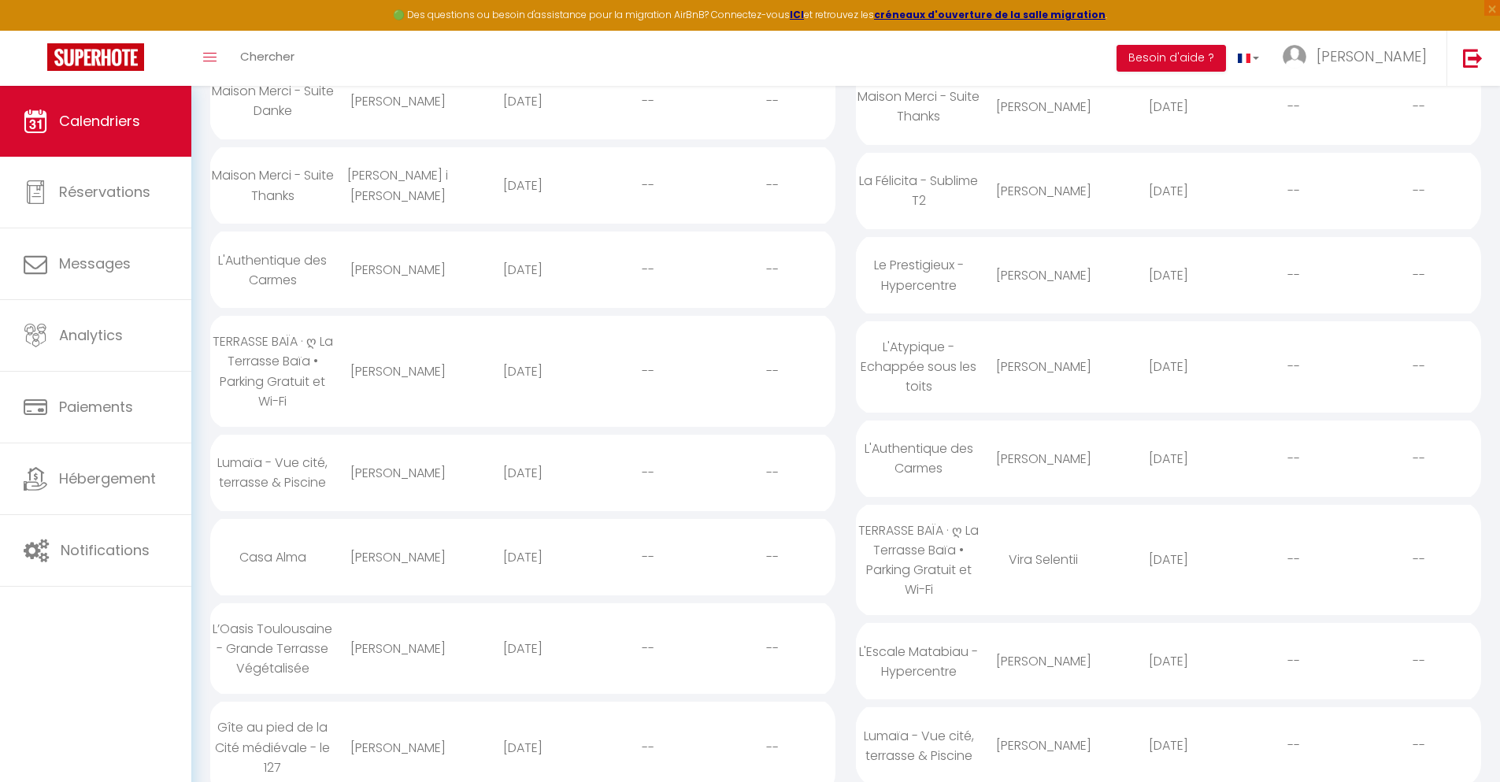
scroll to position [406, 0]
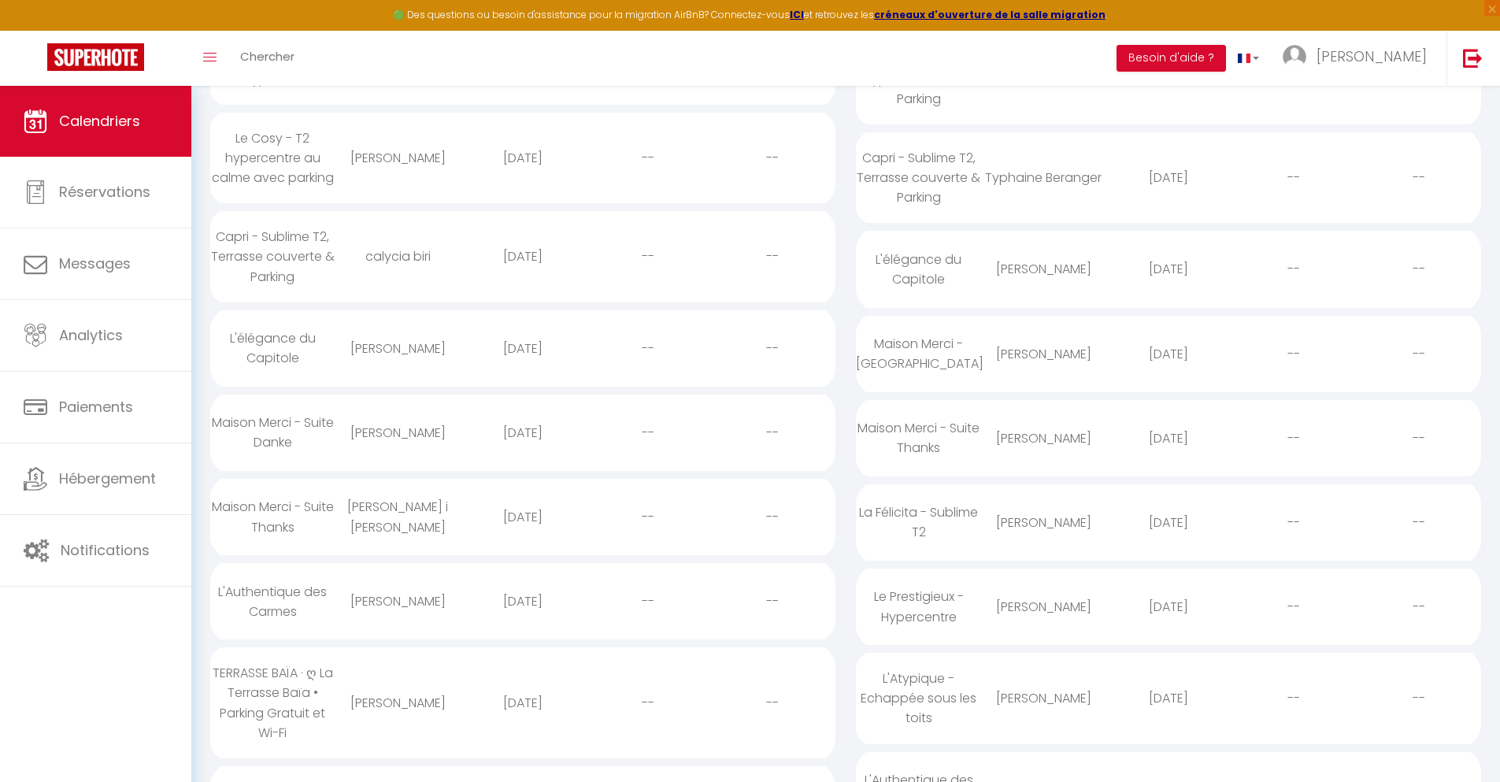
click at [522, 722] on div "[DATE]" at bounding box center [523, 702] width 125 height 51
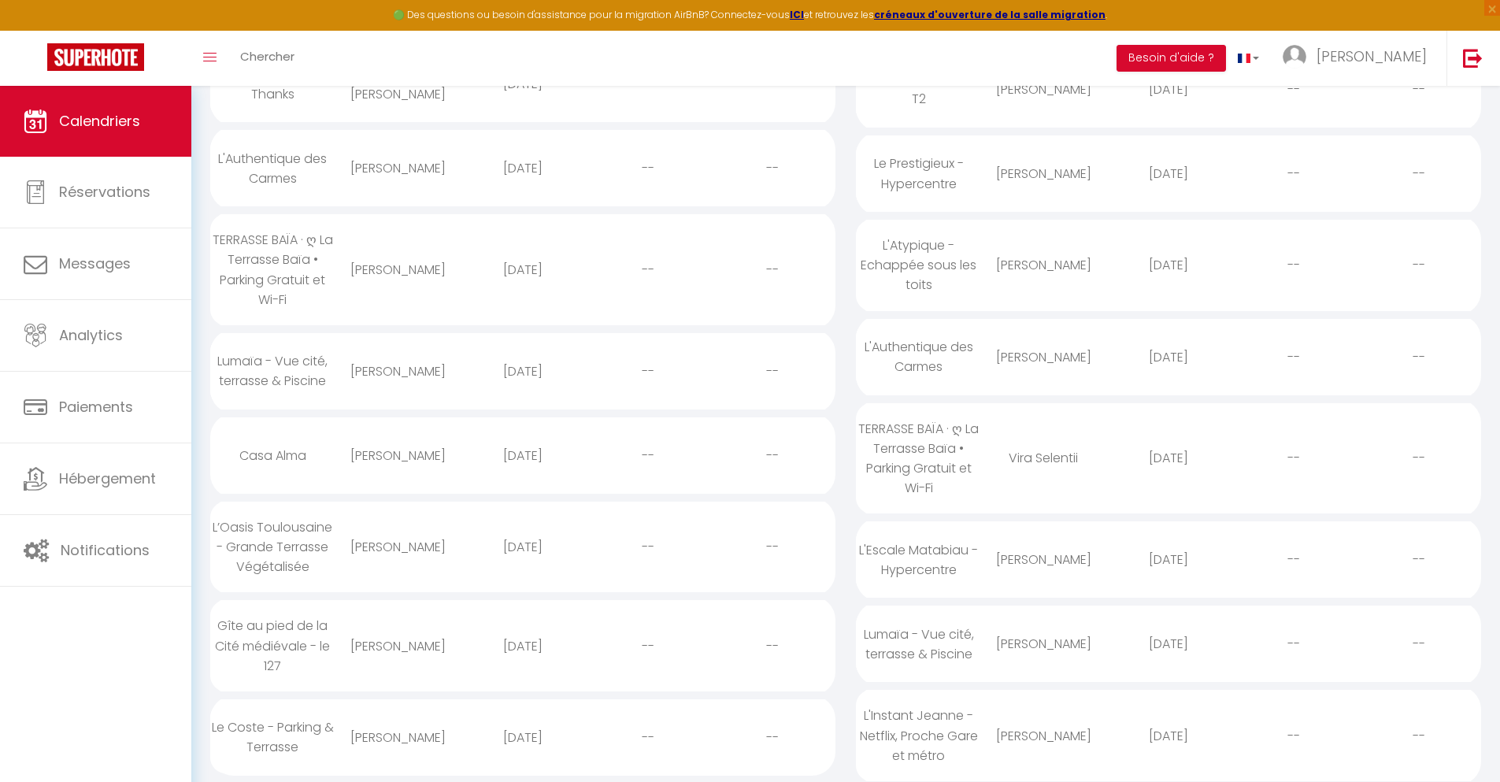
scroll to position [491, 0]
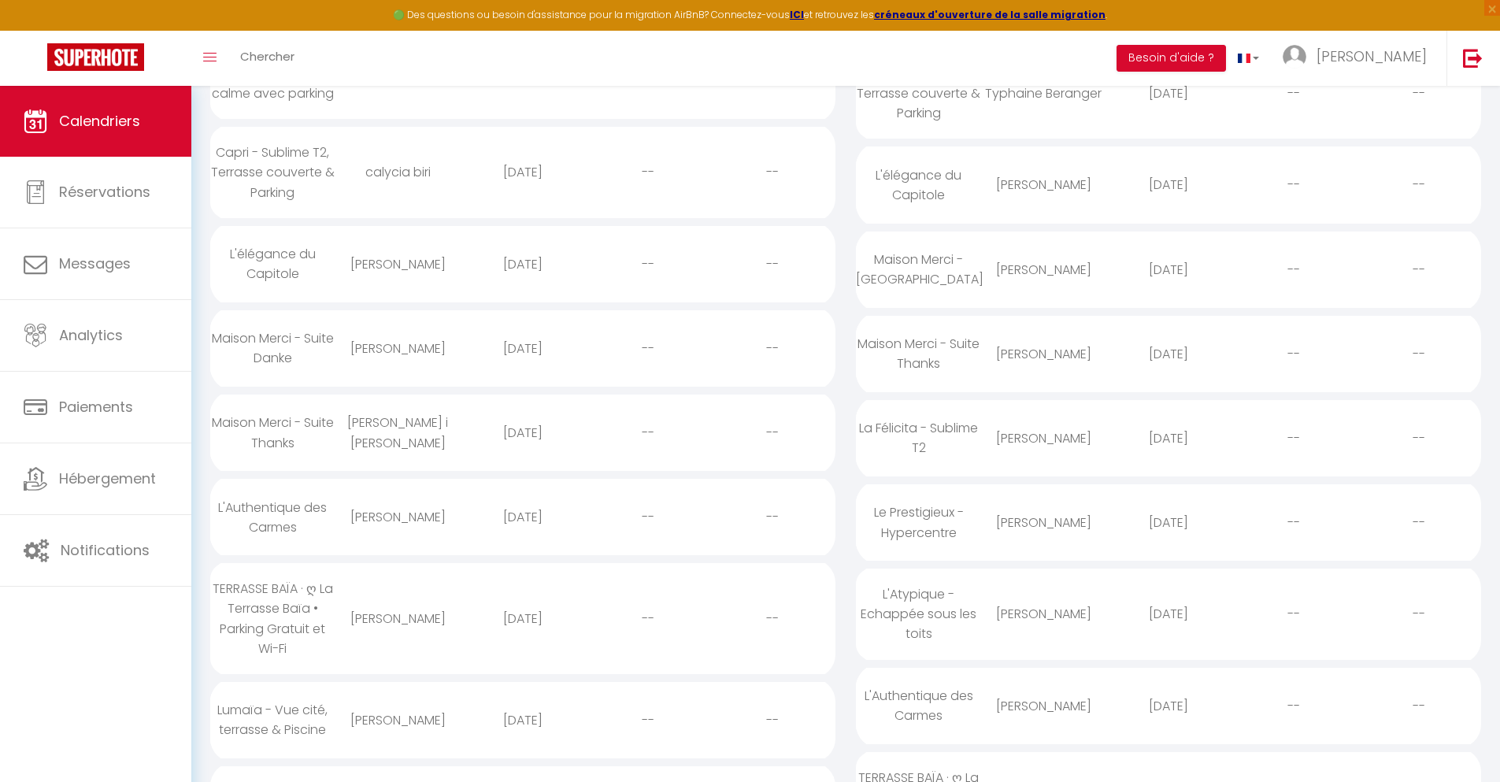
click at [522, 739] on div "[DATE]" at bounding box center [523, 719] width 125 height 51
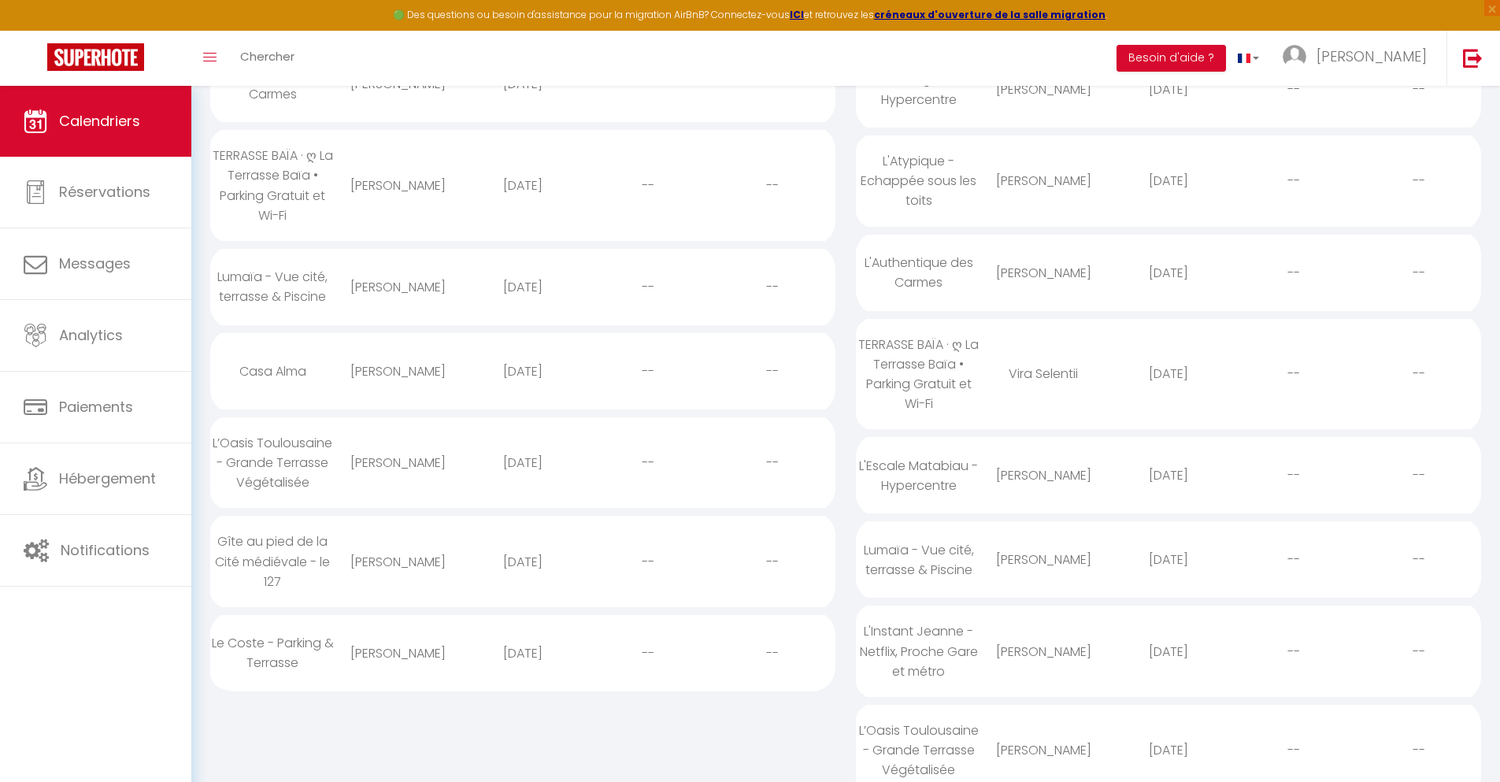
scroll to position [575, 0]
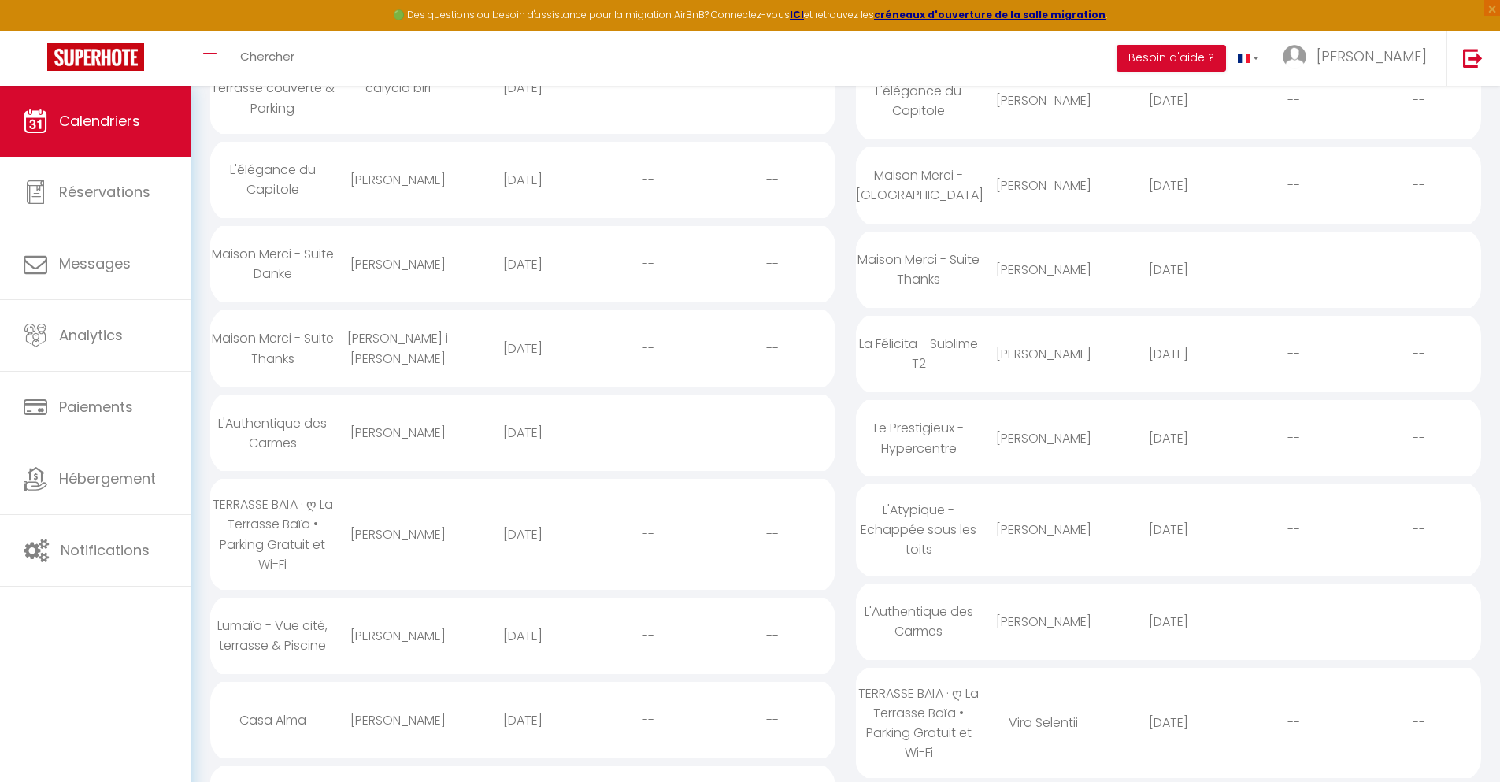
click at [522, 739] on div "[DATE]" at bounding box center [523, 719] width 125 height 51
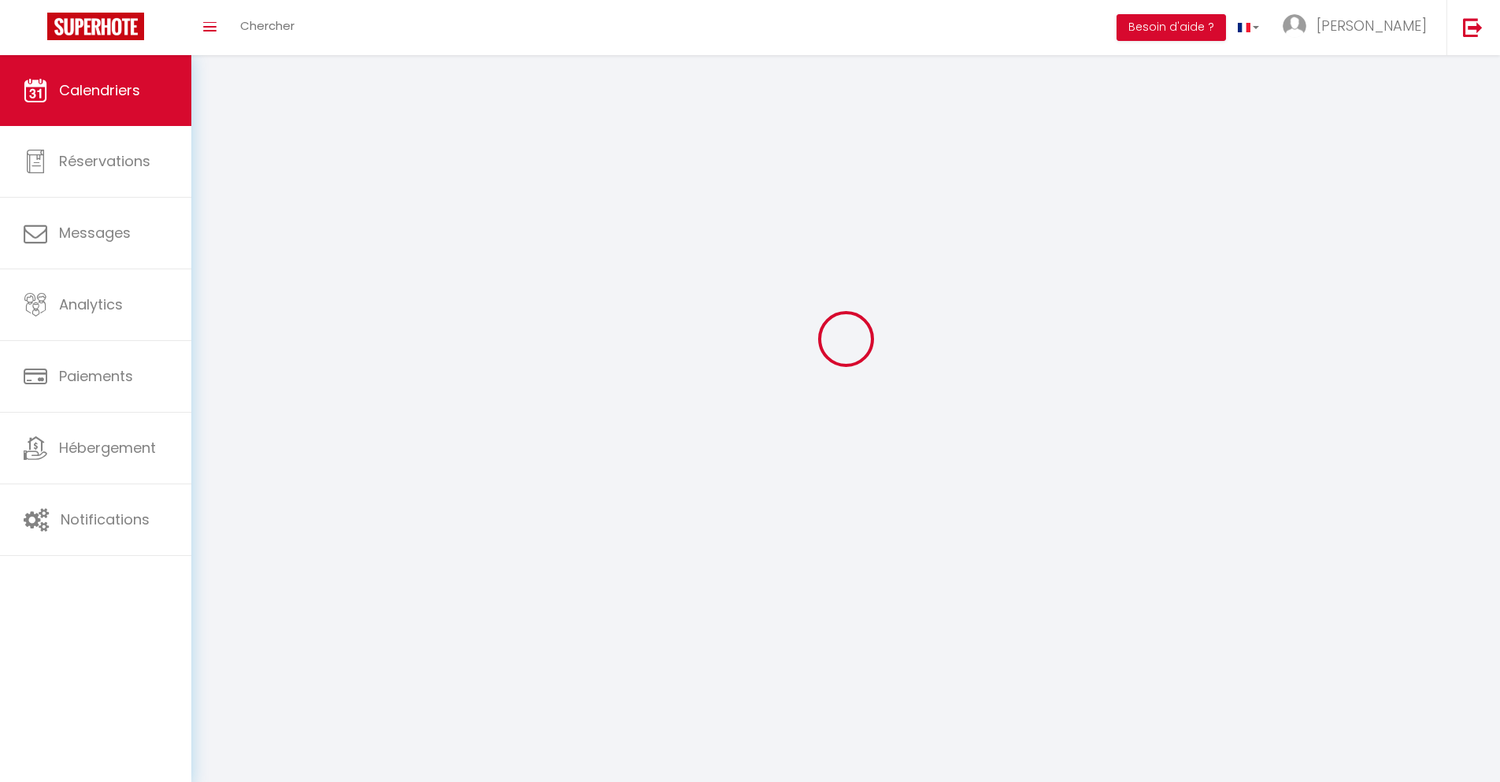
scroll to position [86, 0]
